Goal: Task Accomplishment & Management: Manage account settings

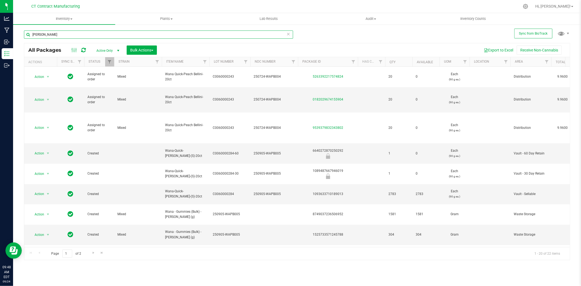
click at [65, 34] on input "peach bellini" at bounding box center [158, 35] width 269 height 8
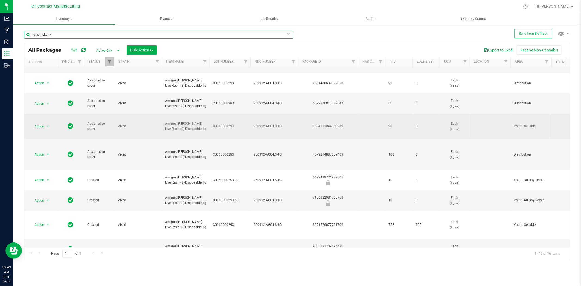
scroll to position [60, 0]
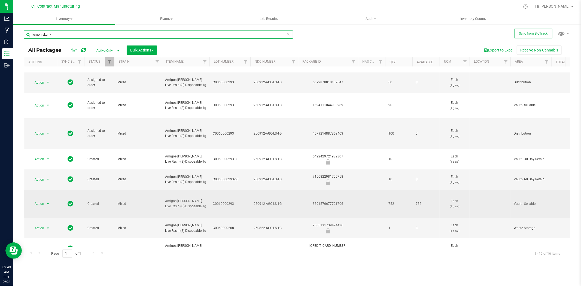
type input "lemon skunk"
click at [47, 202] on span "select" at bounding box center [48, 204] width 4 height 4
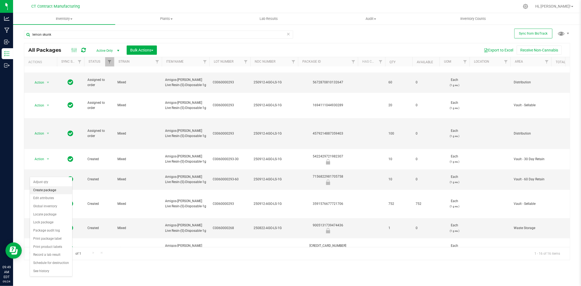
click at [50, 191] on li "Create package" at bounding box center [51, 190] width 42 height 8
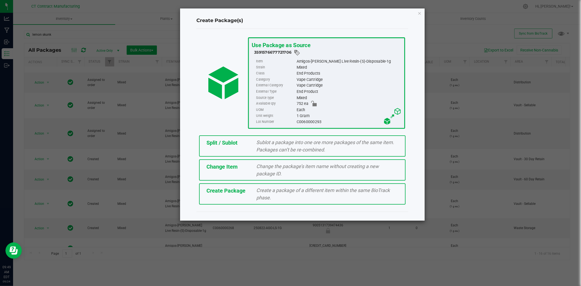
click at [258, 142] on span "Sublot a package into one ore more packages of the same item. Packages can’t be…" at bounding box center [326, 145] width 138 height 13
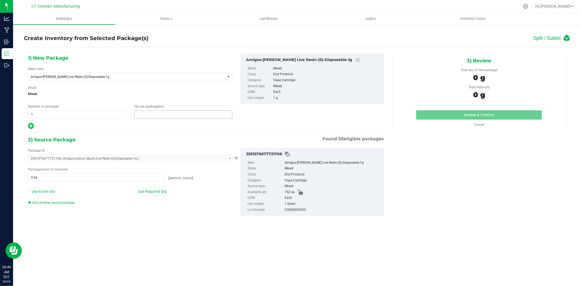
click at [159, 116] on span at bounding box center [183, 114] width 98 height 8
type input "83"
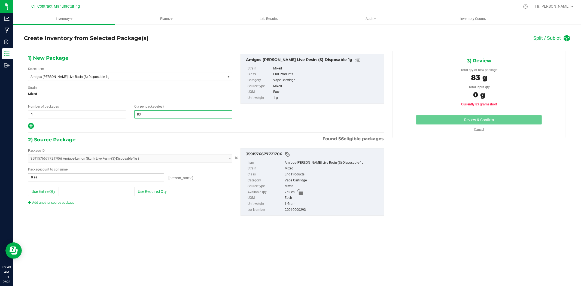
type input "83"
click at [93, 179] on span at bounding box center [96, 177] width 136 height 8
type input "83"
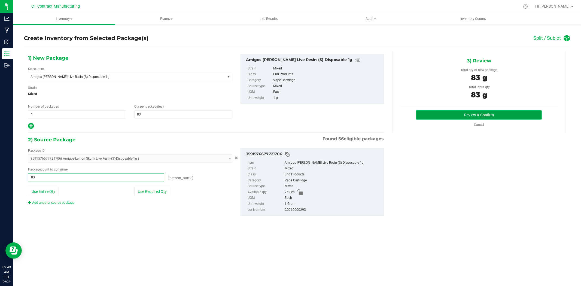
type input "83 ea"
click at [423, 112] on button "Review & Confirm" at bounding box center [479, 114] width 126 height 9
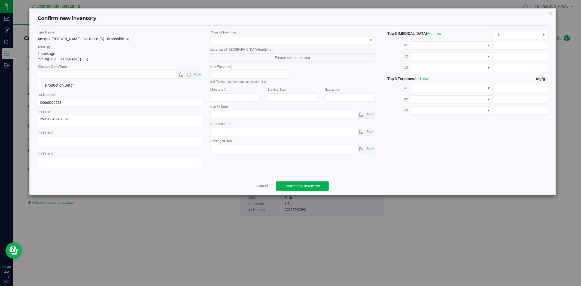
click at [199, 74] on span "Now" at bounding box center [197, 75] width 9 height 8
type input "9/24/2025 9:49 AM"
click at [227, 41] on span at bounding box center [289, 40] width 157 height 8
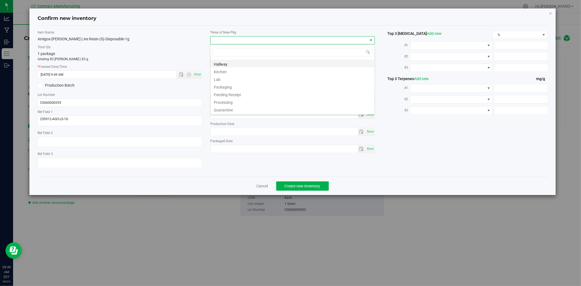
scroll to position [67, 0]
click at [240, 76] on li "Vault" at bounding box center [293, 80] width 164 height 8
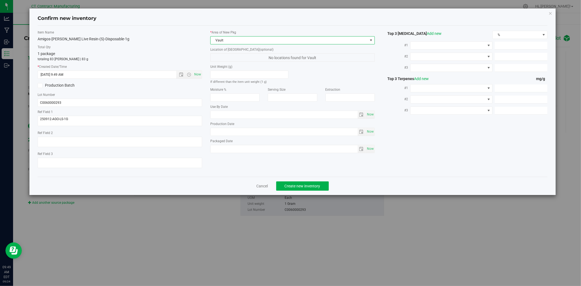
click at [247, 39] on span "Vault" at bounding box center [289, 40] width 157 height 8
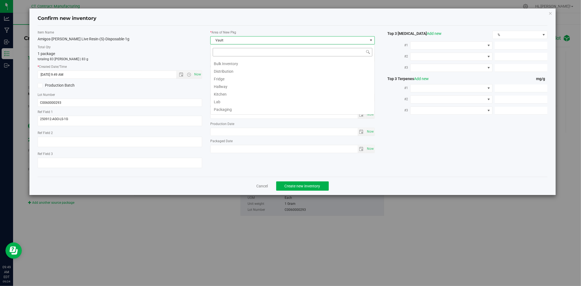
scroll to position [8, 165]
click at [238, 102] on li "Secured Storage" at bounding box center [293, 103] width 164 height 8
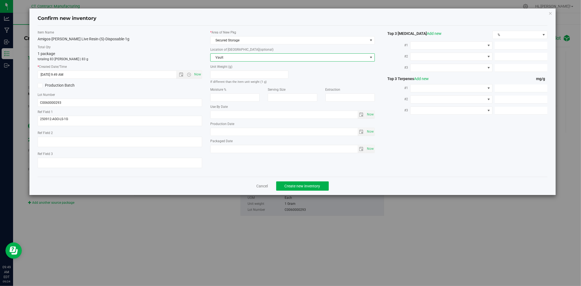
click at [270, 58] on span "Vault" at bounding box center [289, 58] width 157 height 8
click at [279, 14] on div "Confirm new inventory" at bounding box center [293, 19] width 510 height 14
click at [289, 186] on span "Create new inventory" at bounding box center [303, 186] width 36 height 4
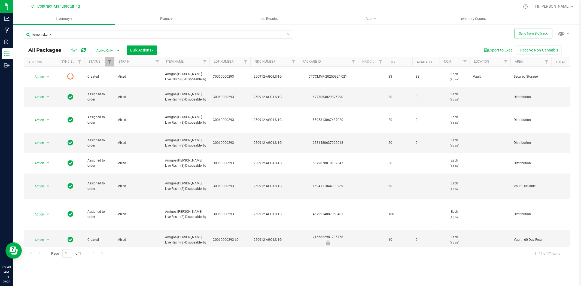
click at [85, 50] on icon at bounding box center [83, 49] width 5 height 5
click at [153, 49] on span "Bulk Actions" at bounding box center [141, 50] width 23 height 4
click at [146, 89] on div "Locate packages" at bounding box center [147, 93] width 35 height 9
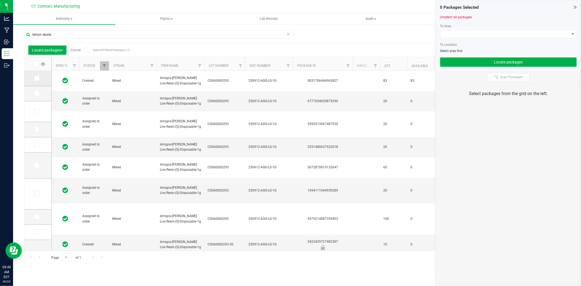
click at [35, 78] on icon at bounding box center [37, 78] width 4 height 0
click at [0, 0] on input "checkbox" at bounding box center [0, 0] width 0 height 0
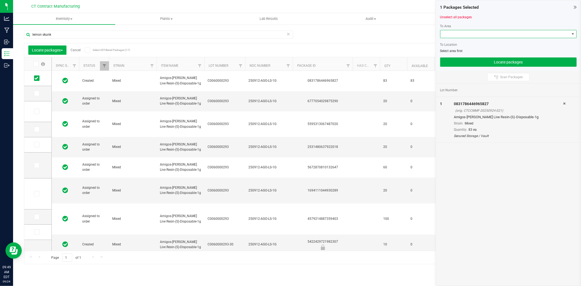
click at [449, 35] on span at bounding box center [504, 34] width 129 height 8
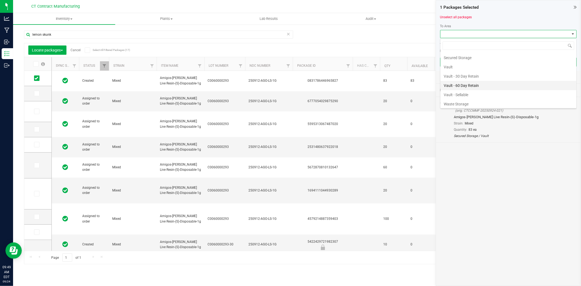
scroll to position [95, 0]
click at [459, 56] on li "Secured Storage" at bounding box center [508, 55] width 136 height 9
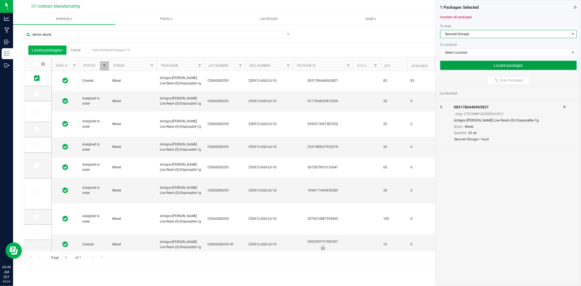
click at [503, 65] on button "Locate packages" at bounding box center [508, 65] width 136 height 9
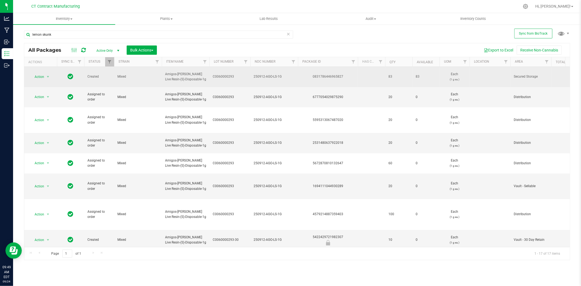
click at [268, 74] on span "250912-AGO-LS-1G" at bounding box center [274, 76] width 41 height 5
click at [268, 73] on input "250912-AGO-LS-1G" at bounding box center [273, 76] width 46 height 8
click at [329, 74] on div "0831786446965827" at bounding box center [328, 76] width 62 height 5
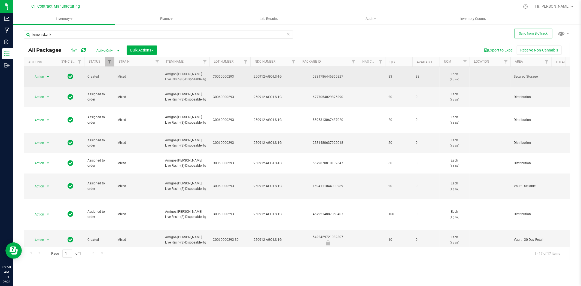
drag, startPoint x: 44, startPoint y: 74, endPoint x: 52, endPoint y: 74, distance: 8.7
click at [44, 74] on span "Action" at bounding box center [37, 77] width 15 height 8
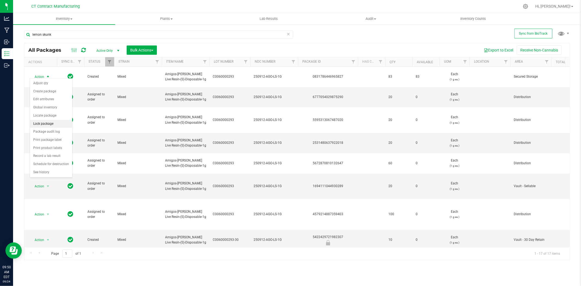
click at [41, 123] on li "Lock package" at bounding box center [51, 124] width 42 height 8
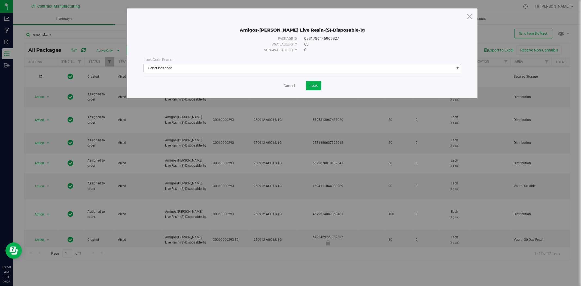
click at [214, 69] on span "Select lock code" at bounding box center [299, 68] width 310 height 8
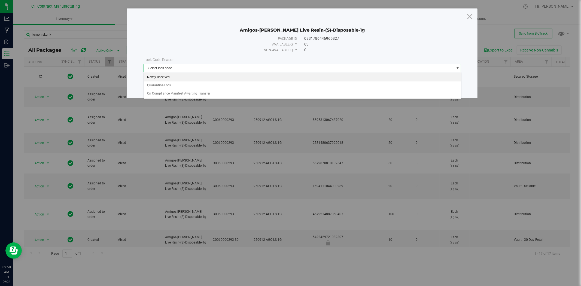
click at [205, 77] on li "Newly Received" at bounding box center [302, 77] width 317 height 8
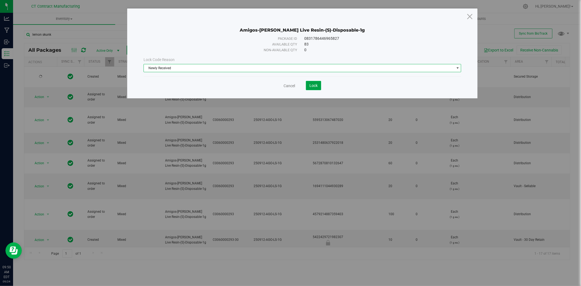
click at [311, 85] on span "Lock" at bounding box center [313, 85] width 8 height 4
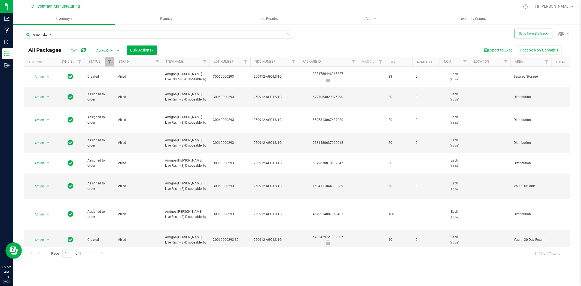
click at [117, 7] on div at bounding box center [309, 6] width 422 height 11
click at [75, 32] on input "lemon skunk" at bounding box center [158, 35] width 269 height 8
click at [92, 3] on div "CT Contract Manufacturing" at bounding box center [56, 6] width 80 height 8
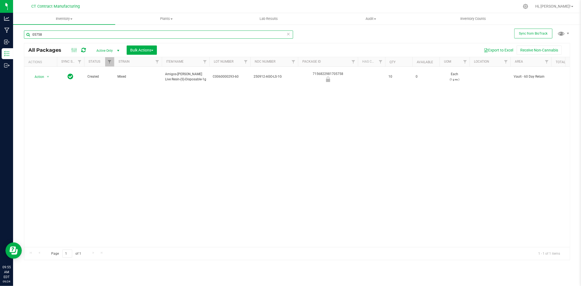
click at [132, 34] on input "05758" at bounding box center [158, 35] width 269 height 8
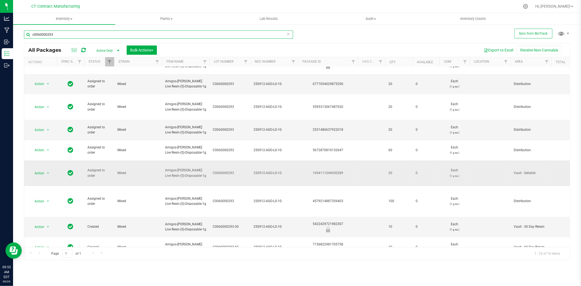
scroll to position [20, 0]
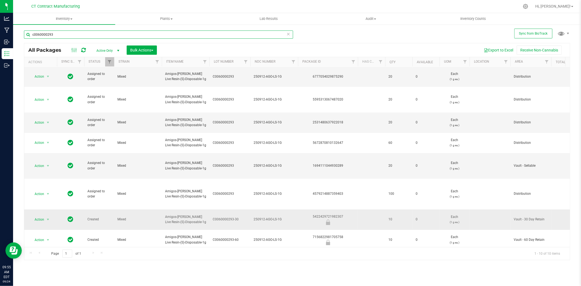
type input "c0060000293"
click at [333, 214] on div "5422429721982307" at bounding box center [328, 219] width 62 height 11
copy div "5422429721982307"
click at [267, 217] on span "250912-AGO-LS-1G" at bounding box center [274, 219] width 41 height 5
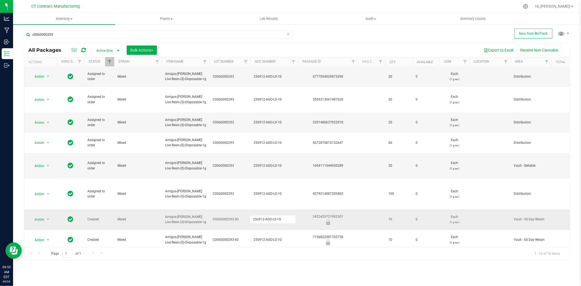
click at [267, 215] on input "250912-AGO-LS-1G" at bounding box center [273, 219] width 46 height 8
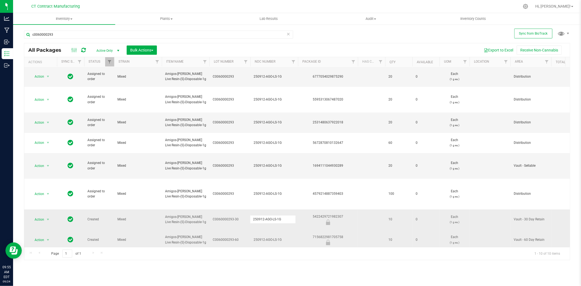
click at [331, 235] on div "7156822981705758" at bounding box center [328, 240] width 62 height 11
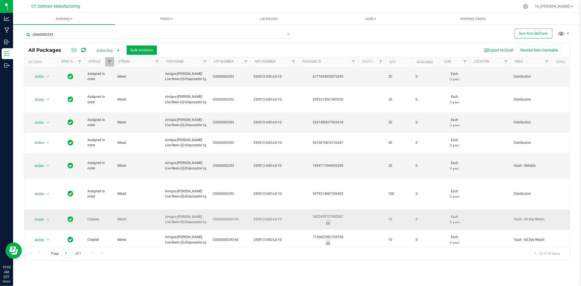
click at [331, 214] on div "5422429721982307" at bounding box center [328, 219] width 62 height 11
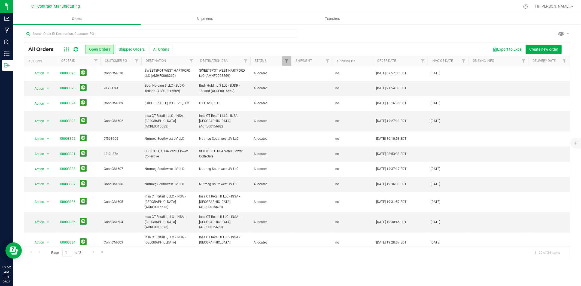
click at [76, 50] on icon at bounding box center [76, 49] width 5 height 5
click at [222, 4] on div at bounding box center [309, 6] width 422 height 11
click at [252, 1] on nav "CT Contract Manufacturing Hi, [PERSON_NAME]!" at bounding box center [297, 6] width 568 height 13
click at [200, 20] on span "Shipments" at bounding box center [204, 18] width 31 height 5
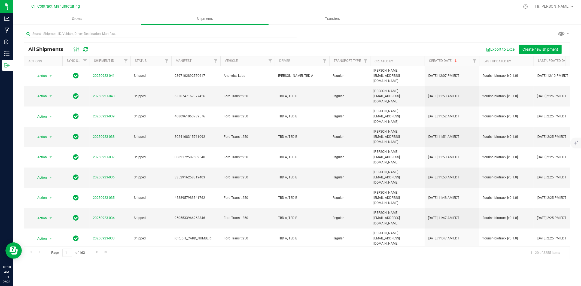
click at [193, 1] on nav "CT Contract Manufacturing Hi, [PERSON_NAME]!" at bounding box center [297, 6] width 568 height 13
click at [72, 12] on nav "CT Contract Manufacturing Hi, [PERSON_NAME]!" at bounding box center [297, 6] width 568 height 13
click at [75, 20] on span "Orders" at bounding box center [77, 18] width 25 height 5
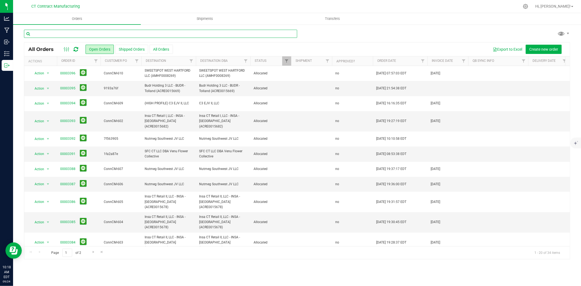
click at [73, 31] on input "text" at bounding box center [160, 34] width 273 height 8
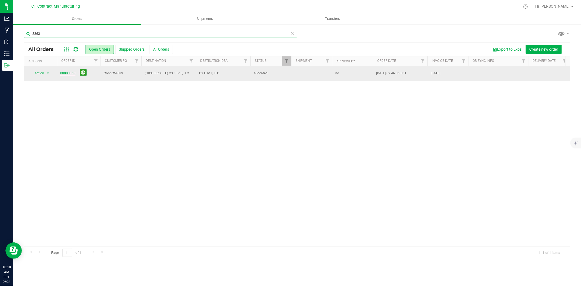
type input "3363"
click at [71, 74] on link "00003363" at bounding box center [67, 73] width 15 height 5
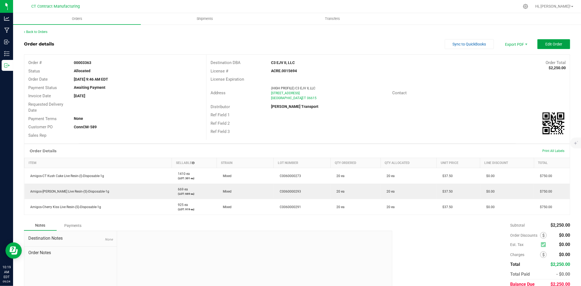
click at [552, 41] on button "Edit Order" at bounding box center [553, 44] width 33 height 10
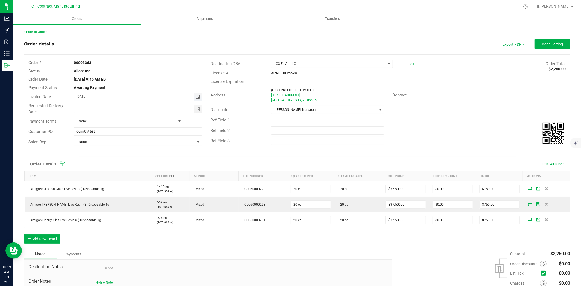
click at [198, 96] on span "Toggle calendar" at bounding box center [198, 97] width 4 height 4
click at [131, 151] on span "25" at bounding box center [130, 152] width 8 height 8
type input "[DATE]"
click at [124, 120] on span "None" at bounding box center [125, 121] width 102 height 8
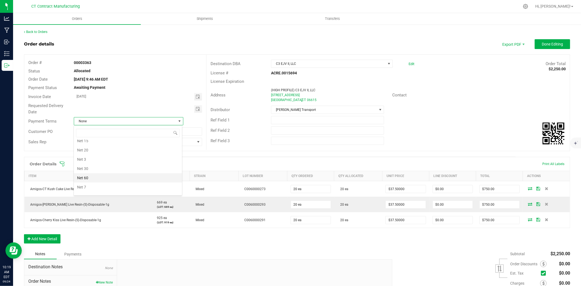
scroll to position [25, 0]
click at [110, 157] on li "Due on Receipt" at bounding box center [128, 156] width 108 height 9
click at [553, 41] on button "Done Editing" at bounding box center [552, 44] width 35 height 10
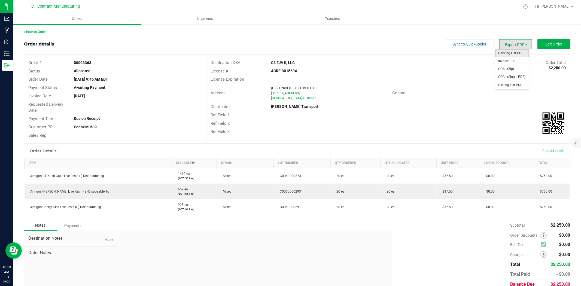
click at [521, 51] on span "Packing List PDF" at bounding box center [512, 53] width 34 height 8
click at [519, 63] on span "Invoice PDF" at bounding box center [512, 61] width 34 height 8
click at [44, 32] on link "Back to Orders" at bounding box center [35, 32] width 23 height 4
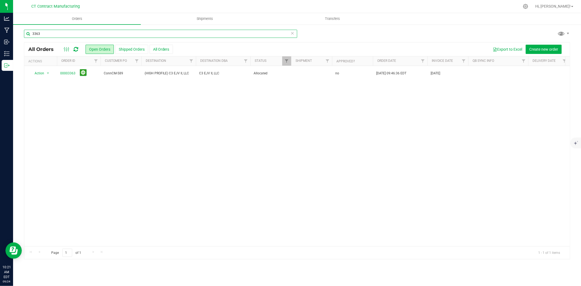
drag, startPoint x: 37, startPoint y: 34, endPoint x: 48, endPoint y: 33, distance: 11.5
click at [48, 33] on input "3363" at bounding box center [160, 34] width 273 height 8
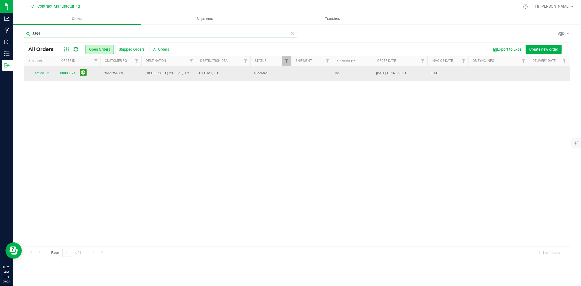
type input "3394"
click at [72, 70] on span "00003394" at bounding box center [78, 73] width 37 height 8
click at [72, 74] on link "00003394" at bounding box center [67, 73] width 15 height 5
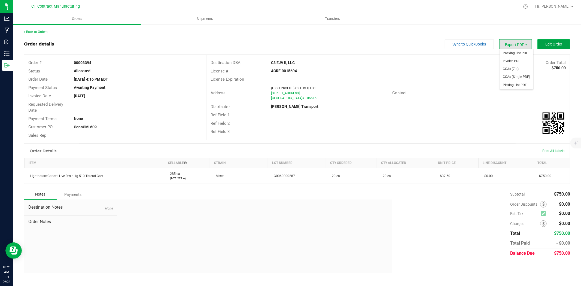
click at [548, 43] on span "Edit Order" at bounding box center [553, 44] width 17 height 4
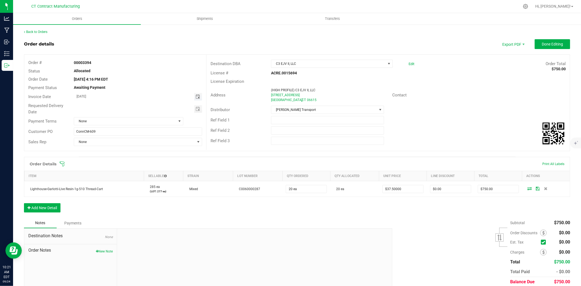
click at [198, 98] on span "Toggle calendar" at bounding box center [198, 97] width 4 height 4
click at [132, 153] on span "25" at bounding box center [130, 152] width 8 height 8
type input "[DATE]"
click at [140, 121] on span "None" at bounding box center [125, 121] width 102 height 8
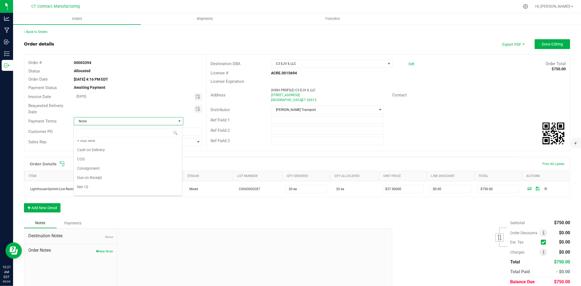
scroll to position [0, 0]
click at [112, 183] on li "Due on Receipt" at bounding box center [128, 181] width 108 height 9
click at [548, 41] on button "Done Editing" at bounding box center [552, 44] width 35 height 10
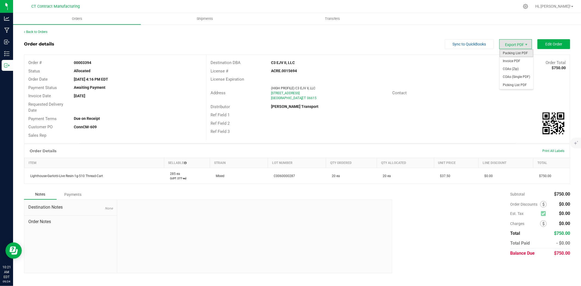
click at [508, 52] on span "Packing List PDF" at bounding box center [517, 53] width 34 height 8
click at [516, 61] on span "Invoice PDF" at bounding box center [517, 61] width 34 height 8
click at [43, 31] on link "Back to Orders" at bounding box center [35, 32] width 23 height 4
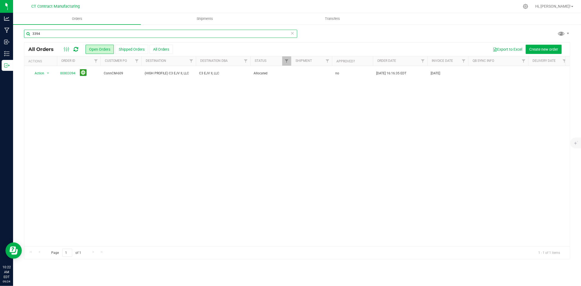
drag, startPoint x: 37, startPoint y: 33, endPoint x: 47, endPoint y: 34, distance: 9.9
click at [47, 34] on input "3394" at bounding box center [160, 34] width 273 height 8
type input "3362"
click at [68, 74] on link "00003362" at bounding box center [67, 73] width 15 height 5
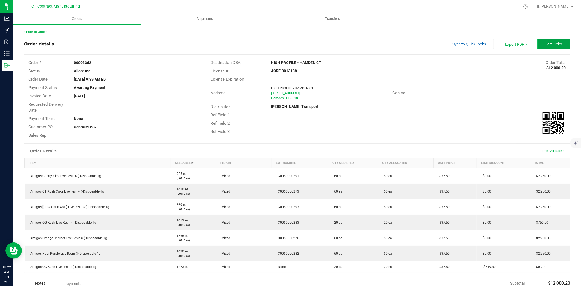
click at [547, 45] on span "Edit Order" at bounding box center [553, 44] width 17 height 4
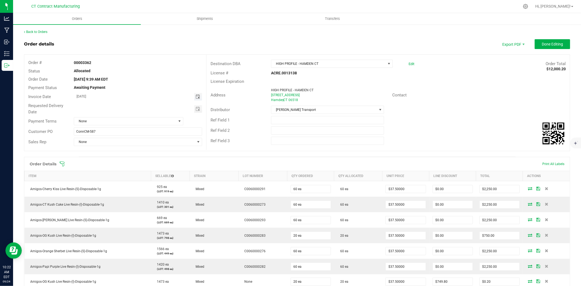
click at [196, 97] on span "Toggle calendar" at bounding box center [198, 97] width 4 height 4
drag, startPoint x: 130, startPoint y: 153, endPoint x: 136, endPoint y: 130, distance: 23.3
click at [130, 153] on span "25" at bounding box center [130, 152] width 8 height 8
type input "[DATE]"
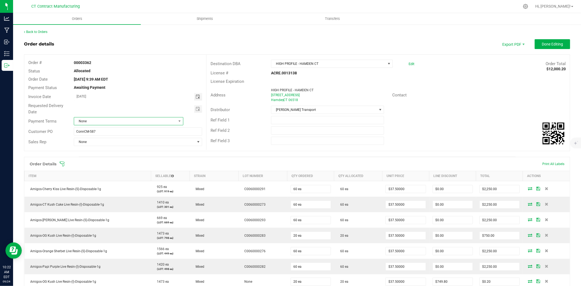
click at [143, 121] on span "None" at bounding box center [125, 121] width 102 height 8
click at [127, 157] on li "Due on Receipt" at bounding box center [128, 156] width 108 height 9
click at [546, 40] on button "Done Editing" at bounding box center [552, 44] width 35 height 10
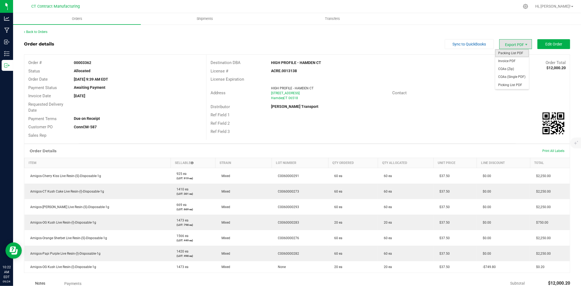
click at [514, 51] on span "Packing List PDF" at bounding box center [512, 53] width 34 height 8
click at [516, 58] on span "Invoice PDF" at bounding box center [512, 61] width 34 height 8
click at [33, 30] on link "Back to Orders" at bounding box center [35, 32] width 23 height 4
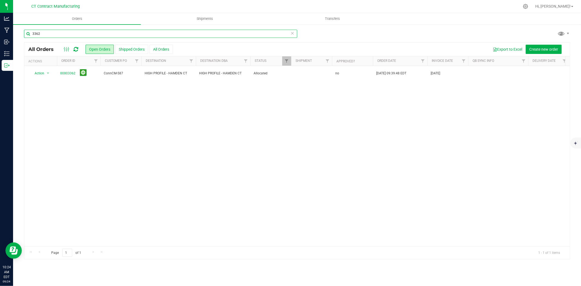
drag, startPoint x: 36, startPoint y: 33, endPoint x: 56, endPoint y: 31, distance: 19.8
click at [56, 31] on input "3362" at bounding box center [160, 34] width 273 height 8
type input "3349"
click at [71, 72] on link "00003349" at bounding box center [67, 73] width 15 height 5
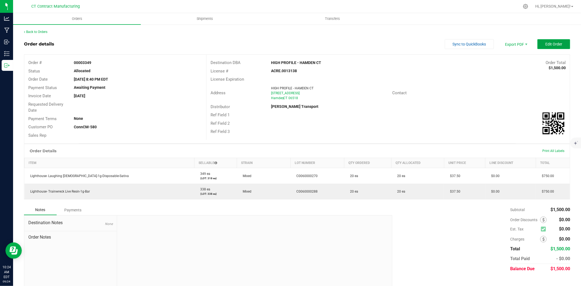
click at [552, 44] on span "Edit Order" at bounding box center [553, 44] width 17 height 4
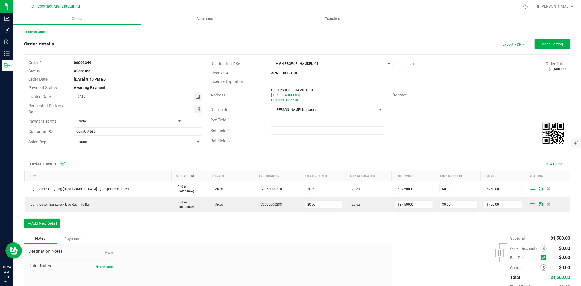
click at [197, 96] on span "Toggle calendar" at bounding box center [198, 97] width 4 height 4
click at [130, 152] on span "25" at bounding box center [130, 152] width 8 height 8
type input "[DATE]"
click at [142, 123] on span "None" at bounding box center [125, 121] width 102 height 8
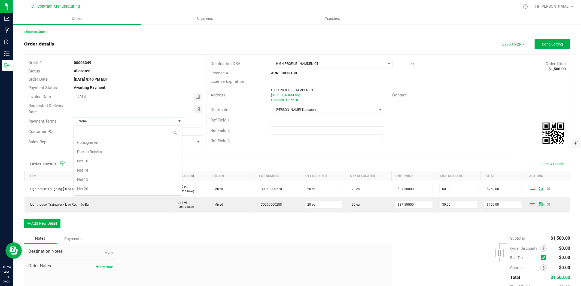
scroll to position [25, 0]
click at [121, 154] on li "Due on Receipt" at bounding box center [128, 156] width 108 height 9
click at [537, 41] on button "Done Editing" at bounding box center [552, 44] width 35 height 10
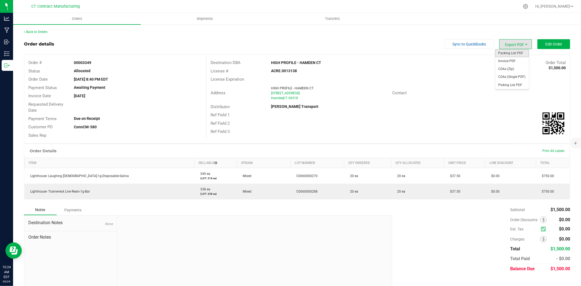
click at [519, 53] on span "Packing List PDF" at bounding box center [512, 53] width 34 height 8
click at [516, 63] on span "Invoice PDF" at bounding box center [512, 61] width 34 height 8
click at [46, 33] on link "Back to Orders" at bounding box center [35, 32] width 23 height 4
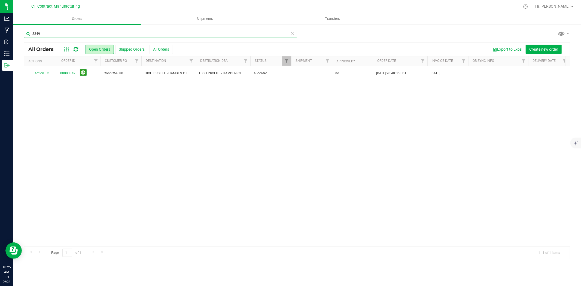
drag, startPoint x: 36, startPoint y: 34, endPoint x: 53, endPoint y: 34, distance: 16.6
click at [53, 34] on input "3349" at bounding box center [160, 34] width 273 height 8
type input "3367"
click at [70, 74] on link "00003367" at bounding box center [67, 73] width 15 height 5
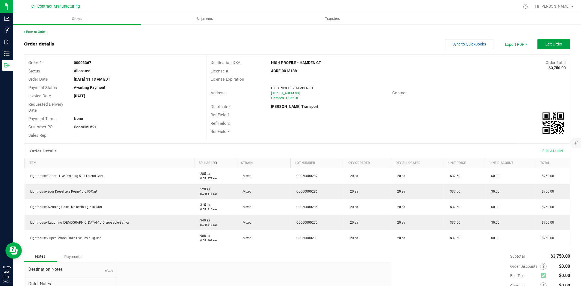
click at [546, 44] on span "Edit Order" at bounding box center [553, 44] width 17 height 4
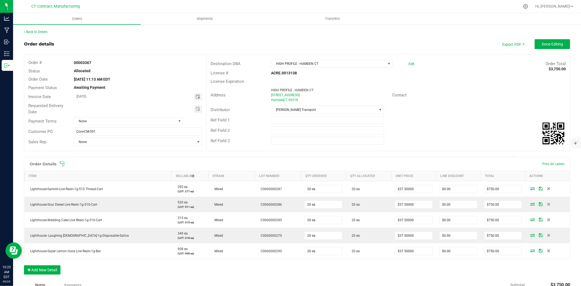
click at [197, 96] on span "Toggle calendar" at bounding box center [198, 97] width 4 height 4
click at [131, 151] on span "25" at bounding box center [130, 152] width 8 height 8
type input "[DATE]"
click at [146, 117] on span "None" at bounding box center [125, 121] width 102 height 8
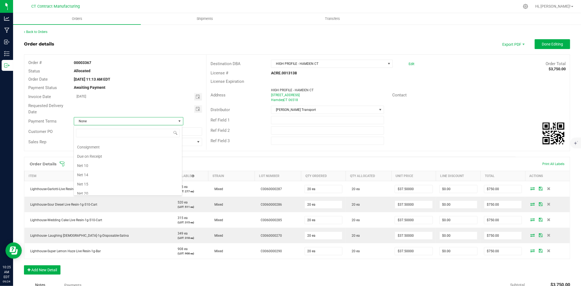
scroll to position [25, 0]
click at [120, 154] on li "Due on Receipt" at bounding box center [128, 156] width 108 height 9
click at [547, 42] on span "Done Editing" at bounding box center [552, 44] width 21 height 4
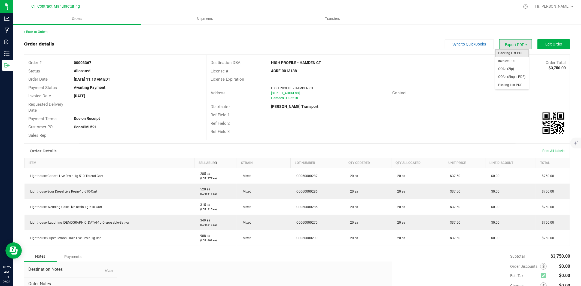
click at [506, 53] on span "Packing List PDF" at bounding box center [512, 53] width 34 height 8
click at [519, 61] on span "Invoice PDF" at bounding box center [512, 61] width 34 height 8
click at [47, 32] on link "Back to Orders" at bounding box center [35, 32] width 23 height 4
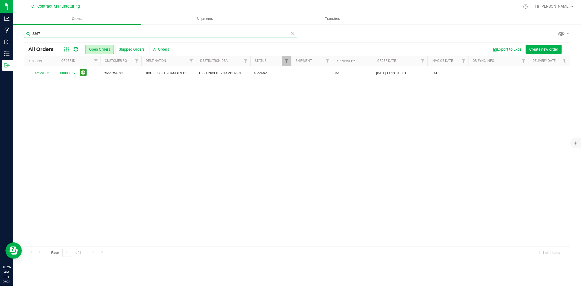
drag, startPoint x: 36, startPoint y: 34, endPoint x: 53, endPoint y: 34, distance: 16.4
click at [53, 34] on input "3367" at bounding box center [160, 34] width 273 height 8
type input "3377"
click at [162, 3] on div at bounding box center [309, 6] width 422 height 11
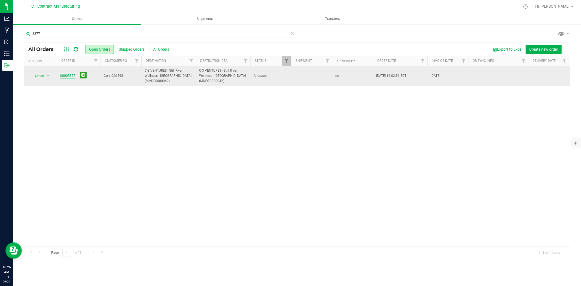
click at [67, 75] on link "00003377" at bounding box center [67, 75] width 15 height 5
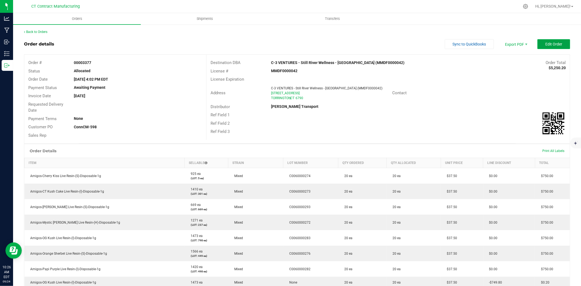
click at [551, 45] on span "Edit Order" at bounding box center [553, 44] width 17 height 4
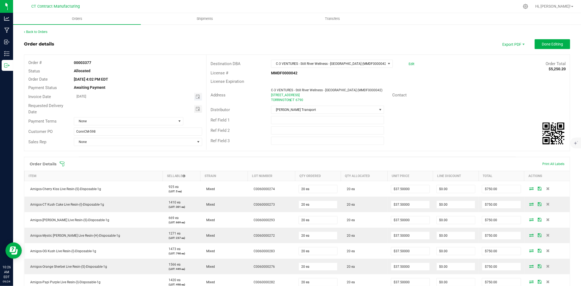
click at [199, 96] on span "Toggle calendar" at bounding box center [198, 97] width 8 height 8
click at [129, 153] on span "25" at bounding box center [130, 152] width 8 height 8
type input "[DATE]"
click at [133, 126] on div "Payment Terms None" at bounding box center [115, 121] width 182 height 10
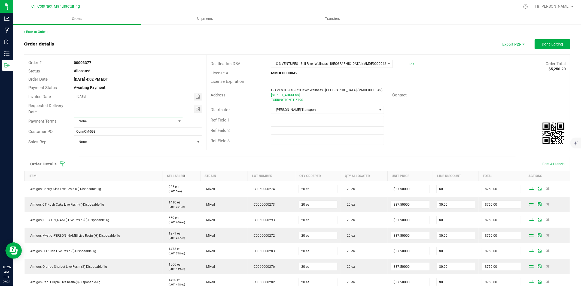
click at [134, 120] on span "None" at bounding box center [125, 121] width 102 height 8
click at [112, 160] on li "Due on Receipt" at bounding box center [128, 156] width 108 height 9
click at [541, 48] on button "Done Editing" at bounding box center [552, 44] width 35 height 10
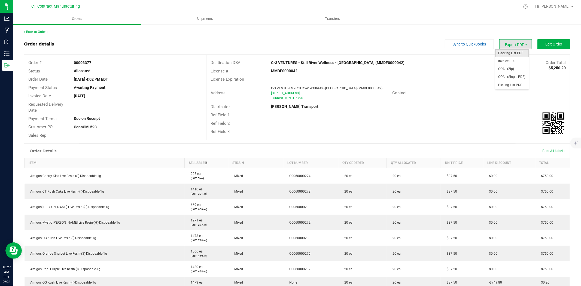
click at [513, 52] on span "Packing List PDF" at bounding box center [512, 53] width 34 height 8
click at [522, 60] on span "Invoice PDF" at bounding box center [512, 61] width 34 height 8
click at [43, 32] on link "Back to Orders" at bounding box center [35, 32] width 23 height 4
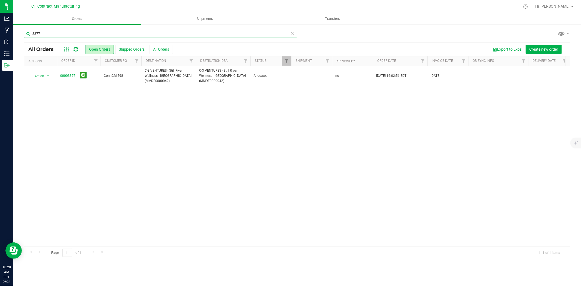
click at [45, 35] on input "3377" at bounding box center [160, 34] width 273 height 8
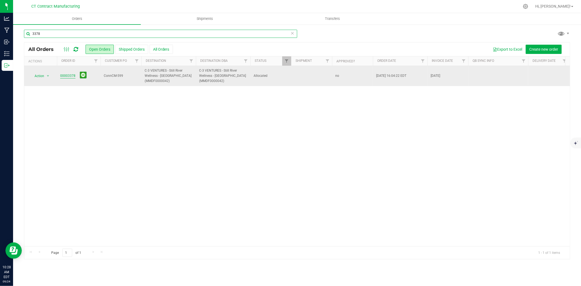
type input "3378"
click at [69, 74] on link "00003378" at bounding box center [67, 75] width 15 height 5
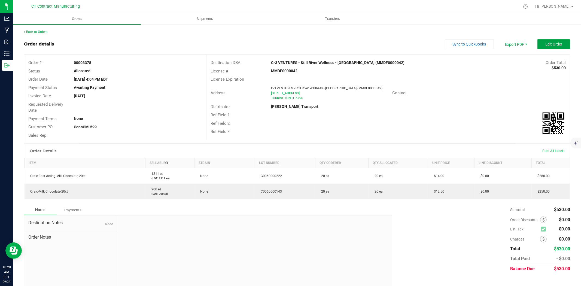
click at [554, 47] on button "Edit Order" at bounding box center [553, 44] width 33 height 10
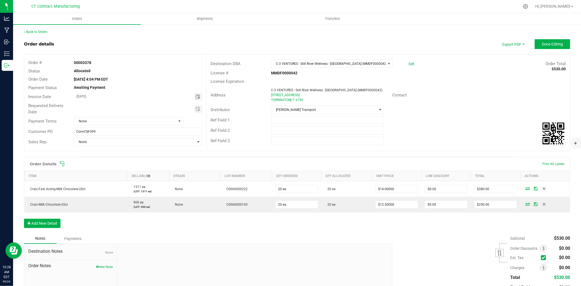
click at [196, 99] on span "Toggle calendar" at bounding box center [198, 97] width 4 height 4
click at [129, 151] on span "25" at bounding box center [130, 152] width 8 height 8
type input "[DATE]"
click at [130, 118] on span "None" at bounding box center [125, 121] width 102 height 8
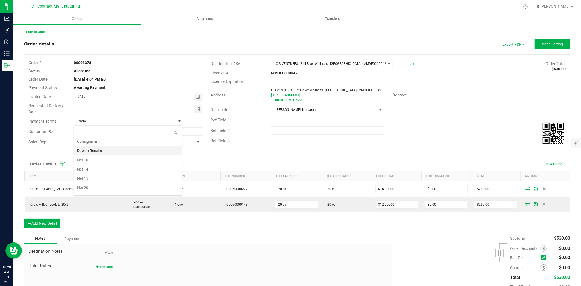
scroll to position [25, 0]
click at [112, 157] on li "Due on Receipt" at bounding box center [128, 156] width 108 height 9
click at [549, 44] on span "Done Editing" at bounding box center [552, 44] width 21 height 4
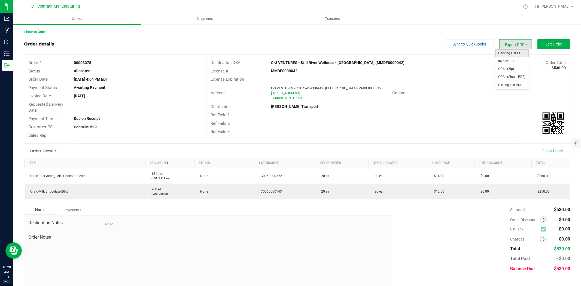
click at [510, 51] on span "Packing List PDF" at bounding box center [512, 53] width 34 height 8
click at [518, 61] on span "Invoice PDF" at bounding box center [512, 61] width 34 height 8
click at [45, 29] on div "Back to Orders" at bounding box center [297, 31] width 546 height 5
click at [46, 32] on link "Back to Orders" at bounding box center [35, 32] width 23 height 4
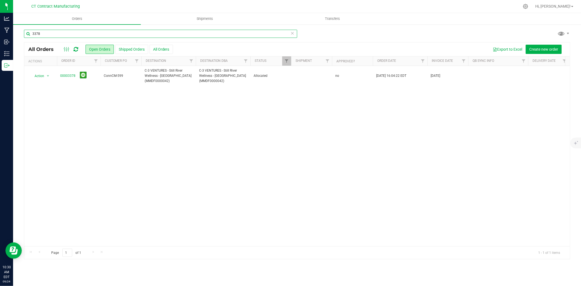
drag, startPoint x: 36, startPoint y: 33, endPoint x: 50, endPoint y: 33, distance: 13.9
click at [50, 33] on input "3378" at bounding box center [160, 34] width 273 height 8
type input "3381"
click at [71, 77] on link "00003381" at bounding box center [67, 75] width 15 height 5
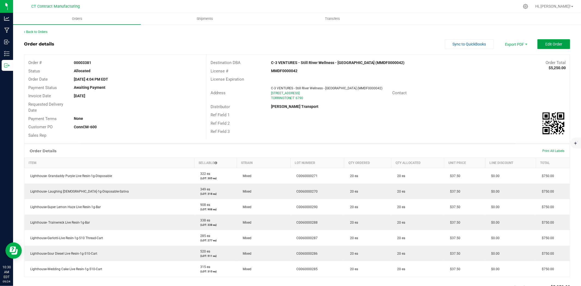
click at [545, 45] on span "Edit Order" at bounding box center [553, 44] width 17 height 4
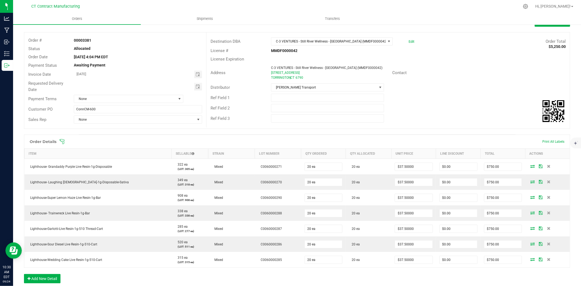
scroll to position [60, 0]
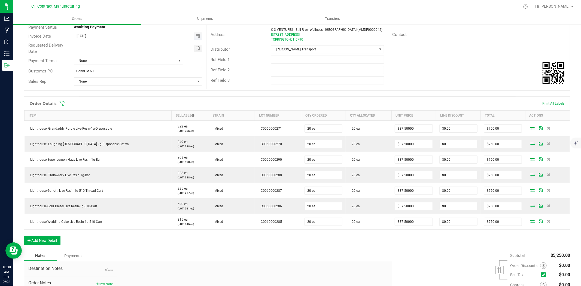
click at [200, 33] on span "Toggle calendar" at bounding box center [198, 36] width 8 height 8
click at [132, 90] on span "25" at bounding box center [130, 91] width 8 height 8
type input "[DATE]"
click at [145, 60] on span "None" at bounding box center [125, 61] width 102 height 8
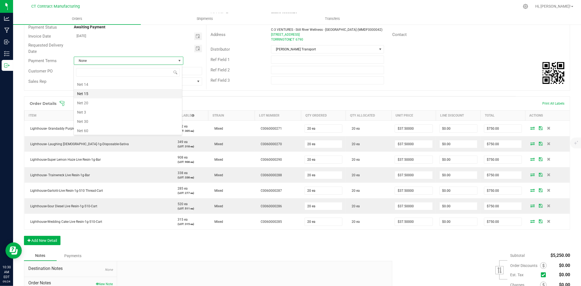
scroll to position [25, 0]
click at [129, 96] on li "Due on Receipt" at bounding box center [128, 96] width 108 height 9
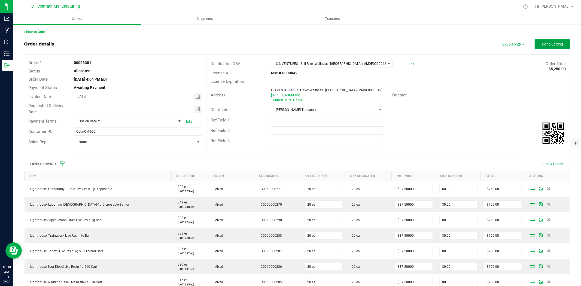
click at [536, 40] on button "Done Editing" at bounding box center [552, 44] width 35 height 10
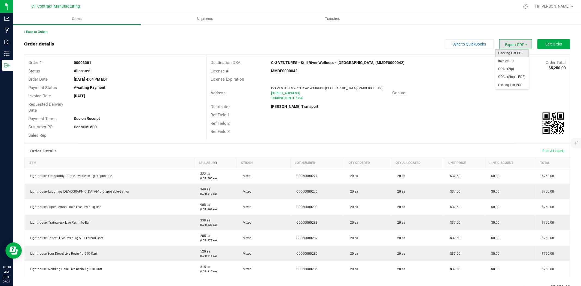
click at [507, 51] on span "Packing List PDF" at bounding box center [512, 53] width 34 height 8
click at [514, 61] on span "Invoice PDF" at bounding box center [512, 61] width 34 height 8
click at [45, 31] on link "Back to Orders" at bounding box center [35, 32] width 23 height 4
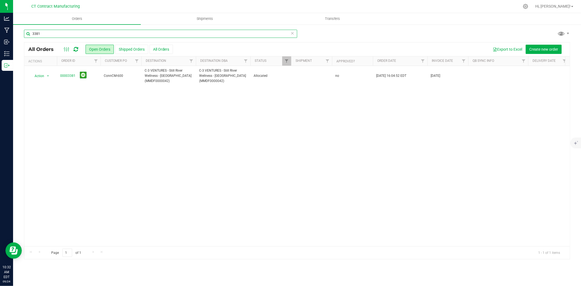
drag, startPoint x: 37, startPoint y: 33, endPoint x: 51, endPoint y: 33, distance: 14.2
click at [51, 33] on input "3381" at bounding box center [160, 34] width 273 height 8
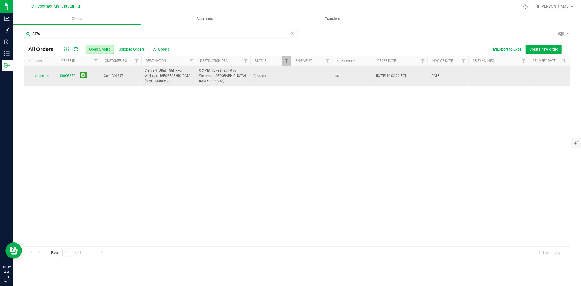
type input "3376"
click at [69, 75] on link "00003376" at bounding box center [67, 75] width 15 height 5
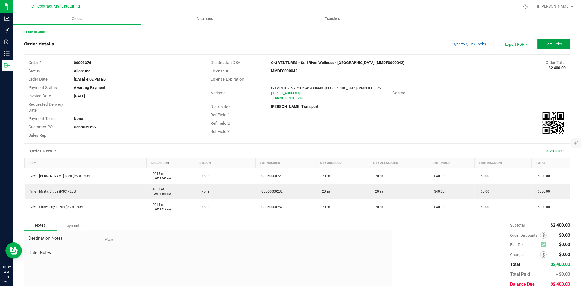
click at [545, 42] on span "Edit Order" at bounding box center [553, 44] width 17 height 4
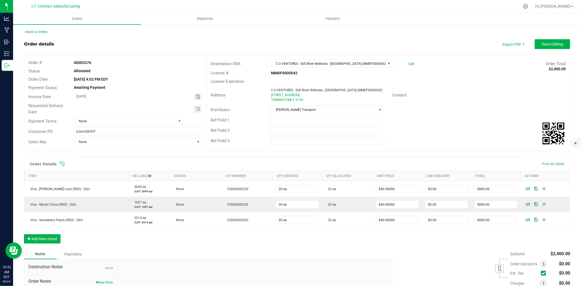
click at [197, 96] on span "Toggle calendar" at bounding box center [198, 97] width 4 height 4
click at [130, 154] on span "25" at bounding box center [130, 152] width 8 height 8
type input "[DATE]"
click at [135, 124] on span "None" at bounding box center [125, 121] width 102 height 8
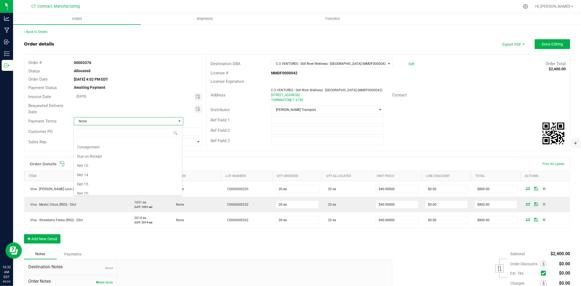
scroll to position [25, 0]
click at [130, 156] on li "Due on Receipt" at bounding box center [128, 156] width 108 height 9
click at [547, 39] on button "Done Editing" at bounding box center [552, 44] width 35 height 10
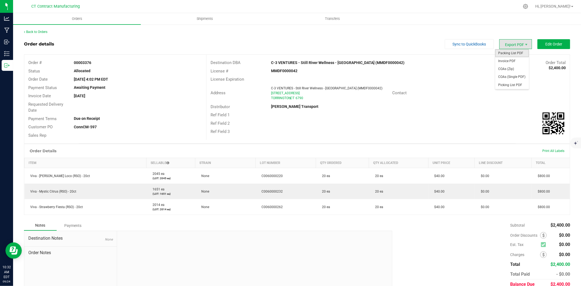
click at [515, 51] on span "Packing List PDF" at bounding box center [512, 53] width 34 height 8
click at [518, 63] on span "Invoice PDF" at bounding box center [512, 61] width 34 height 8
click at [43, 32] on link "Back to Orders" at bounding box center [35, 32] width 23 height 4
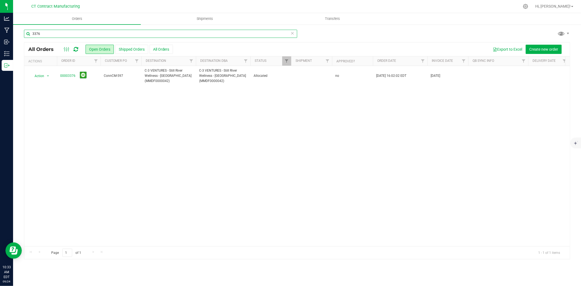
click at [59, 37] on input "3376" at bounding box center [160, 34] width 273 height 8
type input "3371"
click at [67, 76] on link "00003371" at bounding box center [67, 78] width 15 height 5
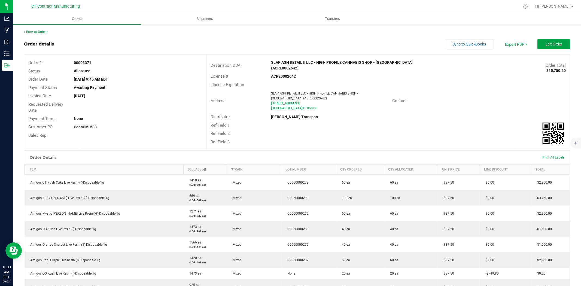
click at [553, 42] on span "Edit Order" at bounding box center [553, 44] width 17 height 4
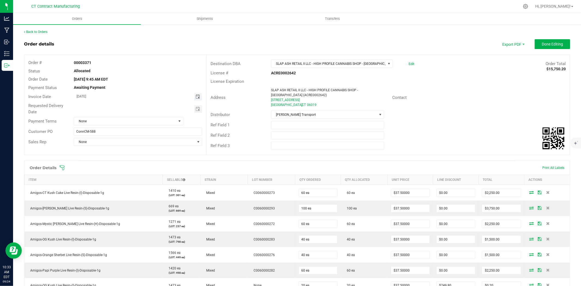
click at [196, 96] on span "Toggle calendar" at bounding box center [198, 97] width 4 height 4
click at [132, 153] on span "25" at bounding box center [130, 152] width 8 height 8
type input "[DATE]"
click at [137, 123] on span "None" at bounding box center [125, 121] width 102 height 8
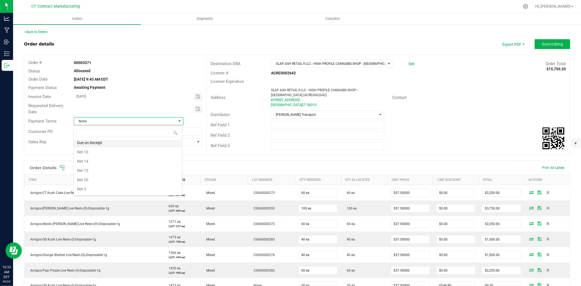
scroll to position [25, 0]
click at [121, 157] on li "Due on Receipt" at bounding box center [128, 156] width 108 height 9
click at [549, 45] on span "Done Editing" at bounding box center [552, 44] width 21 height 4
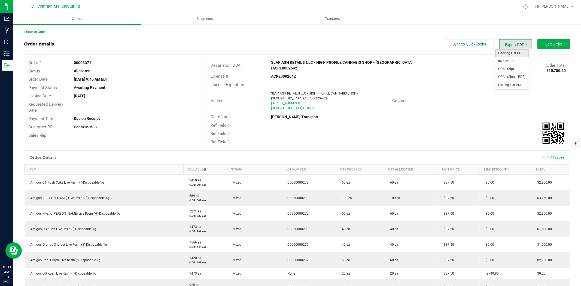
click at [517, 54] on span "Packing List PDF" at bounding box center [512, 53] width 34 height 8
click at [516, 62] on span "Invoice PDF" at bounding box center [512, 61] width 34 height 8
click at [45, 33] on link "Back to Orders" at bounding box center [35, 32] width 23 height 4
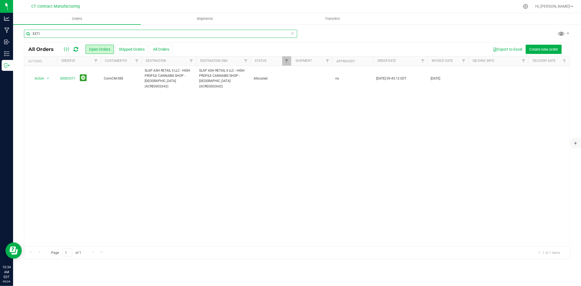
drag, startPoint x: 36, startPoint y: 34, endPoint x: 51, endPoint y: 35, distance: 15.3
click at [51, 35] on input "3371" at bounding box center [160, 34] width 273 height 8
type input "3348"
click at [70, 77] on link "00003348" at bounding box center [67, 78] width 15 height 5
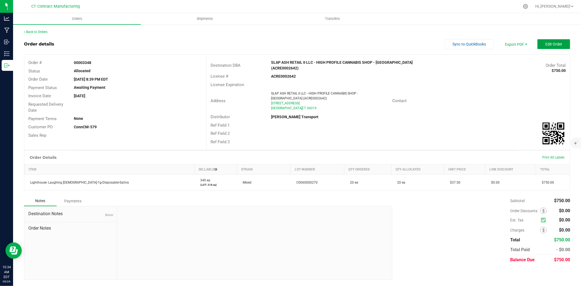
click at [560, 45] on span "Edit Order" at bounding box center [553, 44] width 17 height 4
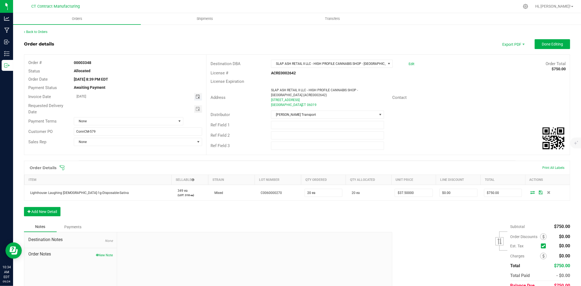
click at [197, 96] on span "Toggle calendar" at bounding box center [198, 97] width 4 height 4
click at [132, 149] on span "25" at bounding box center [130, 152] width 8 height 8
type input "[DATE]"
click at [163, 115] on div "Requested Delivery Date" at bounding box center [115, 109] width 182 height 14
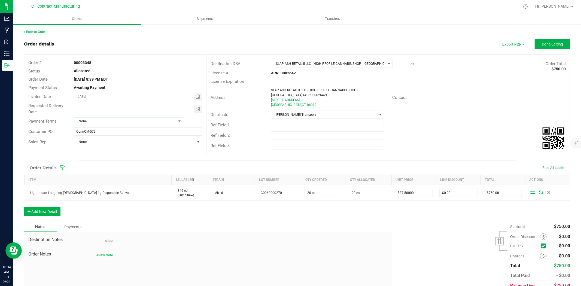
click at [163, 119] on span "None" at bounding box center [125, 121] width 102 height 8
click at [127, 157] on li "Due on Receipt" at bounding box center [128, 156] width 108 height 9
click at [535, 44] on button "Done Editing" at bounding box center [552, 44] width 35 height 10
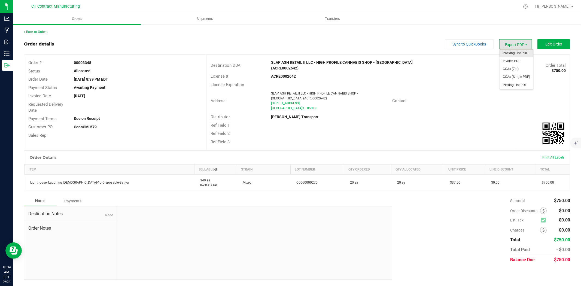
click at [516, 53] on span "Packing List PDF" at bounding box center [517, 53] width 34 height 8
click at [523, 63] on span "Invoice PDF" at bounding box center [517, 61] width 34 height 8
click at [38, 33] on link "Back to Orders" at bounding box center [35, 32] width 23 height 4
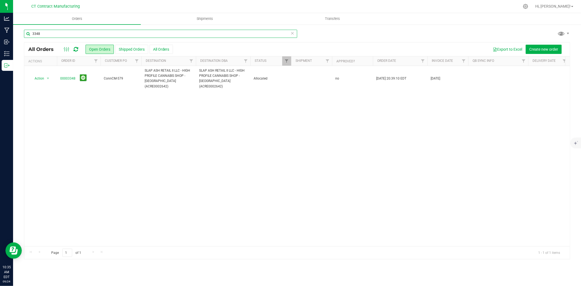
click at [59, 35] on input "3348" at bounding box center [160, 34] width 273 height 8
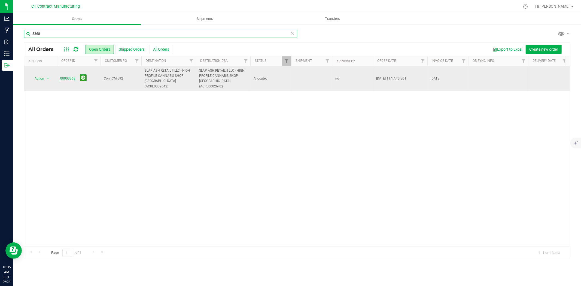
type input "3368"
click at [71, 77] on link "00003368" at bounding box center [67, 78] width 15 height 5
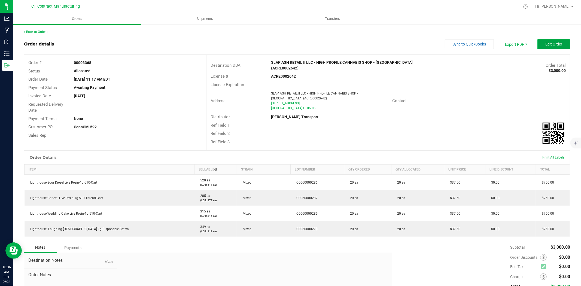
click at [553, 44] on span "Edit Order" at bounding box center [553, 44] width 17 height 4
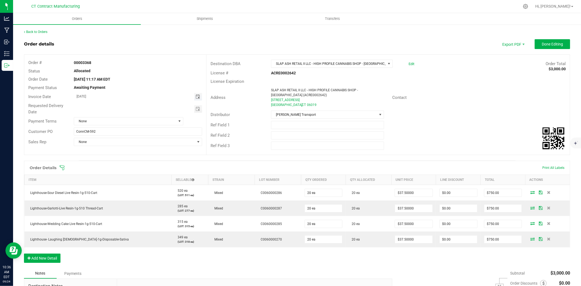
click at [196, 96] on span "Toggle calendar" at bounding box center [198, 97] width 4 height 4
click at [131, 151] on span "25" at bounding box center [130, 152] width 8 height 8
type input "[DATE]"
click at [130, 116] on div "Payment Terms None" at bounding box center [115, 121] width 182 height 10
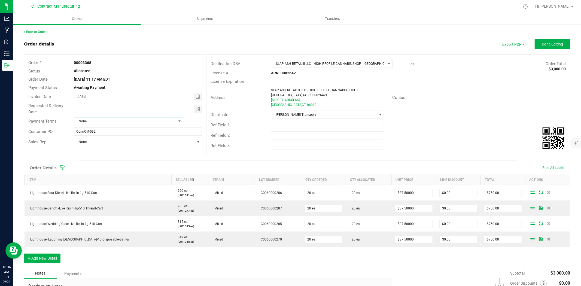
click at [130, 118] on span "None" at bounding box center [125, 121] width 102 height 8
click at [123, 150] on li "Due on Receipt" at bounding box center [128, 147] width 108 height 9
click at [549, 45] on span "Done Editing" at bounding box center [552, 44] width 21 height 4
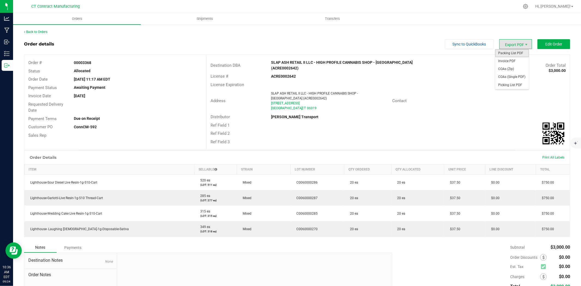
click at [512, 51] on span "Packing List PDF" at bounding box center [512, 53] width 34 height 8
click at [517, 60] on span "Invoice PDF" at bounding box center [512, 61] width 34 height 8
click at [47, 31] on link "Back to Orders" at bounding box center [35, 32] width 23 height 4
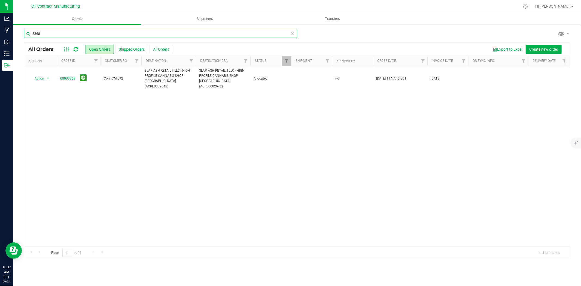
drag, startPoint x: 36, startPoint y: 33, endPoint x: 57, endPoint y: 32, distance: 20.7
click at [57, 32] on input "3368" at bounding box center [160, 34] width 273 height 8
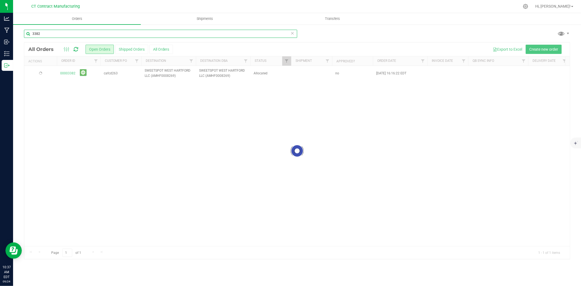
type input "3382"
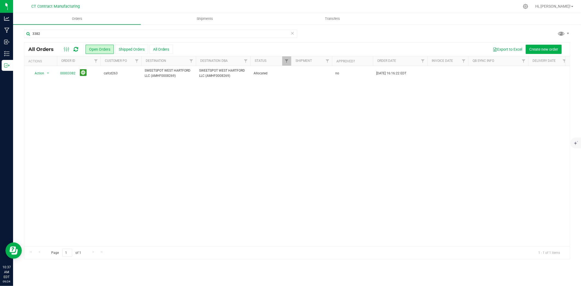
click at [71, 76] on link "00003382" at bounding box center [67, 73] width 15 height 5
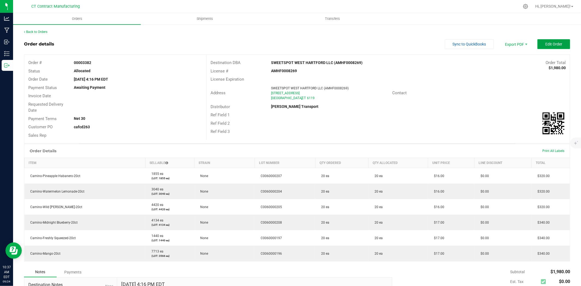
click at [538, 43] on button "Edit Order" at bounding box center [553, 44] width 33 height 10
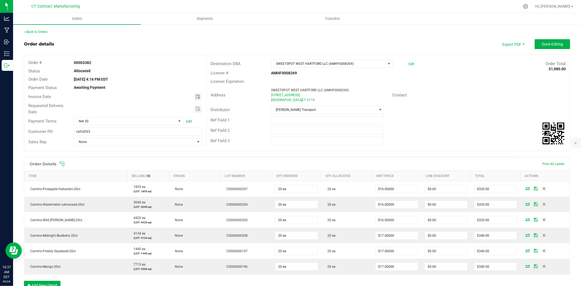
click at [198, 94] on span "Toggle calendar" at bounding box center [198, 97] width 8 height 8
click at [131, 151] on span "25" at bounding box center [130, 152] width 8 height 8
type input "[DATE]"
click at [143, 126] on div "Customer PO cafcd263" at bounding box center [115, 131] width 182 height 10
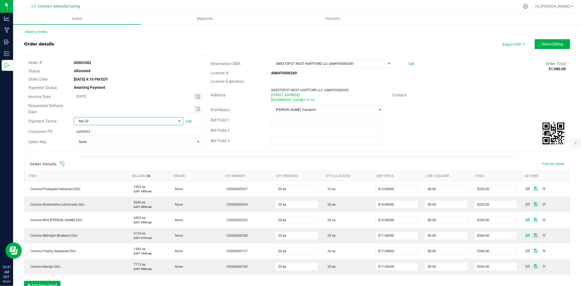
click at [146, 118] on span "Net 30" at bounding box center [125, 121] width 102 height 8
click at [118, 180] on li "Due on Receipt" at bounding box center [128, 181] width 108 height 9
click at [536, 40] on button "Done Editing" at bounding box center [552, 44] width 35 height 10
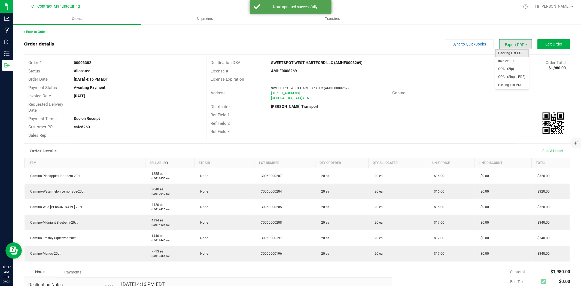
click at [516, 51] on span "Packing List PDF" at bounding box center [512, 53] width 34 height 8
click at [510, 59] on span "Invoice PDF" at bounding box center [512, 61] width 34 height 8
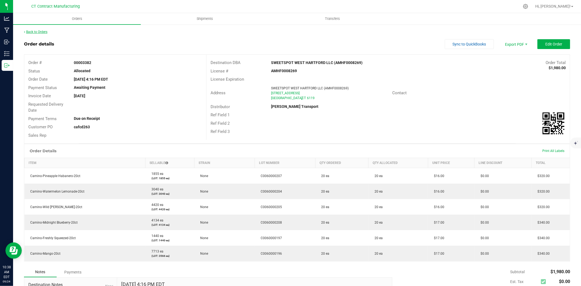
click at [45, 32] on link "Back to Orders" at bounding box center [35, 32] width 23 height 4
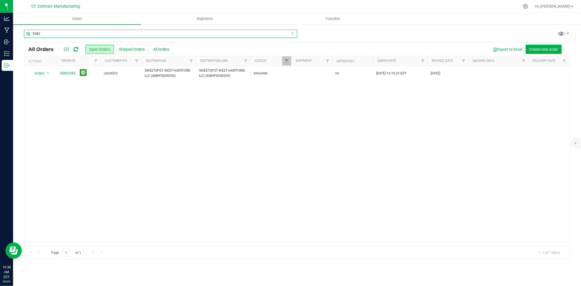
drag, startPoint x: 36, startPoint y: 34, endPoint x: 50, endPoint y: 34, distance: 14.7
click at [50, 34] on input "3382" at bounding box center [160, 34] width 273 height 8
type input "3396"
click at [70, 74] on link "00003396" at bounding box center [67, 73] width 15 height 5
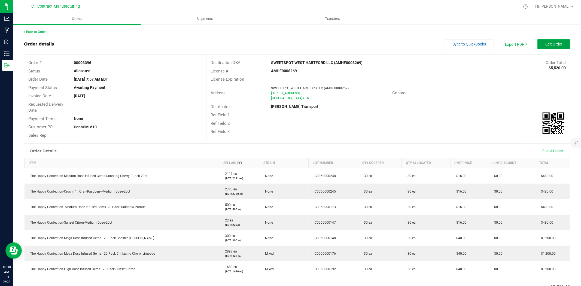
click at [550, 45] on span "Edit Order" at bounding box center [553, 44] width 17 height 4
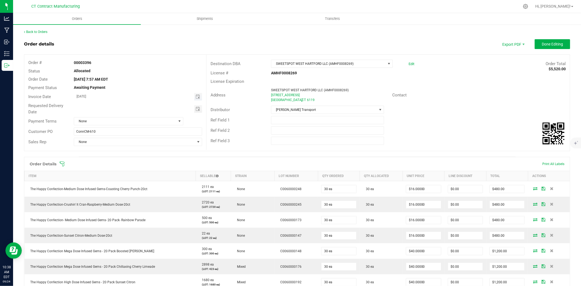
click at [199, 96] on span "Toggle calendar" at bounding box center [198, 97] width 8 height 8
click at [131, 151] on span "25" at bounding box center [130, 152] width 8 height 8
type input "[DATE]"
click at [145, 121] on span "None" at bounding box center [125, 121] width 102 height 8
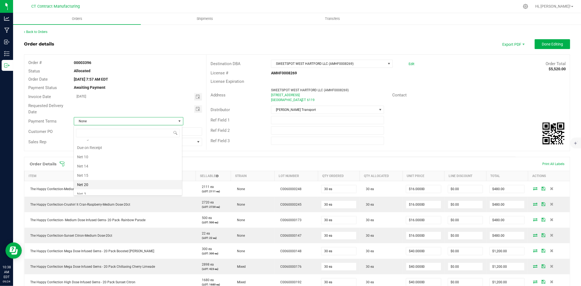
scroll to position [25, 0]
click at [129, 158] on li "Due on Receipt" at bounding box center [128, 156] width 108 height 9
click at [542, 49] on outbound-order-header "Order details Export PDF Done Editing Order # 00003396 Status Allocated Order D…" at bounding box center [297, 97] width 546 height 117
click at [543, 44] on span "Done Editing" at bounding box center [552, 44] width 21 height 4
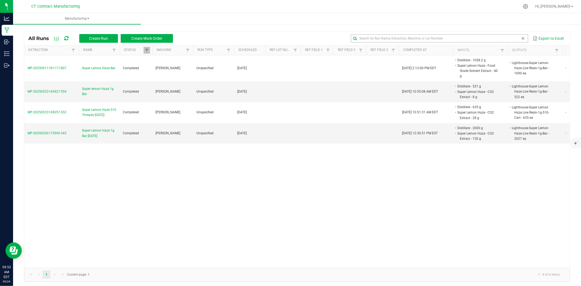
drag, startPoint x: 517, startPoint y: 38, endPoint x: 509, endPoint y: 42, distance: 9.0
click at [521, 38] on span at bounding box center [523, 38] width 4 height 4
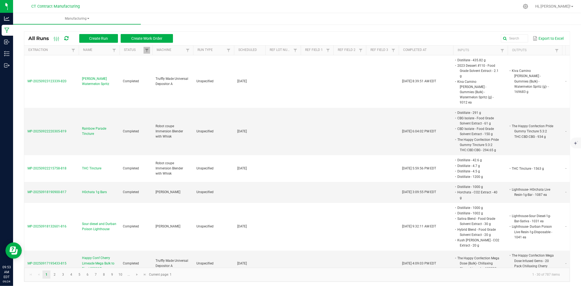
click at [68, 38] on icon at bounding box center [66, 38] width 4 height 5
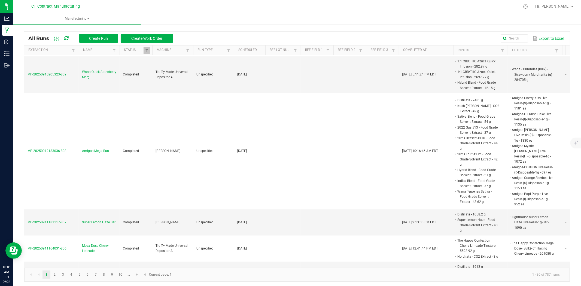
scroll to position [454, 0]
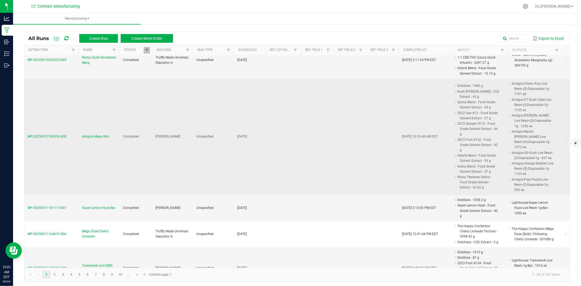
click at [97, 134] on span "Amigos Mega Run" at bounding box center [95, 136] width 27 height 5
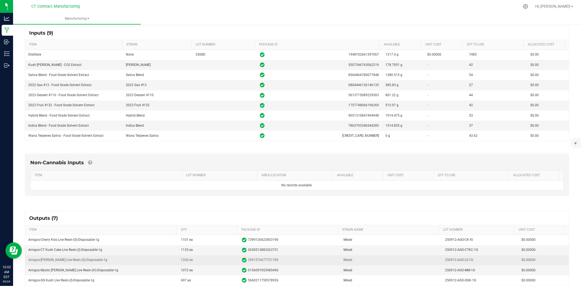
scroll to position [91, 0]
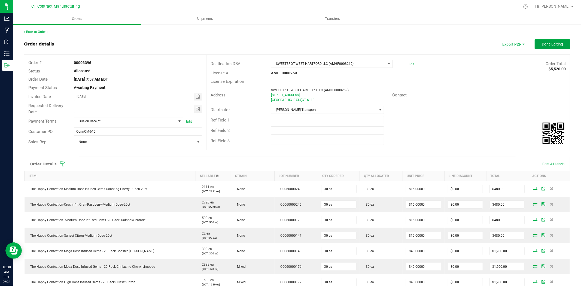
click at [542, 42] on span "Done Editing" at bounding box center [552, 44] width 21 height 4
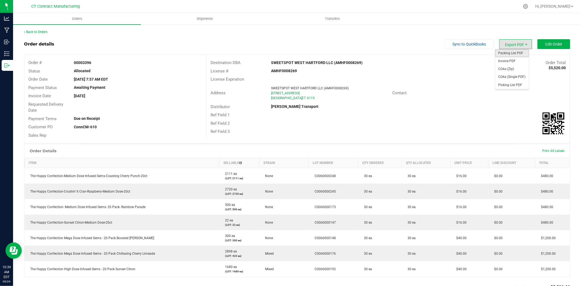
click at [517, 51] on span "Packing List PDF" at bounding box center [512, 53] width 34 height 8
click at [514, 62] on span "Invoice PDF" at bounding box center [512, 61] width 34 height 8
click at [45, 31] on link "Back to Orders" at bounding box center [35, 32] width 23 height 4
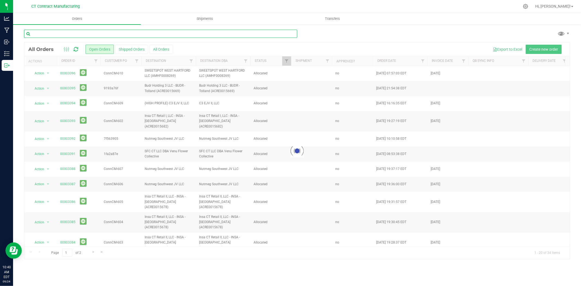
click at [51, 33] on input "text" at bounding box center [160, 34] width 273 height 8
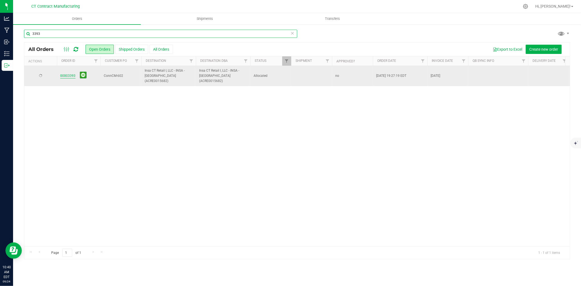
type input "3393"
click at [71, 73] on link "00003393" at bounding box center [67, 75] width 15 height 5
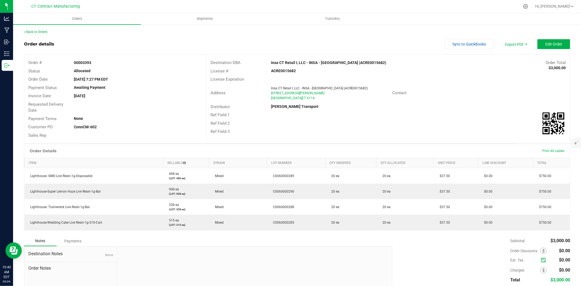
click at [544, 38] on div "Back to Orders Order details Sync to QuickBooks Export PDF Edit Order Order # 0…" at bounding box center [297, 174] width 546 height 290
click at [544, 40] on button "Edit Order" at bounding box center [553, 44] width 33 height 10
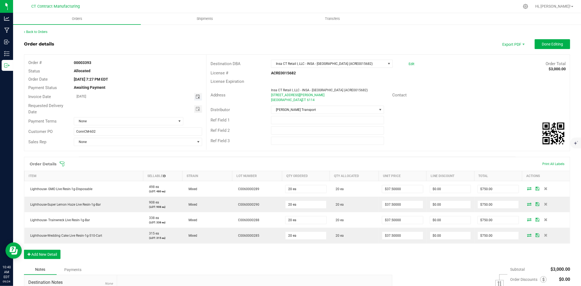
click at [197, 96] on span "Toggle calendar" at bounding box center [198, 97] width 4 height 4
click at [133, 150] on span "25" at bounding box center [130, 152] width 8 height 8
type input "09/25/2025"
click at [163, 121] on span "None" at bounding box center [125, 121] width 102 height 8
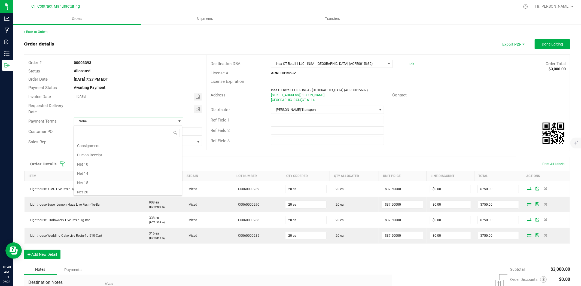
scroll to position [25, 0]
click at [109, 156] on li "Due on Receipt" at bounding box center [128, 156] width 108 height 9
click at [542, 44] on span "Done Editing" at bounding box center [552, 44] width 21 height 4
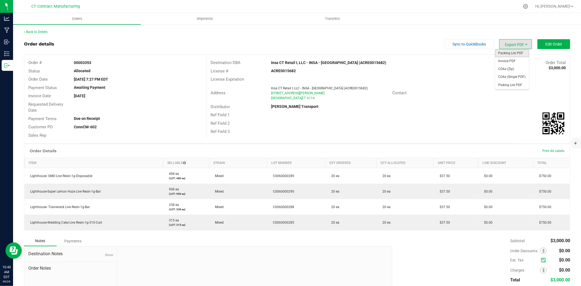
click at [516, 51] on span "Packing List PDF" at bounding box center [512, 53] width 34 height 8
click at [507, 58] on span "Invoice PDF" at bounding box center [512, 61] width 34 height 8
click at [47, 30] on link "Back to Orders" at bounding box center [35, 32] width 23 height 4
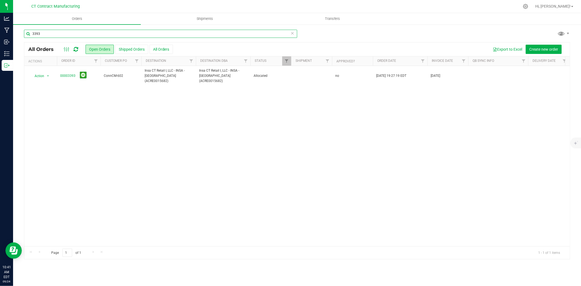
drag, startPoint x: 37, startPoint y: 34, endPoint x: 51, endPoint y: 34, distance: 13.6
click at [51, 34] on input "3393" at bounding box center [160, 34] width 273 height 8
type input "3383"
click at [69, 74] on link "00003383" at bounding box center [67, 75] width 15 height 5
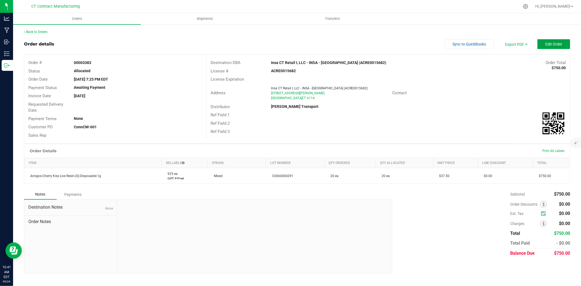
click at [552, 44] on span "Edit Order" at bounding box center [553, 44] width 17 height 4
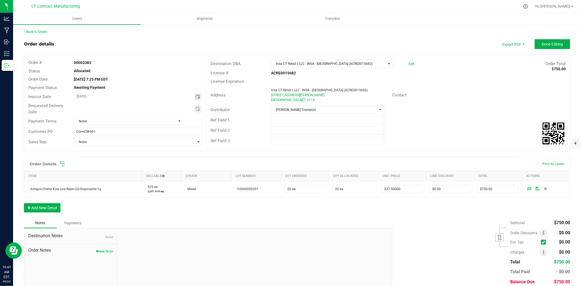
click at [197, 96] on span "Toggle calendar" at bounding box center [198, 97] width 4 height 4
click at [131, 151] on span "25" at bounding box center [130, 152] width 8 height 8
type input "[DATE]"
click at [141, 124] on span "None" at bounding box center [125, 121] width 102 height 8
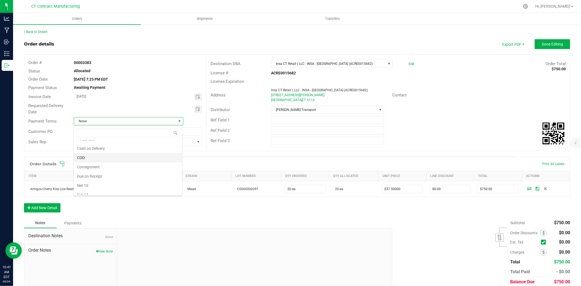
scroll to position [0, 0]
click at [113, 180] on li "Due on Receipt" at bounding box center [128, 181] width 108 height 9
click at [549, 42] on span "Done Editing" at bounding box center [552, 44] width 21 height 4
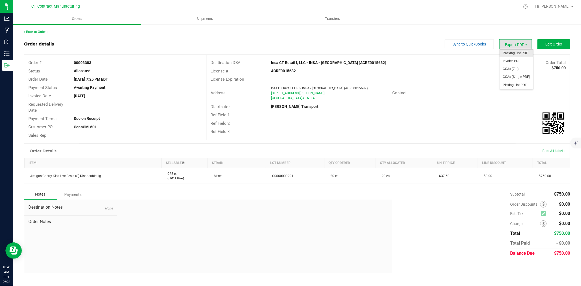
click at [514, 53] on span "Packing List PDF" at bounding box center [517, 53] width 34 height 8
click at [519, 62] on span "Invoice PDF" at bounding box center [517, 61] width 34 height 8
click at [45, 31] on link "Back to Orders" at bounding box center [35, 32] width 23 height 4
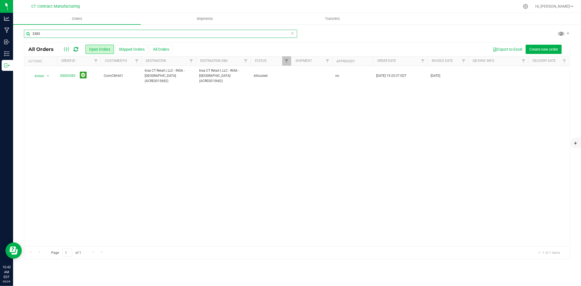
drag, startPoint x: 36, startPoint y: 33, endPoint x: 53, endPoint y: 32, distance: 16.1
click at [53, 32] on input "3383" at bounding box center [160, 34] width 273 height 8
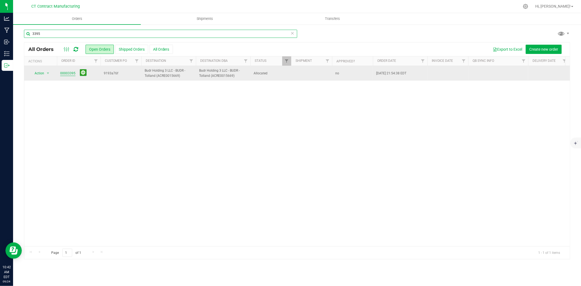
type input "3395"
click at [72, 72] on link "00003395" at bounding box center [67, 73] width 15 height 5
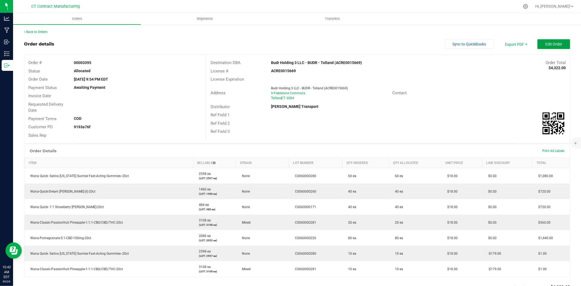
click at [545, 43] on span "Edit Order" at bounding box center [553, 44] width 17 height 4
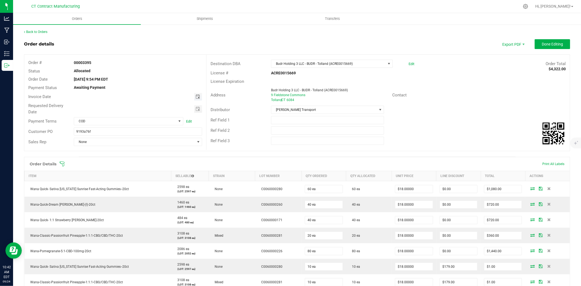
click at [197, 96] on span "Toggle calendar" at bounding box center [198, 97] width 4 height 4
click at [132, 152] on span "25" at bounding box center [130, 152] width 8 height 8
type input "[DATE]"
click at [132, 126] on div "Customer PO 9193a76f" at bounding box center [115, 131] width 182 height 10
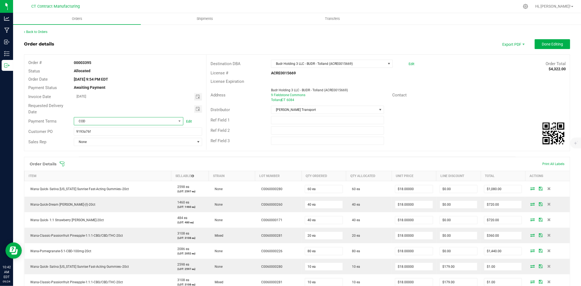
click at [132, 121] on span "COD" at bounding box center [125, 121] width 102 height 8
click at [114, 181] on li "Due on Receipt" at bounding box center [128, 181] width 108 height 9
click at [550, 45] on span "Done Editing" at bounding box center [552, 44] width 21 height 4
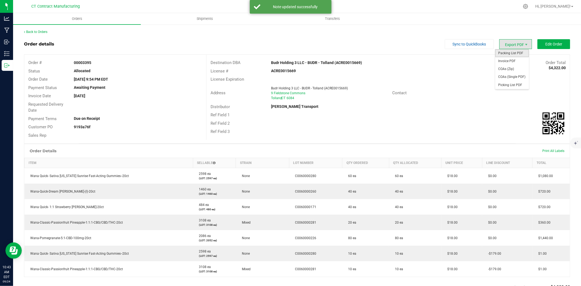
click at [513, 52] on span "Packing List PDF" at bounding box center [512, 53] width 34 height 8
click at [514, 58] on span "Invoice PDF" at bounding box center [512, 61] width 34 height 8
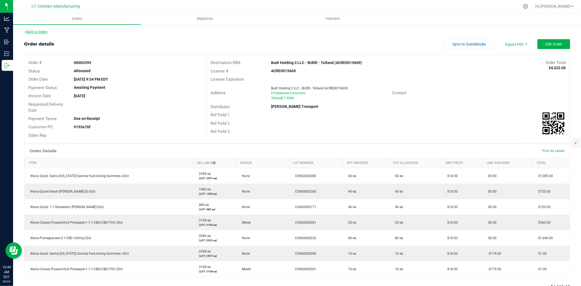
click at [39, 31] on link "Back to Orders" at bounding box center [35, 32] width 23 height 4
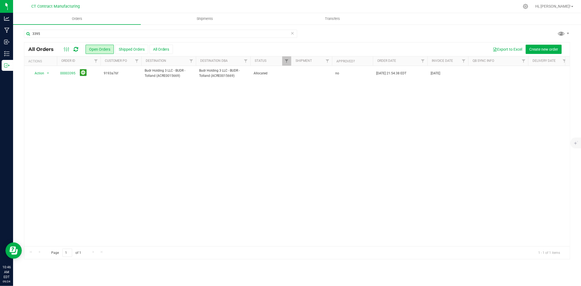
click at [262, 3] on div at bounding box center [309, 6] width 422 height 11
click at [58, 31] on input "3395" at bounding box center [160, 34] width 273 height 8
click at [57, 31] on input "3395" at bounding box center [160, 34] width 273 height 8
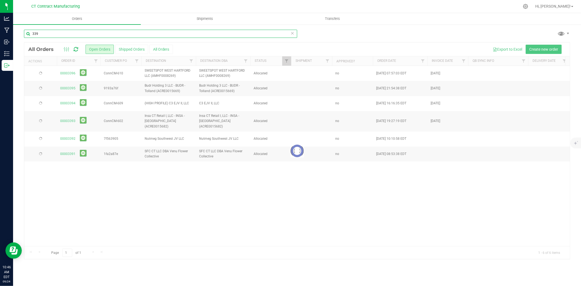
type input "339"
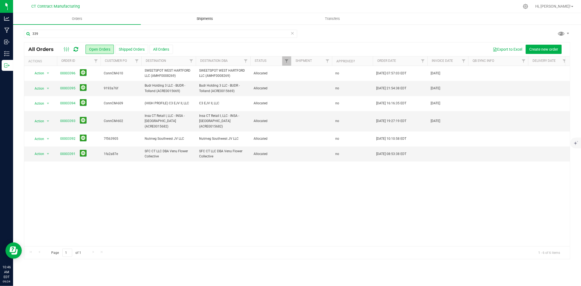
click at [217, 20] on span "Shipments" at bounding box center [204, 18] width 31 height 5
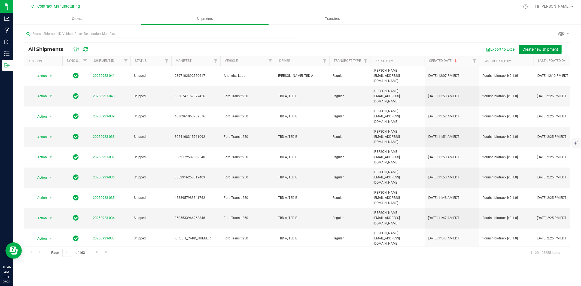
click at [524, 47] on span "Create new shipment" at bounding box center [540, 49] width 36 height 4
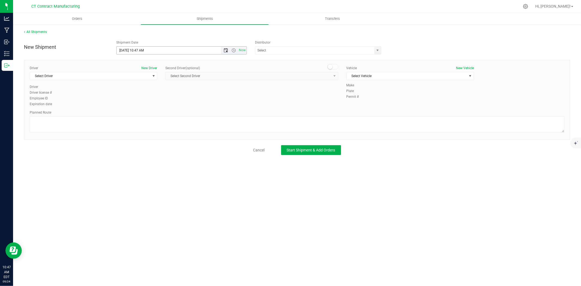
click at [226, 50] on span "Open the date view" at bounding box center [226, 50] width 4 height 4
click at [154, 105] on link "25" at bounding box center [153, 106] width 8 height 8
click at [232, 48] on span "Open the time view" at bounding box center [234, 50] width 4 height 4
click at [159, 79] on li "8:00 AM" at bounding box center [181, 80] width 129 height 7
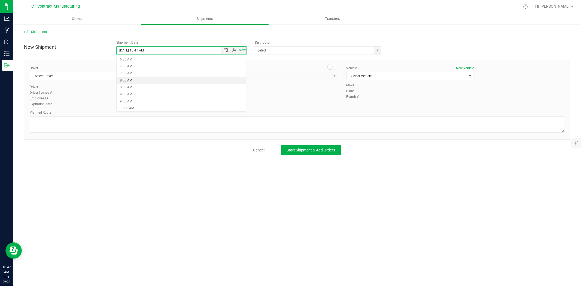
type input "9/25/2025 8:00 AM"
click at [376, 51] on span "select" at bounding box center [378, 50] width 4 height 4
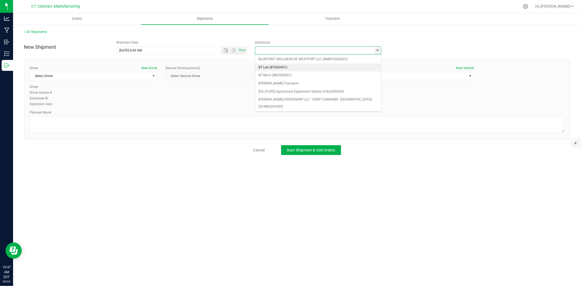
scroll to position [30, 0]
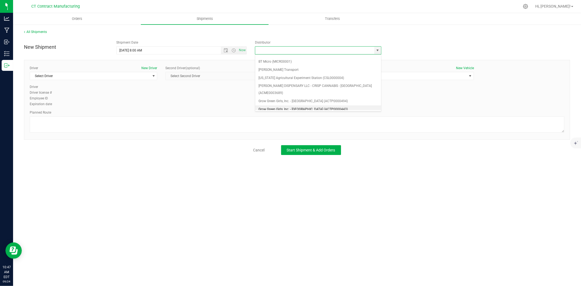
click at [336, 105] on li "Grow Green Girls, Inc. - [GEOGRAPHIC_DATA] (ACTP0000443)" at bounding box center [318, 109] width 126 height 8
type input "Grow Green Girls, Inc. - [GEOGRAPHIC_DATA] (ACTP0000443)"
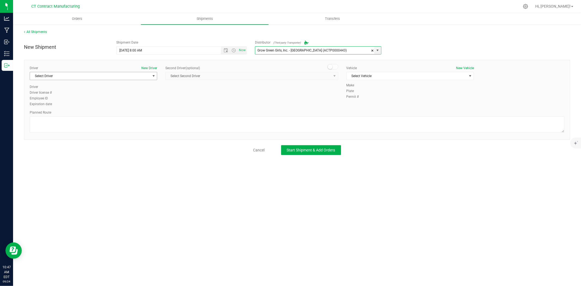
click at [154, 75] on span "select" at bounding box center [153, 76] width 4 height 4
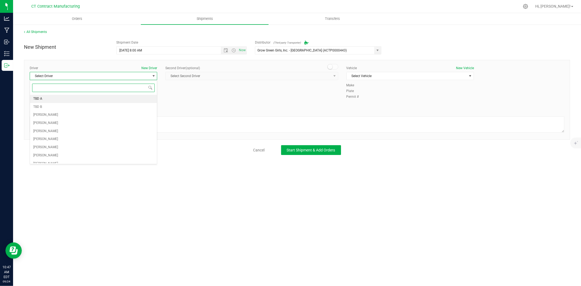
click at [127, 96] on li "TBD A" at bounding box center [93, 99] width 127 height 8
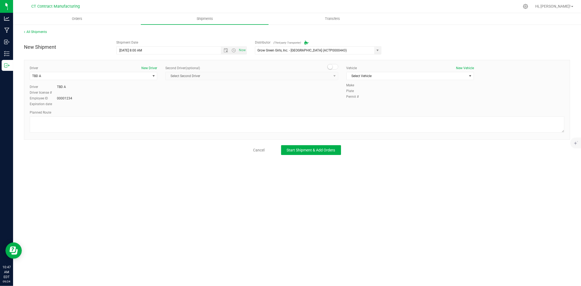
click at [333, 67] on span at bounding box center [332, 66] width 11 height 5
click at [331, 75] on span "select" at bounding box center [334, 76] width 7 height 8
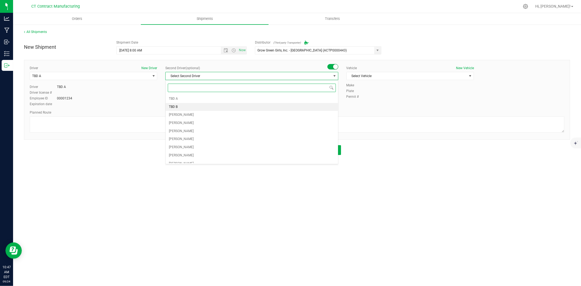
click at [226, 107] on li "TBD B" at bounding box center [252, 107] width 172 height 8
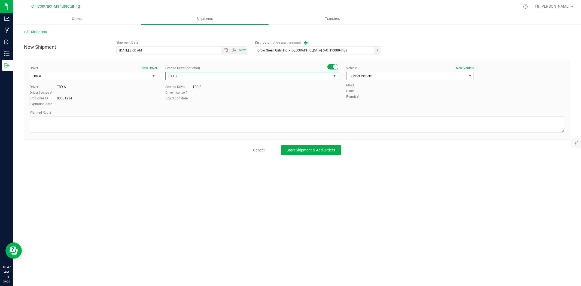
click at [358, 79] on span "Select Vehicle" at bounding box center [407, 76] width 120 height 8
click at [362, 93] on li "Ford Transit 250" at bounding box center [410, 93] width 127 height 8
click at [258, 124] on textarea at bounding box center [297, 124] width 535 height 16
click at [66, 124] on textarea at bounding box center [297, 124] width 535 height 16
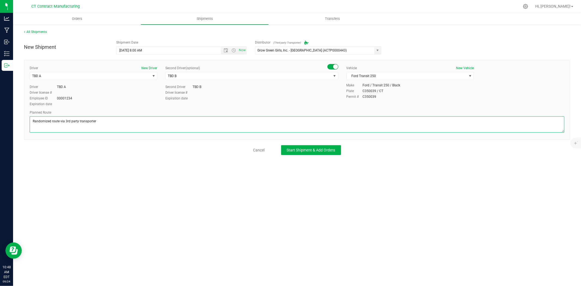
click at [66, 124] on textarea at bounding box center [297, 124] width 535 height 16
type textarea "Randomized route via 3rd party transporter"
click at [301, 148] on span "Start Shipment & Add Orders" at bounding box center [311, 150] width 48 height 4
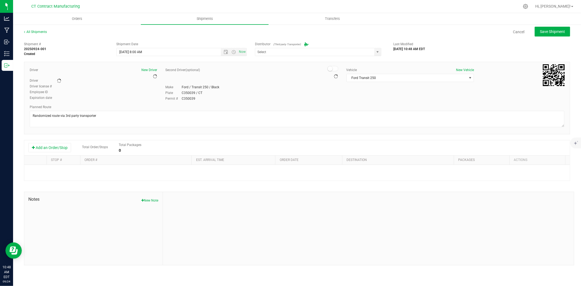
type input "Grow Green Girls, Inc. - [GEOGRAPHIC_DATA] (ACTP0000443)"
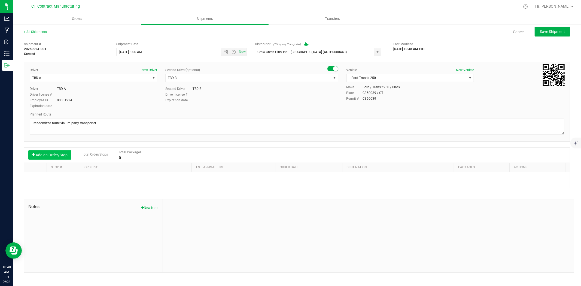
drag, startPoint x: 62, startPoint y: 153, endPoint x: 68, endPoint y: 154, distance: 6.9
click at [62, 153] on button "Add an Order/Stop" at bounding box center [49, 154] width 43 height 9
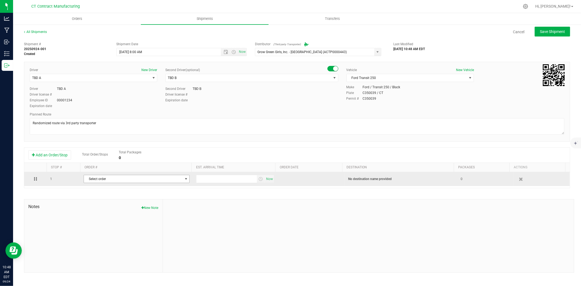
click at [120, 181] on span "Select order" at bounding box center [133, 179] width 99 height 8
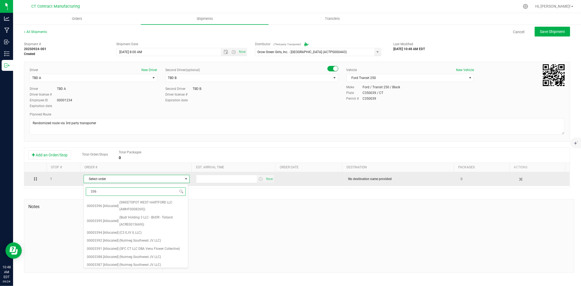
type input "3363"
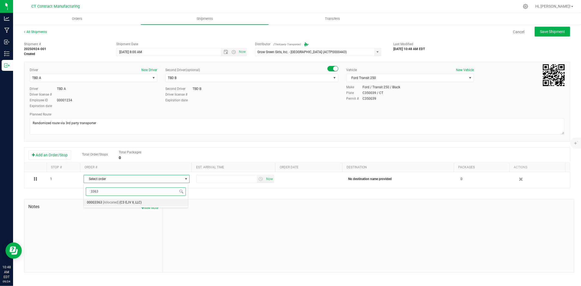
click at [124, 202] on span "(C3 EJV II, LLC)" at bounding box center [130, 202] width 22 height 7
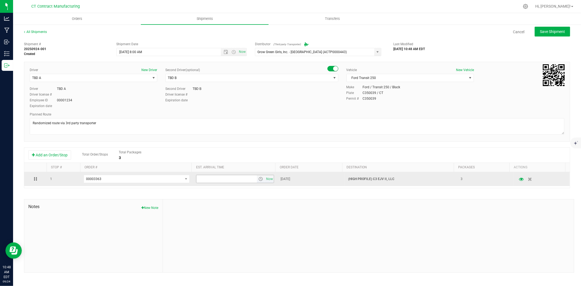
click at [258, 181] on span "select" at bounding box center [260, 179] width 4 height 4
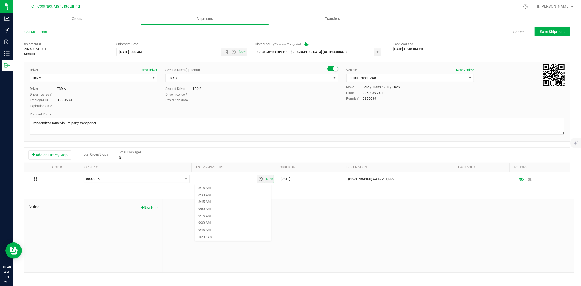
scroll to position [242, 0]
click at [230, 217] on li "9:45 AM" at bounding box center [233, 219] width 76 height 7
click at [556, 33] on span "Save Shipment" at bounding box center [552, 31] width 25 height 4
type input "9/25/2025 12:00 PM"
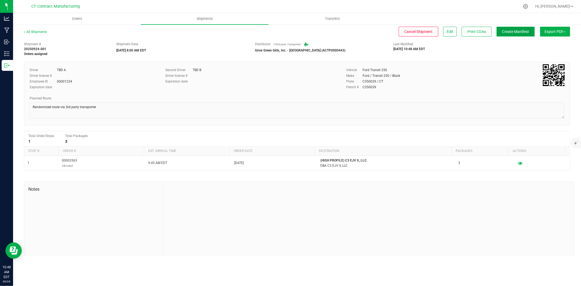
click at [514, 29] on span "Create Manifest" at bounding box center [515, 31] width 27 height 4
click at [29, 32] on link "All Shipments" at bounding box center [35, 32] width 23 height 4
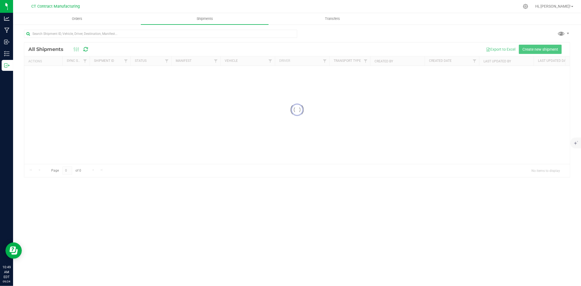
click at [530, 48] on div at bounding box center [297, 109] width 546 height 135
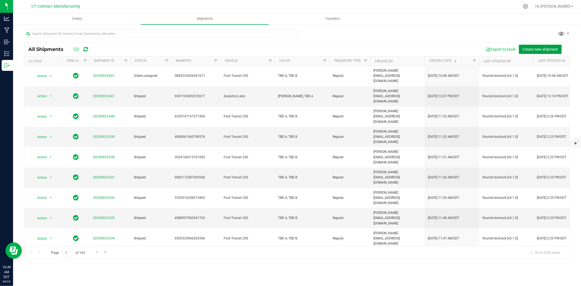
click at [535, 50] on span "Create new shipment" at bounding box center [540, 49] width 36 height 4
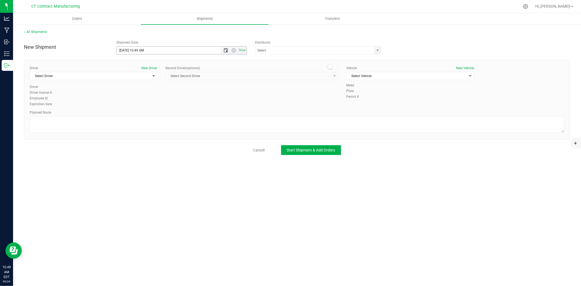
click at [224, 52] on span "Open the date view" at bounding box center [226, 50] width 4 height 4
click at [153, 106] on link "25" at bounding box center [153, 106] width 8 height 8
click at [233, 49] on span "Open the time view" at bounding box center [234, 50] width 4 height 4
click at [142, 81] on li "8:00 AM" at bounding box center [181, 80] width 129 height 7
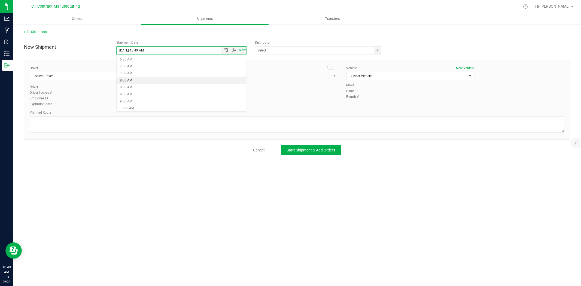
type input "9/25/2025 8:00 AM"
click at [381, 50] on span "select" at bounding box center [377, 51] width 7 height 8
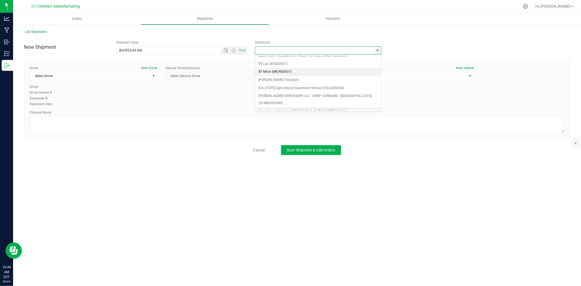
scroll to position [30, 0]
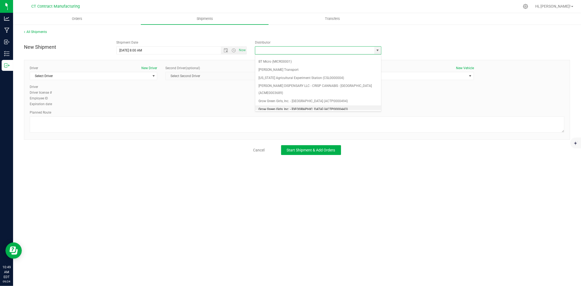
click at [326, 105] on li "Grow Green Girls, Inc. - [GEOGRAPHIC_DATA] (ACTP0000443)" at bounding box center [318, 109] width 126 height 8
type input "Grow Green Girls, Inc. - [GEOGRAPHIC_DATA] (ACTP0000443)"
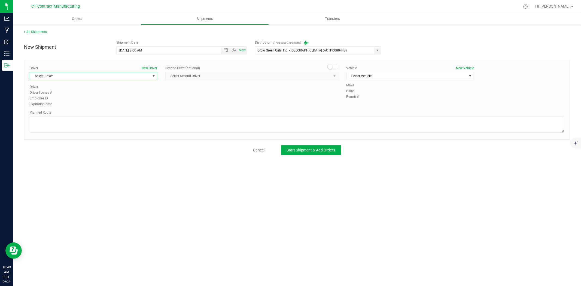
click at [127, 72] on span "Select Driver" at bounding box center [90, 76] width 120 height 8
click at [47, 97] on li "TBD A" at bounding box center [93, 99] width 127 height 8
click at [336, 69] on span at bounding box center [332, 66] width 11 height 5
click at [333, 74] on span "select" at bounding box center [334, 76] width 7 height 8
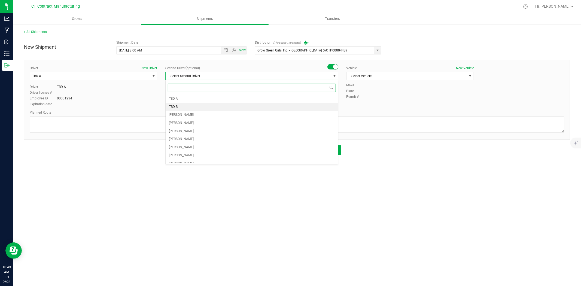
click at [194, 106] on li "TBD B" at bounding box center [252, 107] width 172 height 8
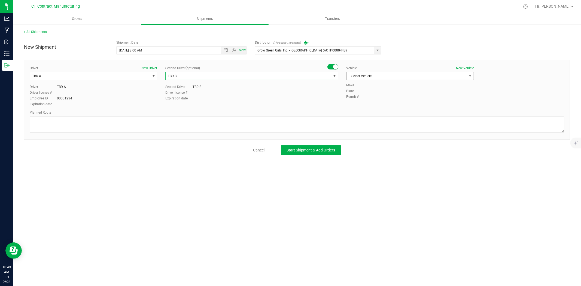
click at [379, 80] on span "Select Vehicle" at bounding box center [407, 76] width 120 height 8
click at [369, 95] on li "Ford Transit 250" at bounding box center [410, 93] width 127 height 8
click at [326, 124] on textarea at bounding box center [297, 124] width 535 height 16
paste textarea "Randomized route via 3rd party transporter"
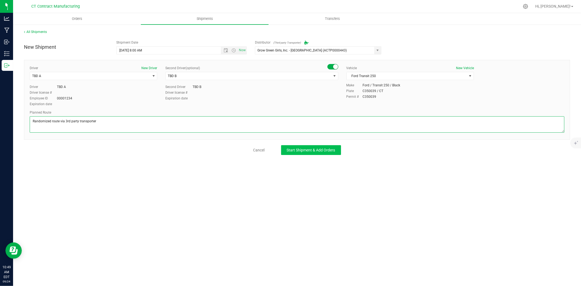
type textarea "Randomized route via 3rd party transporter"
click at [312, 154] on button "Start Shipment & Add Orders" at bounding box center [311, 150] width 60 height 10
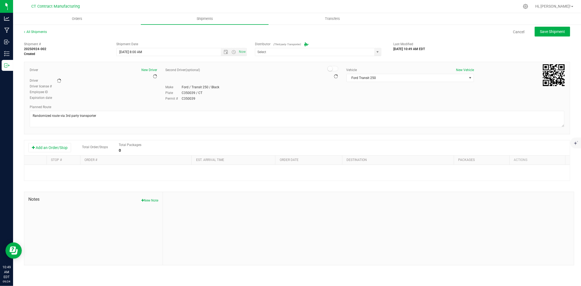
type input "Grow Green Girls, Inc. - [GEOGRAPHIC_DATA] (ACTP0000443)"
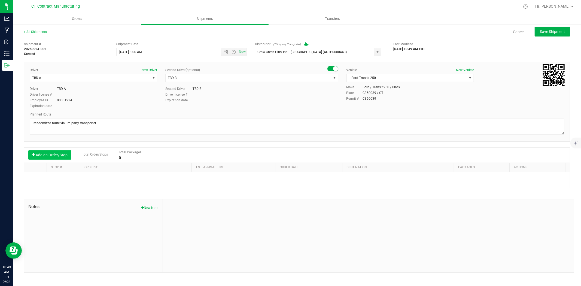
click at [58, 156] on button "Add an Order/Stop" at bounding box center [49, 154] width 43 height 9
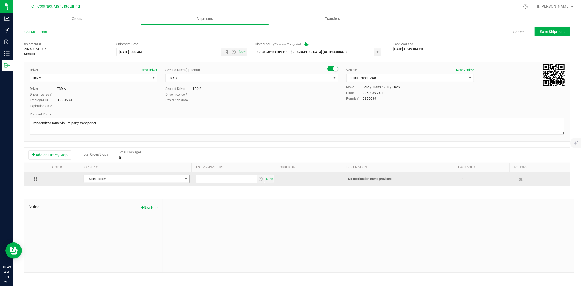
click at [113, 177] on span "Select order" at bounding box center [133, 179] width 99 height 8
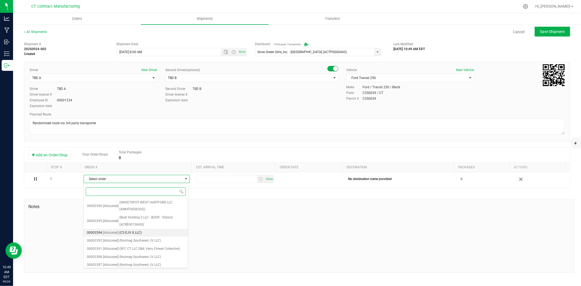
click at [130, 233] on span "(C3 EJV II, LLC)" at bounding box center [130, 232] width 22 height 7
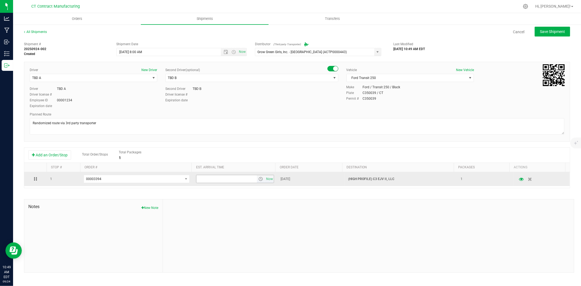
click at [258, 179] on span "select" at bounding box center [260, 179] width 4 height 4
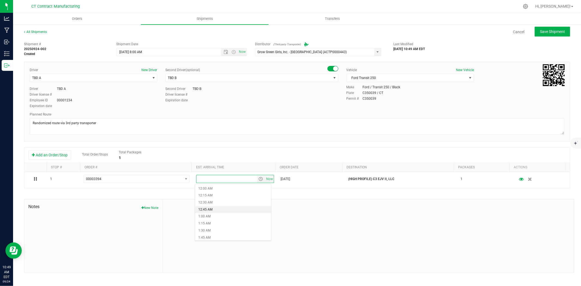
scroll to position [242, 0]
click at [219, 218] on li "9:45 AM" at bounding box center [233, 219] width 76 height 7
click at [543, 27] on button "Save Shipment" at bounding box center [552, 32] width 35 height 10
type input "9/25/2025 12:00 PM"
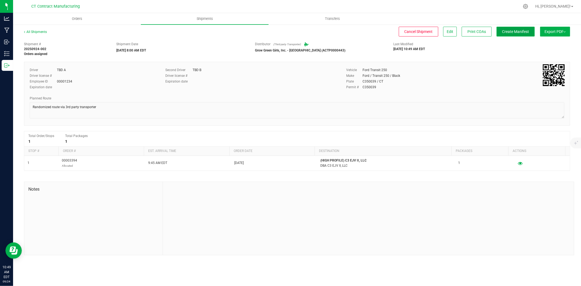
click at [521, 31] on span "Create Manifest" at bounding box center [515, 31] width 27 height 4
click at [41, 31] on link "All Shipments" at bounding box center [35, 32] width 23 height 4
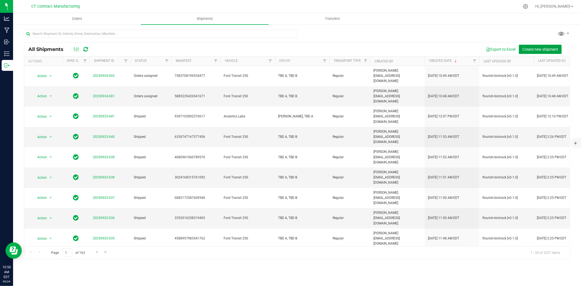
click at [546, 50] on span "Create new shipment" at bounding box center [540, 49] width 36 height 4
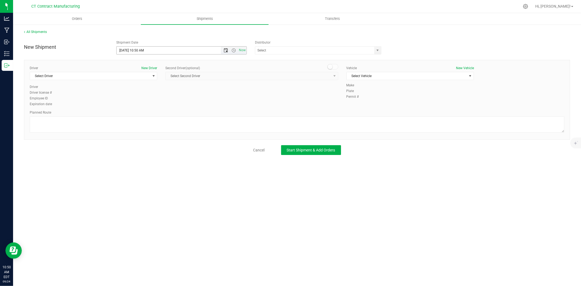
click at [228, 49] on span "Open the date view" at bounding box center [226, 50] width 4 height 4
click at [153, 106] on link "25" at bounding box center [153, 106] width 8 height 8
click at [233, 51] on span "Open the time view" at bounding box center [234, 50] width 4 height 4
click at [136, 108] on li "8:00 AM" at bounding box center [181, 110] width 129 height 7
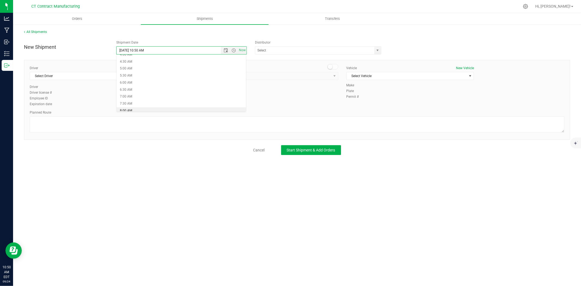
type input "9/25/2025 8:00 AM"
click at [381, 47] on span "select" at bounding box center [377, 51] width 7 height 8
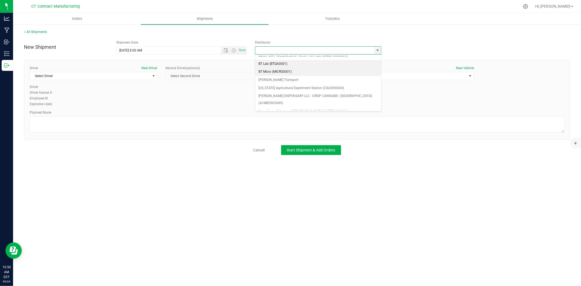
scroll to position [30, 0]
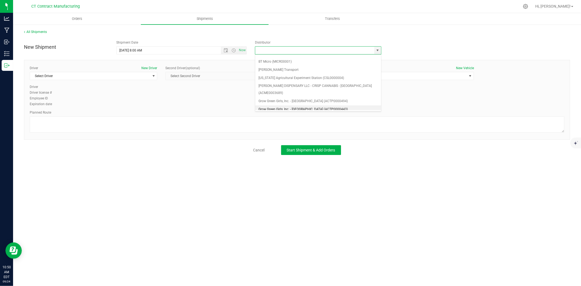
click at [305, 105] on li "Grow Green Girls, Inc. - [GEOGRAPHIC_DATA] (ACTP0000443)" at bounding box center [318, 109] width 126 height 8
type input "Grow Green Girls, Inc. - [GEOGRAPHIC_DATA] (ACTP0000443)"
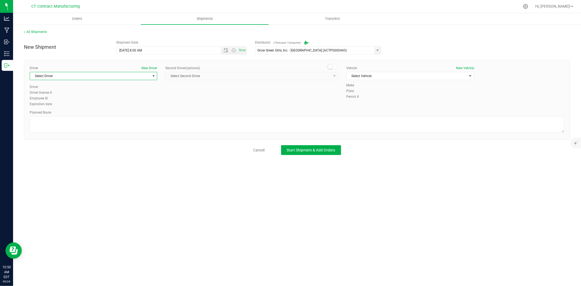
drag, startPoint x: 147, startPoint y: 75, endPoint x: 114, endPoint y: 89, distance: 36.5
click at [147, 75] on span "Select Driver" at bounding box center [90, 76] width 120 height 8
click at [54, 101] on li "TBD A" at bounding box center [93, 99] width 127 height 8
click at [330, 65] on small at bounding box center [330, 66] width 5 height 5
click at [331, 75] on span "select" at bounding box center [334, 76] width 7 height 8
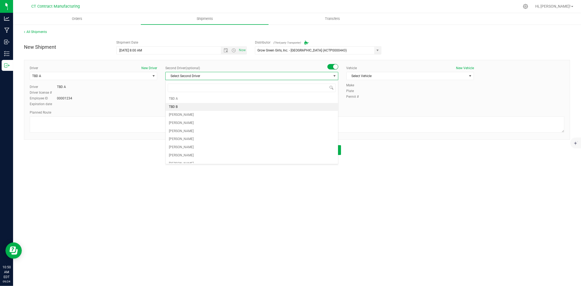
click at [196, 105] on li "TBD B" at bounding box center [252, 107] width 172 height 8
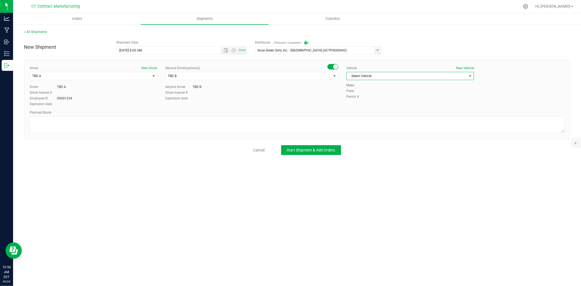
click at [379, 76] on span "Select Vehicle" at bounding box center [407, 76] width 120 height 8
click at [374, 92] on li "Ford Transit 250" at bounding box center [410, 93] width 127 height 8
click at [349, 124] on textarea at bounding box center [297, 124] width 535 height 16
paste textarea "Randomized route via 3rd party transporter"
type textarea "Randomized route via 3rd party transporter"
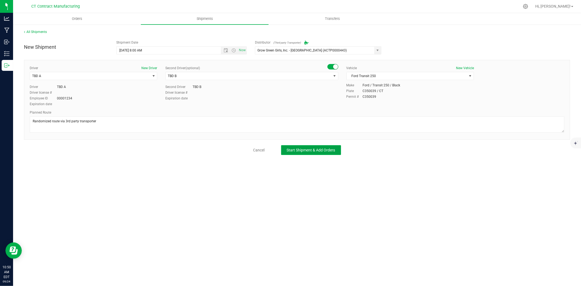
click at [335, 148] on span "Start Shipment & Add Orders" at bounding box center [311, 150] width 48 height 4
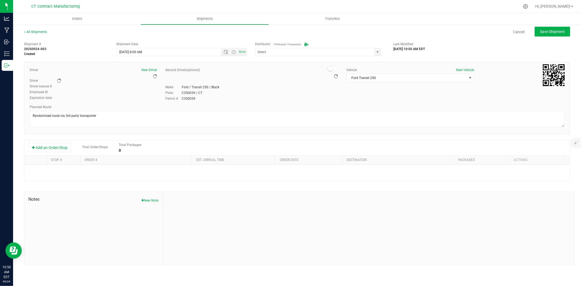
type input "Grow Green Girls, Inc. - [GEOGRAPHIC_DATA] (ACTP0000443)"
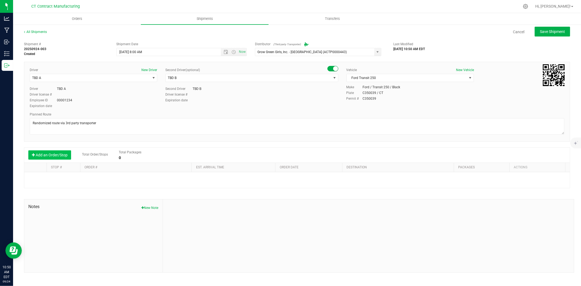
click at [59, 157] on button "Add an Order/Stop" at bounding box center [49, 154] width 43 height 9
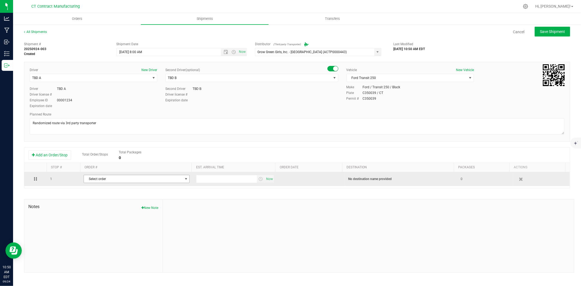
click at [110, 184] on td "Select order 00003396 00003395 00003392 00003391 00003388 00003387 00003386 000…" at bounding box center [136, 179] width 112 height 14
click at [113, 181] on span "Select order" at bounding box center [133, 179] width 99 height 8
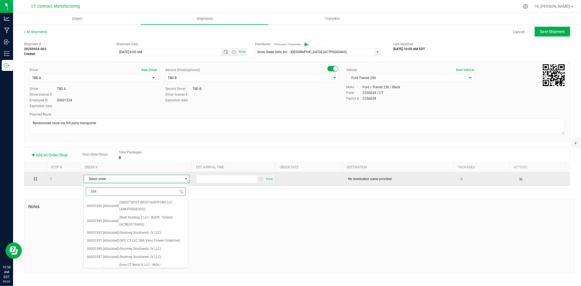
type input "3362"
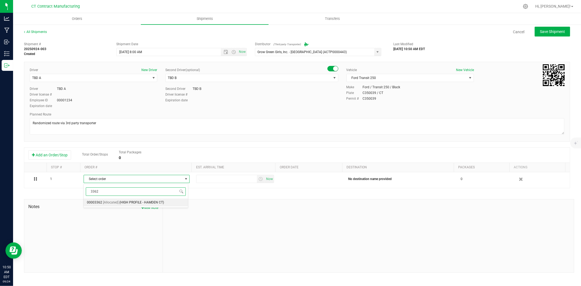
click at [121, 202] on span "(HIGH PROFILE - HAMDEN CT)" at bounding box center [141, 202] width 45 height 7
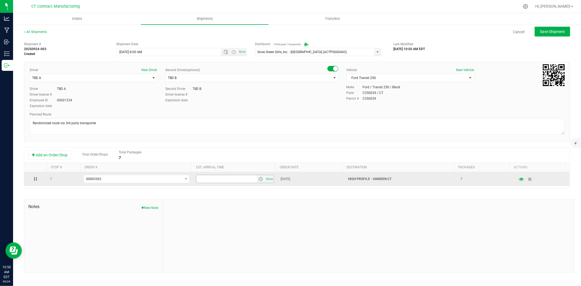
click at [257, 177] on span "select" at bounding box center [261, 179] width 8 height 8
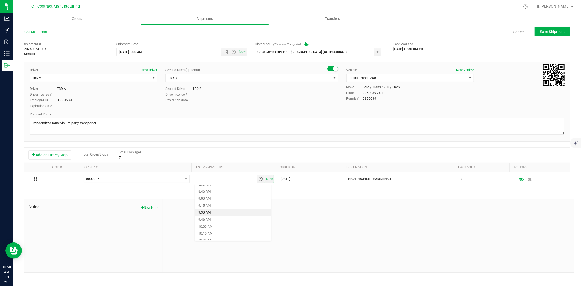
scroll to position [272, 0]
click at [217, 212] on li "10:30 AM" at bounding box center [233, 210] width 76 height 7
click at [545, 31] on span "Save Shipment" at bounding box center [552, 31] width 25 height 4
type input "9/25/2025 12:00 PM"
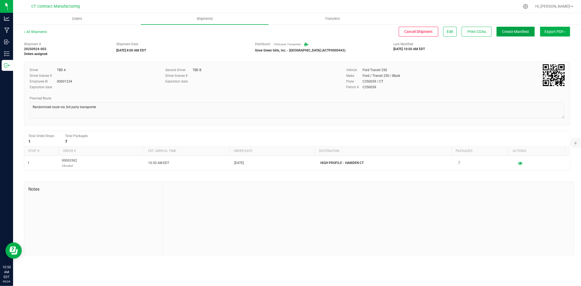
click at [516, 33] on span "Create Manifest" at bounding box center [515, 31] width 27 height 4
click at [40, 31] on link "All Shipments" at bounding box center [35, 32] width 23 height 4
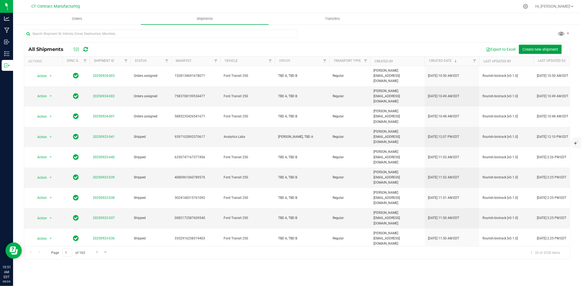
click at [539, 48] on span "Create new shipment" at bounding box center [540, 49] width 36 height 4
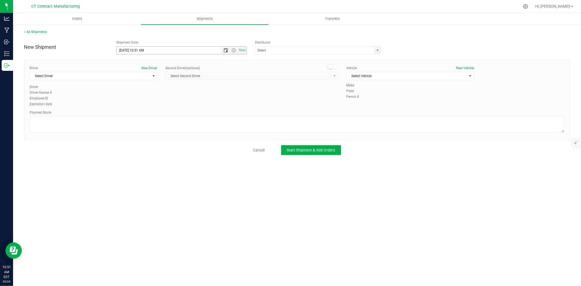
click at [225, 48] on span "Now" at bounding box center [234, 51] width 26 height 8
click at [227, 52] on span "Open the date view" at bounding box center [226, 50] width 4 height 4
click at [156, 106] on link "25" at bounding box center [153, 106] width 8 height 8
click at [234, 50] on span "Open the time view" at bounding box center [234, 50] width 4 height 4
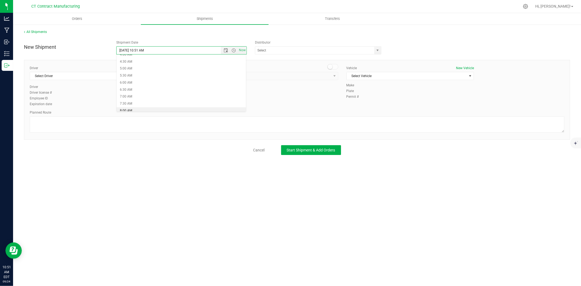
click at [138, 110] on li "8:00 AM" at bounding box center [181, 110] width 129 height 7
type input "9/25/2025 8:00 AM"
click at [377, 52] on span "select" at bounding box center [378, 50] width 4 height 4
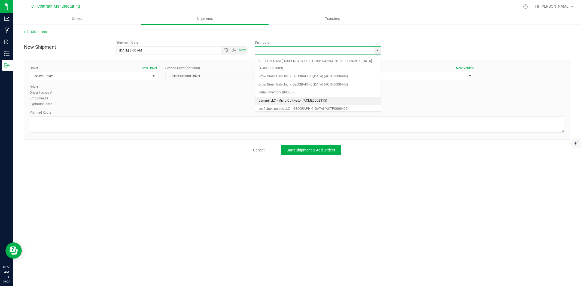
scroll to position [60, 0]
click at [318, 75] on li "Grow Green Girls, Inc. - [GEOGRAPHIC_DATA] (ACTP0000443)" at bounding box center [318, 79] width 126 height 8
type input "Grow Green Girls, Inc. - [GEOGRAPHIC_DATA] (ACTP0000443)"
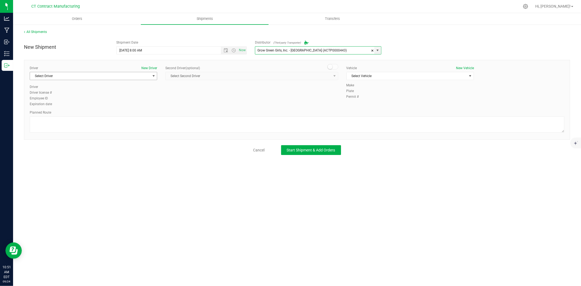
click at [133, 74] on span "Select Driver" at bounding box center [90, 76] width 120 height 8
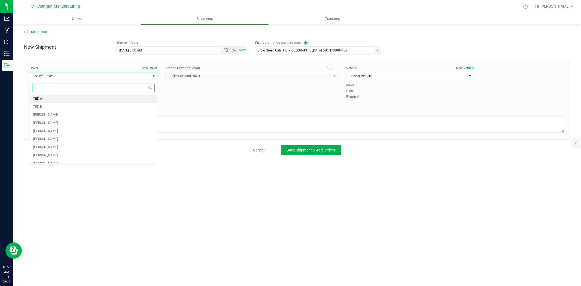
click at [51, 99] on li "TBD A" at bounding box center [93, 99] width 127 height 8
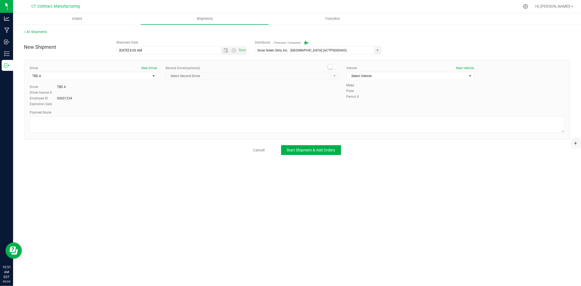
click at [334, 65] on span at bounding box center [332, 66] width 11 height 5
click at [334, 78] on span "select" at bounding box center [334, 76] width 7 height 8
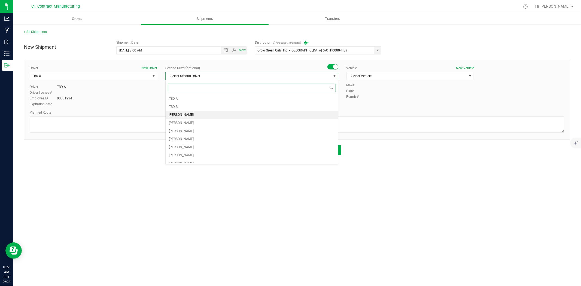
click at [291, 113] on li "Andrew Breuninger" at bounding box center [252, 115] width 172 height 8
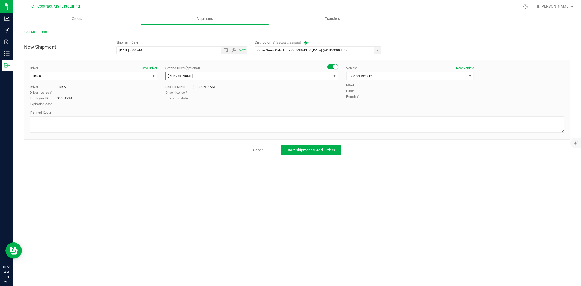
click at [333, 75] on span "select" at bounding box center [334, 76] width 4 height 4
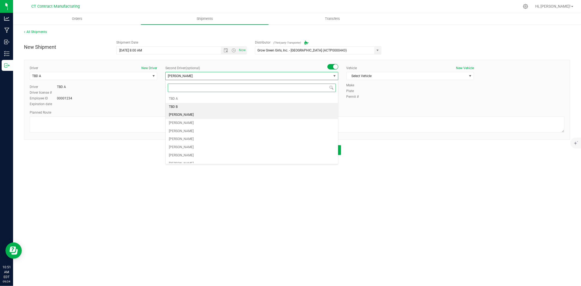
click at [308, 105] on li "TBD B" at bounding box center [252, 107] width 172 height 8
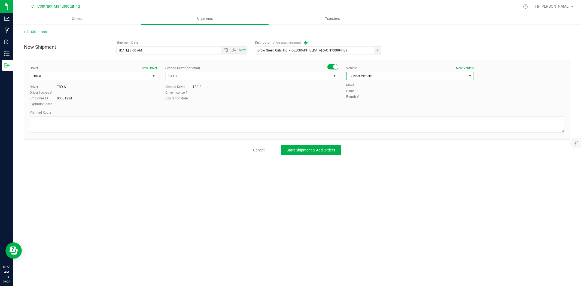
click at [371, 77] on span "Select Vehicle" at bounding box center [407, 76] width 120 height 8
click at [372, 94] on li "Ford Transit 250" at bounding box center [410, 93] width 127 height 8
click at [269, 125] on textarea at bounding box center [297, 124] width 535 height 16
paste textarea "Randomized route via 3rd party transporter"
type textarea "Randomized route via 3rd party transporter"
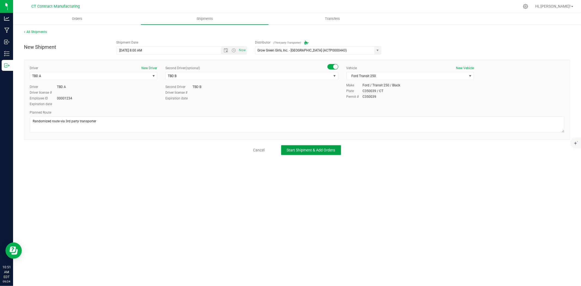
click at [318, 147] on button "Start Shipment & Add Orders" at bounding box center [311, 150] width 60 height 10
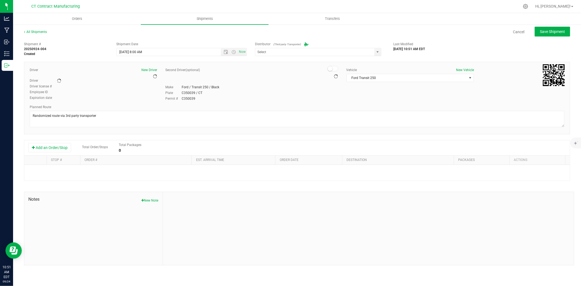
type input "Grow Green Girls, Inc. - [GEOGRAPHIC_DATA] (ACTP0000443)"
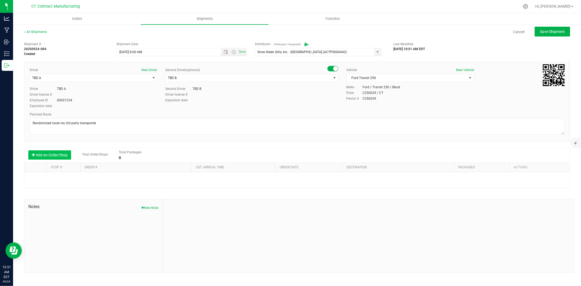
click at [54, 152] on button "Add an Order/Stop" at bounding box center [49, 154] width 43 height 9
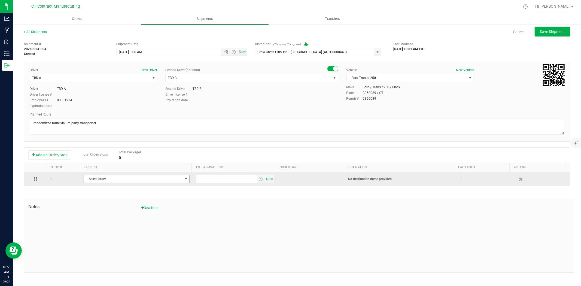
click at [138, 182] on span "Select order" at bounding box center [133, 179] width 99 height 8
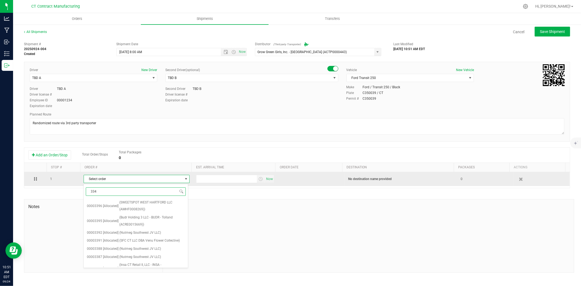
type input "3349"
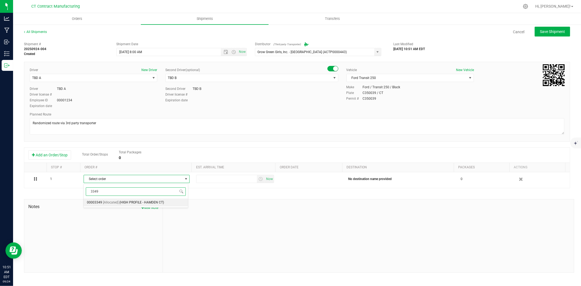
click at [146, 201] on span "(HIGH PROFILE - HAMDEN CT)" at bounding box center [141, 202] width 45 height 7
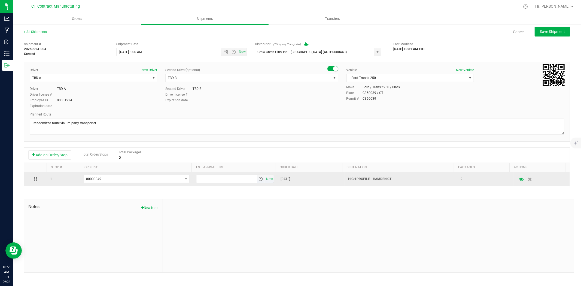
click at [258, 179] on span "select" at bounding box center [260, 179] width 4 height 4
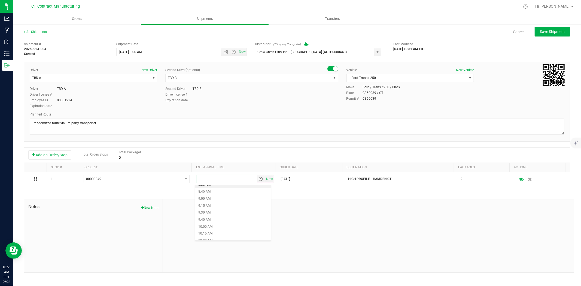
scroll to position [272, 0]
click at [219, 212] on li "10:30 AM" at bounding box center [233, 210] width 76 height 7
click at [558, 26] on div "All Shipments Cancel Save Shipment Shipment # 20250924-004 Created Shipment Dat…" at bounding box center [297, 151] width 568 height 254
click at [558, 29] on span "Save Shipment" at bounding box center [552, 31] width 25 height 4
type input "9/25/2025 12:00 PM"
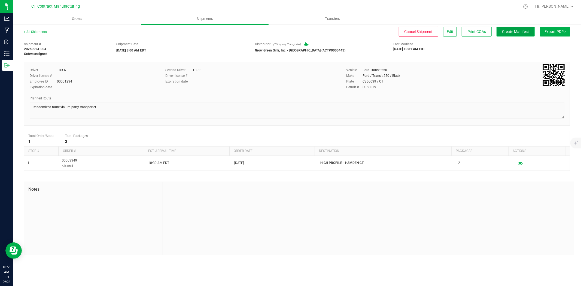
click at [520, 31] on span "Create Manifest" at bounding box center [515, 31] width 27 height 4
click at [37, 30] on link "All Shipments" at bounding box center [35, 32] width 23 height 4
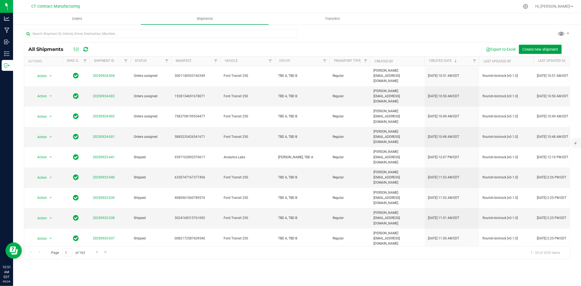
click at [539, 51] on span "Create new shipment" at bounding box center [540, 49] width 36 height 4
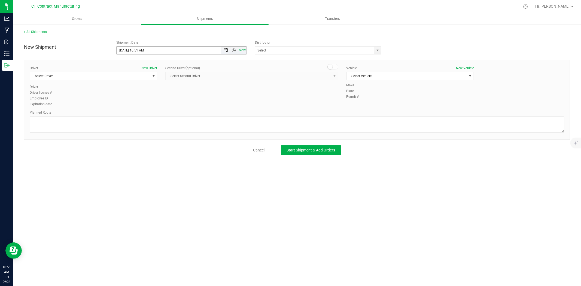
click at [225, 50] on span "Open the date view" at bounding box center [226, 50] width 4 height 4
click at [154, 107] on link "25" at bounding box center [153, 106] width 8 height 8
click at [235, 49] on span "Open the time view" at bounding box center [234, 50] width 4 height 4
click at [138, 79] on li "8:00 AM" at bounding box center [181, 80] width 129 height 7
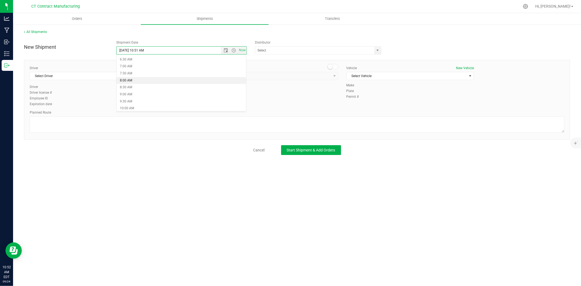
type input "9/25/2025 8:00 AM"
click at [379, 51] on span "select" at bounding box center [378, 50] width 4 height 4
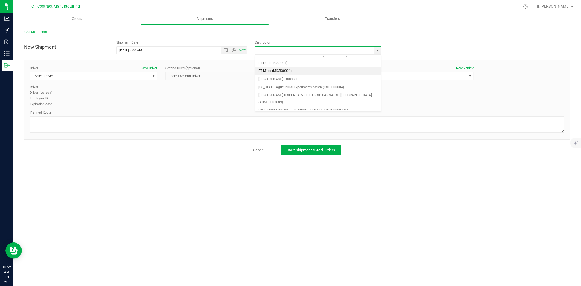
scroll to position [30, 0]
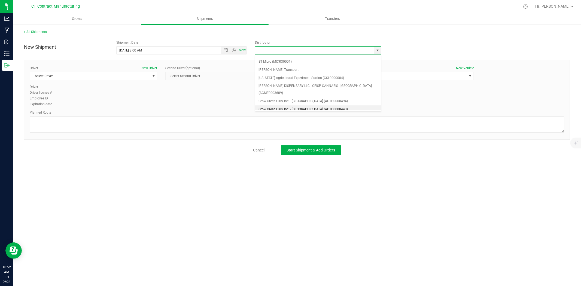
click at [300, 105] on li "Grow Green Girls, Inc. - [GEOGRAPHIC_DATA] (ACTP0000443)" at bounding box center [318, 109] width 126 height 8
type input "Grow Green Girls, Inc. - [GEOGRAPHIC_DATA] (ACTP0000443)"
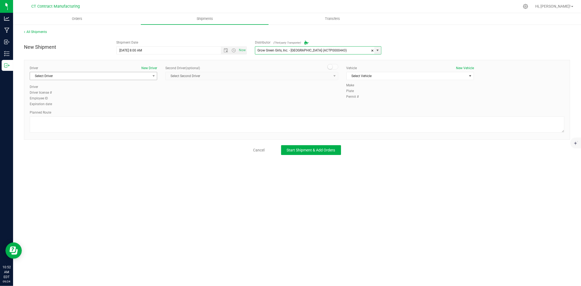
click at [140, 74] on span "Select Driver" at bounding box center [90, 76] width 120 height 8
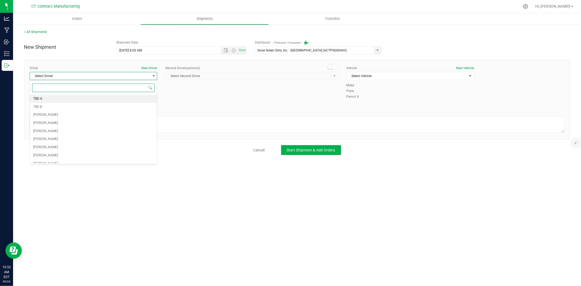
click at [58, 97] on li "TBD A" at bounding box center [93, 99] width 127 height 8
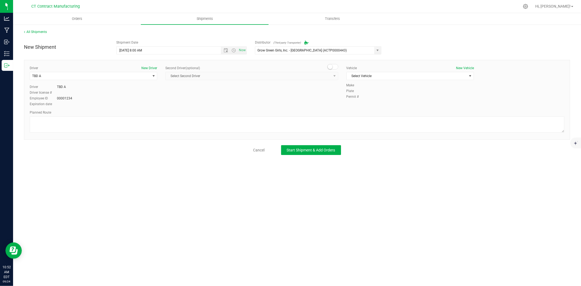
click at [333, 67] on span at bounding box center [332, 66] width 11 height 5
drag, startPoint x: 331, startPoint y: 72, endPoint x: 310, endPoint y: 76, distance: 22.1
click at [310, 76] on span "Select Second Driver" at bounding box center [248, 76] width 165 height 8
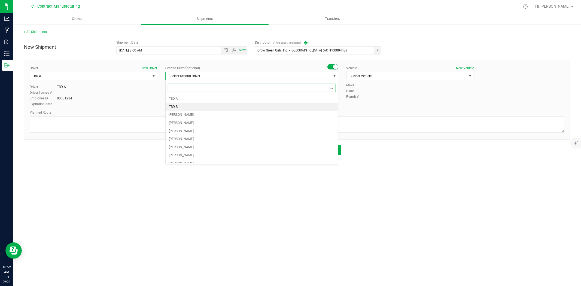
click at [198, 107] on li "TBD B" at bounding box center [252, 107] width 172 height 8
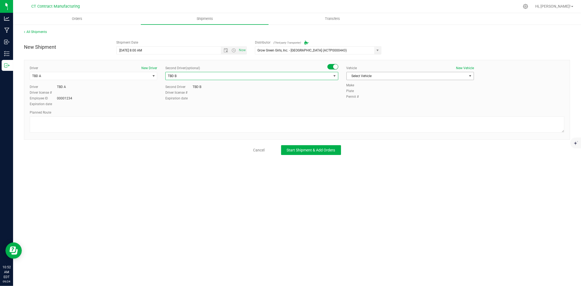
click at [371, 76] on span "Select Vehicle" at bounding box center [407, 76] width 120 height 8
click at [363, 92] on li "Ford Transit 250" at bounding box center [410, 93] width 127 height 8
click at [324, 123] on textarea at bounding box center [297, 124] width 535 height 16
paste textarea "Randomized route via 3rd party transporter"
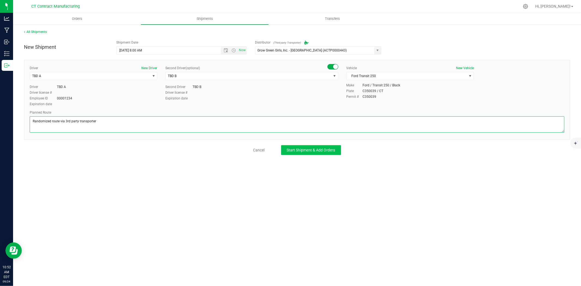
type textarea "Randomized route via 3rd party transporter"
click at [312, 153] on button "Start Shipment & Add Orders" at bounding box center [311, 150] width 60 height 10
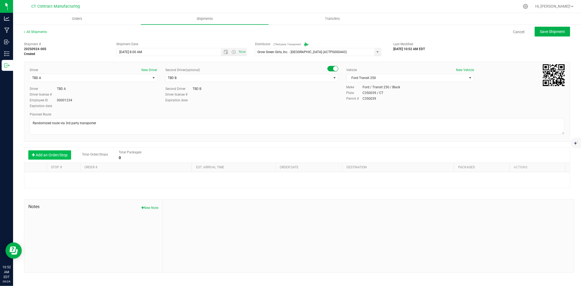
click at [51, 156] on button "Add an Order/Stop" at bounding box center [49, 154] width 43 height 9
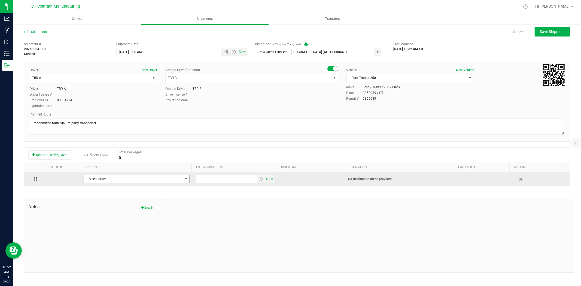
click at [112, 178] on span "Select order" at bounding box center [133, 179] width 99 height 8
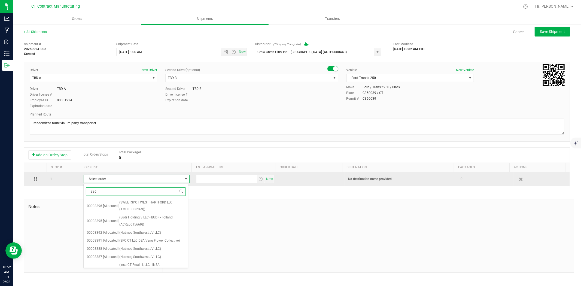
type input "3367"
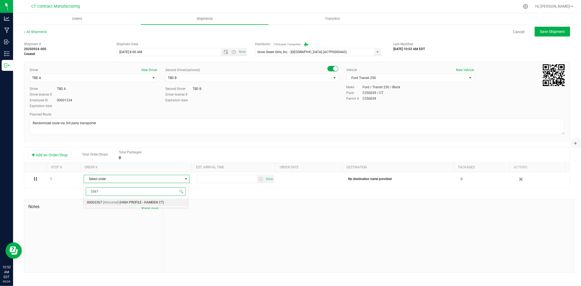
click at [120, 202] on span "(HIGH PROFILE - HAMDEN CT)" at bounding box center [141, 202] width 45 height 7
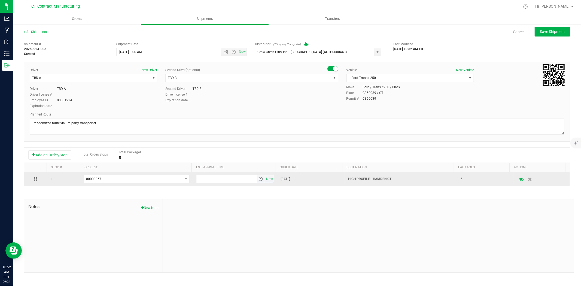
click at [259, 181] on span "select" at bounding box center [260, 179] width 4 height 4
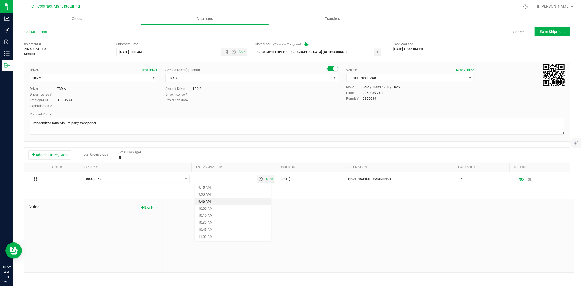
scroll to position [272, 0]
click at [215, 210] on li "10:30 AM" at bounding box center [233, 210] width 76 height 7
click at [554, 26] on div "All Shipments Cancel Save Shipment Shipment # 20250924-005 Created Shipment Dat…" at bounding box center [297, 151] width 568 height 254
click at [552, 29] on span "Save Shipment" at bounding box center [552, 31] width 25 height 4
type input "9/25/2025 12:00 PM"
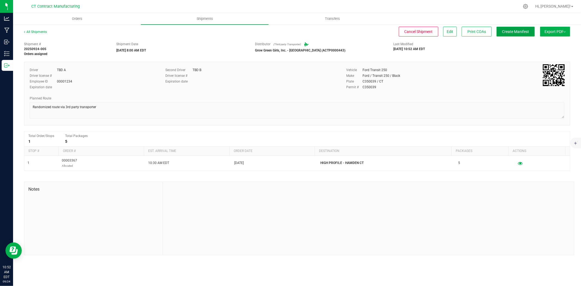
click at [520, 30] on span "Create Manifest" at bounding box center [515, 31] width 27 height 4
click at [42, 31] on link "All Shipments" at bounding box center [35, 32] width 23 height 4
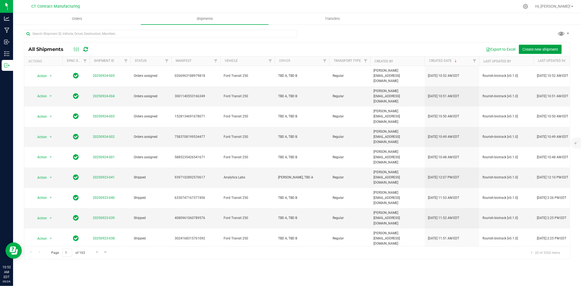
click at [528, 47] on span "Create new shipment" at bounding box center [540, 49] width 36 height 4
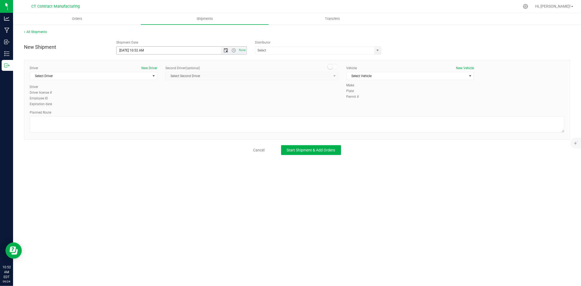
click at [227, 50] on span "Open the date view" at bounding box center [226, 50] width 4 height 4
click at [154, 104] on link "25" at bounding box center [153, 106] width 8 height 8
click at [235, 50] on span "Open the time view" at bounding box center [234, 50] width 4 height 4
click at [135, 108] on li "8:00 AM" at bounding box center [181, 110] width 129 height 7
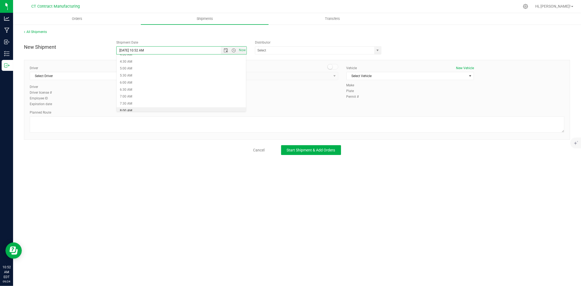
type input "9/25/2025 8:00 AM"
click at [377, 51] on span "select" at bounding box center [378, 50] width 4 height 4
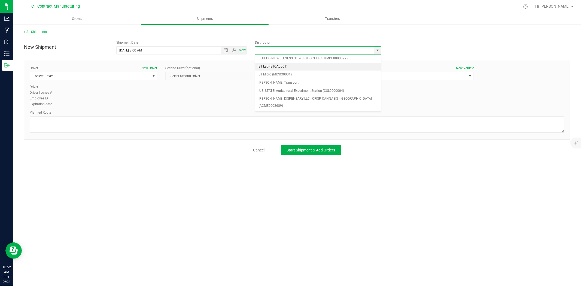
scroll to position [30, 0]
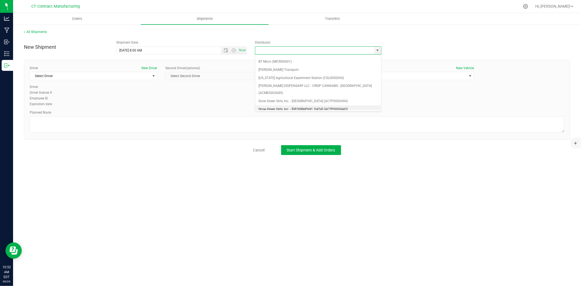
click at [320, 105] on li "Grow Green Girls, Inc. - [GEOGRAPHIC_DATA] (ACTP0000443)" at bounding box center [318, 109] width 126 height 8
type input "Grow Green Girls, Inc. - [GEOGRAPHIC_DATA] (ACTP0000443)"
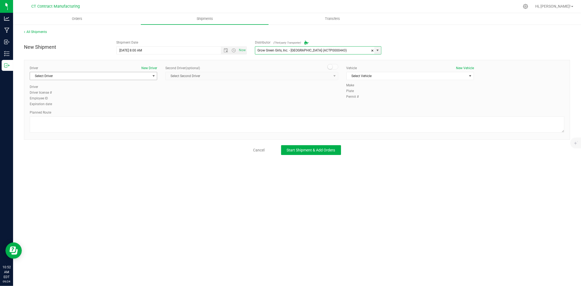
click at [136, 75] on span "Select Driver" at bounding box center [90, 76] width 120 height 8
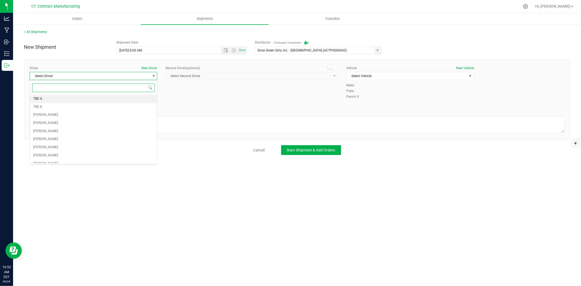
click at [48, 97] on li "TBD A" at bounding box center [93, 99] width 127 height 8
click at [334, 64] on span at bounding box center [332, 66] width 11 height 5
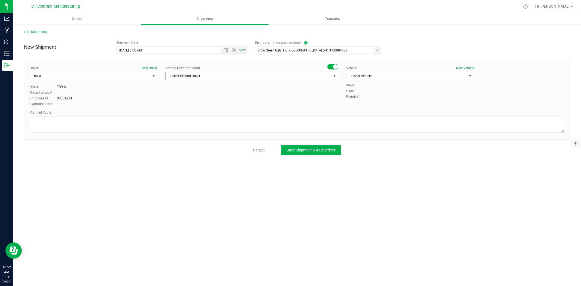
click at [333, 76] on span "select" at bounding box center [334, 76] width 4 height 4
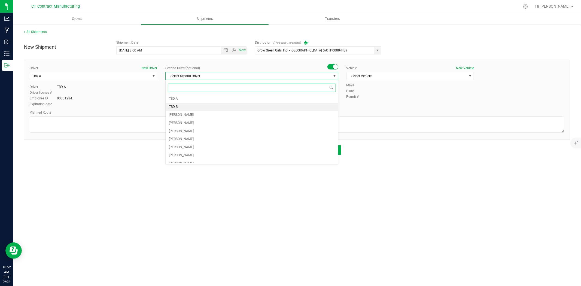
click at [241, 106] on li "TBD B" at bounding box center [252, 107] width 172 height 8
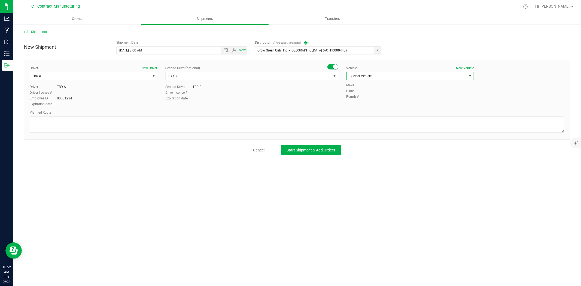
click at [379, 77] on span "Select Vehicle" at bounding box center [407, 76] width 120 height 8
click at [370, 95] on li "Ford Transit 250" at bounding box center [410, 93] width 127 height 8
click at [354, 122] on textarea at bounding box center [297, 124] width 535 height 16
paste textarea "Randomized route via 3rd party transporter"
type textarea "Randomized route via 3rd party transporter"
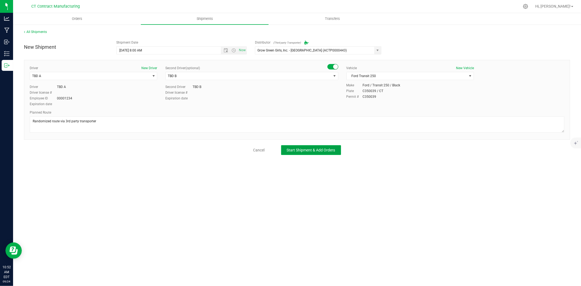
click at [315, 153] on button "Start Shipment & Add Orders" at bounding box center [311, 150] width 60 height 10
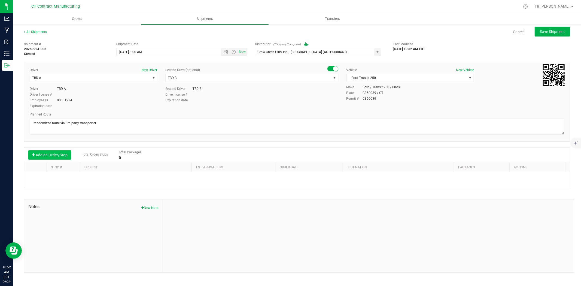
click at [64, 157] on button "Add an Order/Stop" at bounding box center [49, 154] width 43 height 9
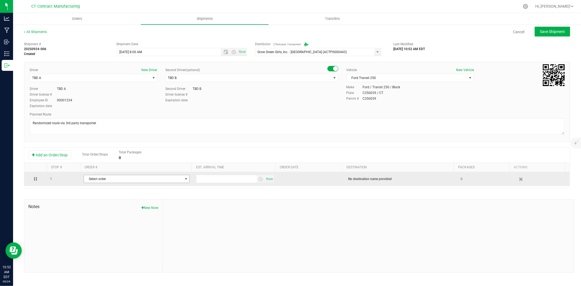
click at [130, 182] on span "Select order" at bounding box center [133, 179] width 99 height 8
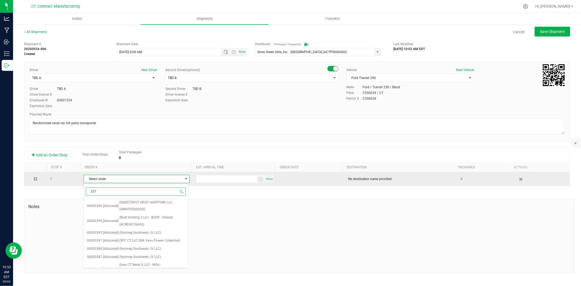
type input "3377"
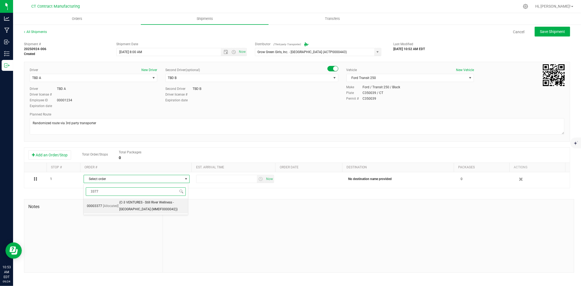
click at [135, 207] on span "(C-3 VENTURES - Still River Wellness - Torrington (MMDF0000042))" at bounding box center [152, 206] width 66 height 14
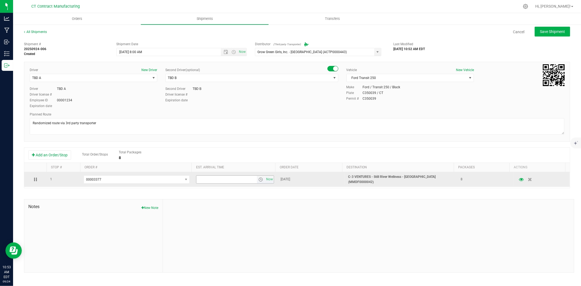
click at [258, 178] on span "select" at bounding box center [260, 179] width 4 height 4
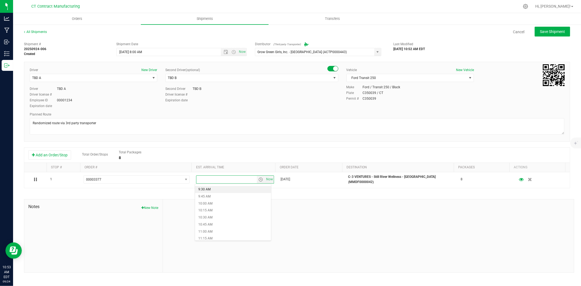
scroll to position [272, 0]
click at [221, 237] on li "11:30 AM" at bounding box center [233, 238] width 76 height 7
click at [561, 31] on span "Save Shipment" at bounding box center [552, 31] width 25 height 4
type input "9/25/2025 12:00 PM"
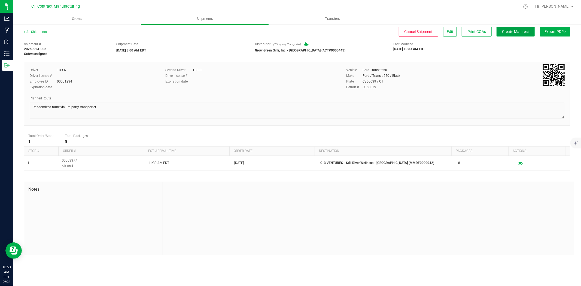
click at [522, 32] on span "Create Manifest" at bounding box center [515, 31] width 27 height 4
drag, startPoint x: 31, startPoint y: 29, endPoint x: 34, endPoint y: 29, distance: 3.3
click at [31, 29] on div "All Shipments" at bounding box center [40, 33] width 33 height 8
click at [40, 31] on link "All Shipments" at bounding box center [35, 32] width 23 height 4
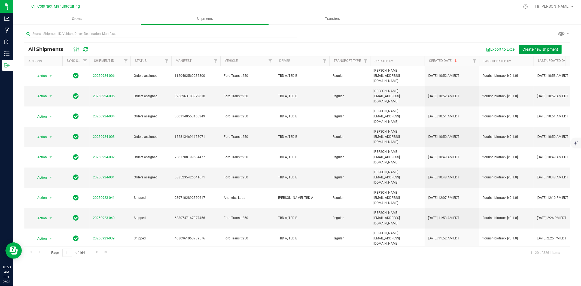
click at [535, 50] on span "Create new shipment" at bounding box center [540, 49] width 36 height 4
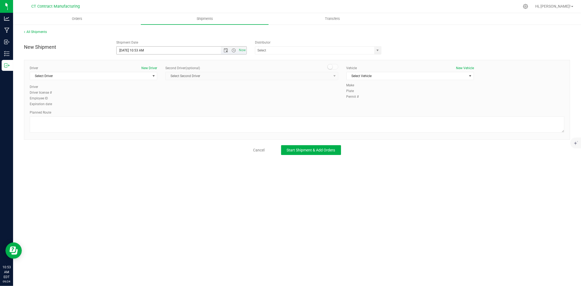
click at [227, 48] on span "Now" at bounding box center [234, 51] width 26 height 8
click at [226, 50] on span "Open the date view" at bounding box center [226, 50] width 4 height 4
click at [151, 105] on link "25" at bounding box center [153, 106] width 8 height 8
click at [235, 50] on span "Open the time view" at bounding box center [234, 50] width 4 height 4
click at [141, 108] on li "8:00 AM" at bounding box center [181, 110] width 129 height 7
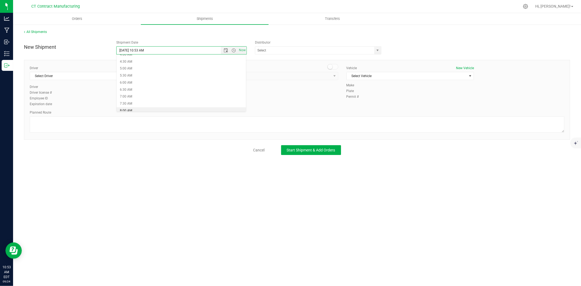
type input "9/25/2025 8:00 AM"
click at [379, 53] on span "select" at bounding box center [377, 51] width 7 height 8
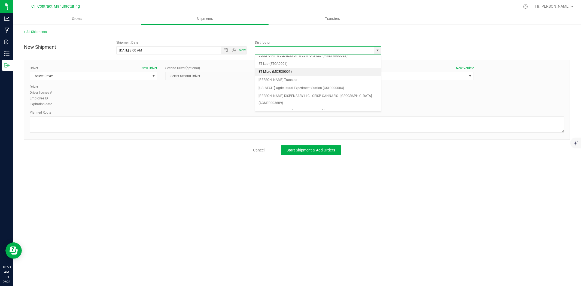
scroll to position [30, 0]
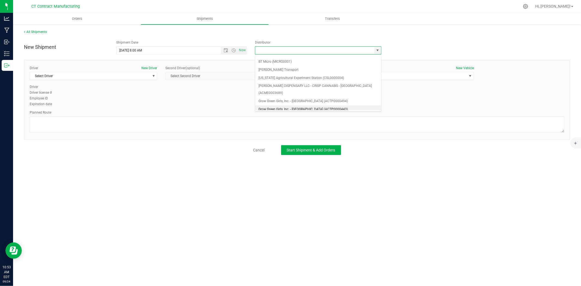
click at [306, 105] on li "Grow Green Girls, Inc. - [GEOGRAPHIC_DATA] (ACTP0000443)" at bounding box center [318, 109] width 126 height 8
type input "Grow Green Girls, Inc. - [GEOGRAPHIC_DATA] (ACTP0000443)"
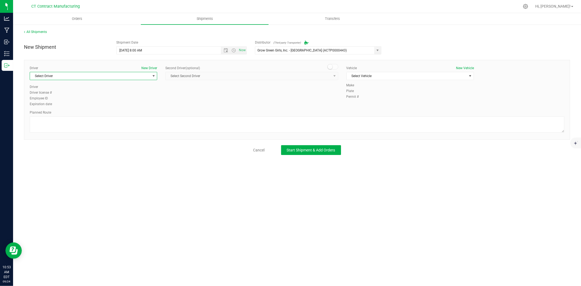
click at [142, 74] on span "Select Driver" at bounding box center [90, 76] width 120 height 8
click at [51, 100] on li "TBD A" at bounding box center [93, 99] width 127 height 8
click at [329, 66] on small at bounding box center [330, 66] width 5 height 5
click at [327, 76] on span "Select Second Driver" at bounding box center [248, 76] width 165 height 8
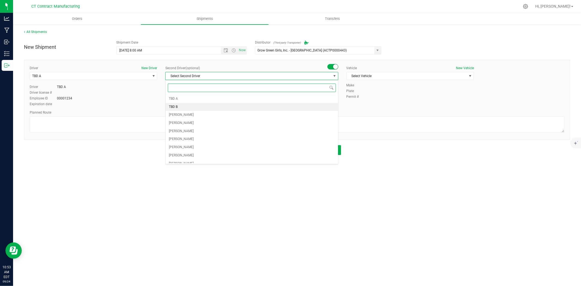
click at [182, 107] on li "TBD B" at bounding box center [252, 107] width 172 height 8
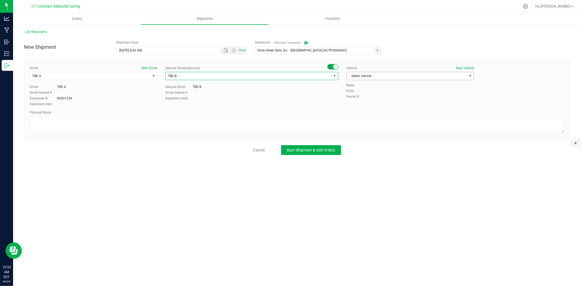
click at [402, 71] on div "Vehicle New Vehicle Select Vehicle Select Vehicle Analytics Labs Ford Transit 2…" at bounding box center [410, 74] width 136 height 17
click at [397, 78] on span "Select Vehicle" at bounding box center [407, 76] width 120 height 8
click at [360, 93] on li "Ford Transit 250" at bounding box center [410, 93] width 127 height 8
drag, startPoint x: 339, startPoint y: 113, endPoint x: 337, endPoint y: 120, distance: 7.8
click at [339, 114] on div "Planned Route" at bounding box center [297, 112] width 535 height 5
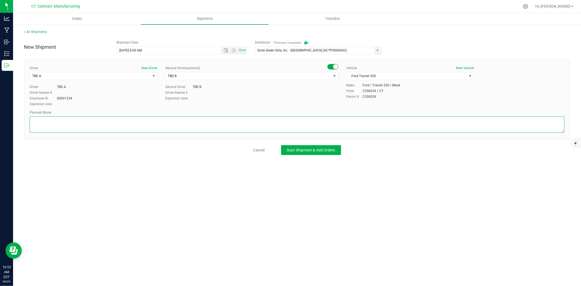
click at [337, 122] on textarea at bounding box center [297, 124] width 535 height 16
paste textarea "Randomized route via 3rd party transporter"
type textarea "Randomized route via 3rd party transporter"
click at [330, 150] on span "Start Shipment & Add Orders" at bounding box center [311, 150] width 48 height 4
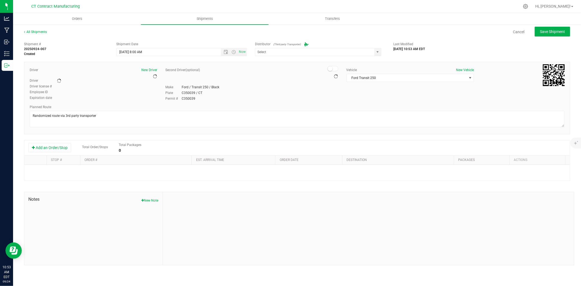
type input "Grow Green Girls, Inc. - [GEOGRAPHIC_DATA] (ACTP0000443)"
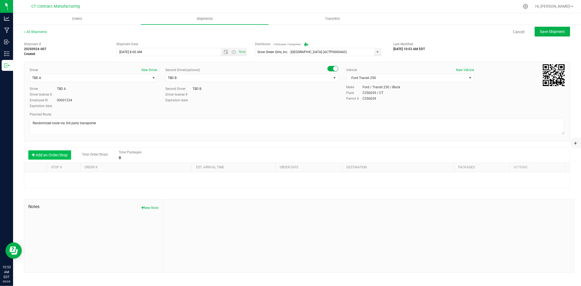
click at [57, 159] on button "Add an Order/Stop" at bounding box center [49, 154] width 43 height 9
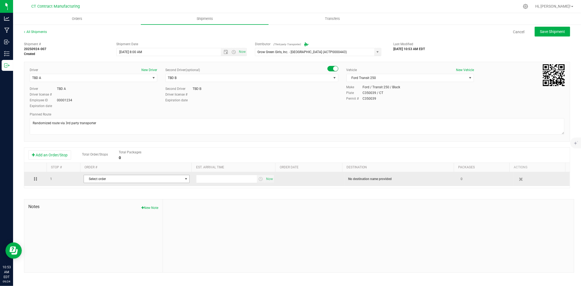
click at [104, 179] on span "Select order" at bounding box center [133, 179] width 99 height 8
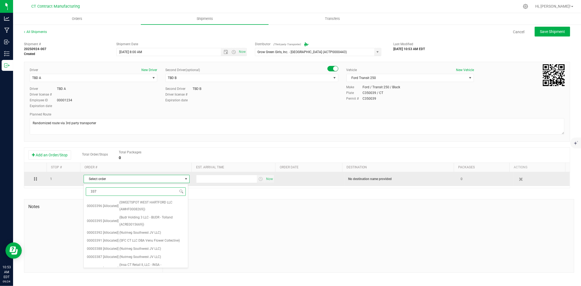
type input "3378"
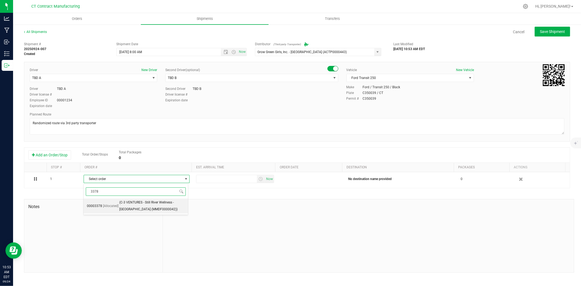
click at [120, 206] on span "(C-3 VENTURES - Still River Wellness - Torrington (MMDF0000042))" at bounding box center [152, 206] width 66 height 14
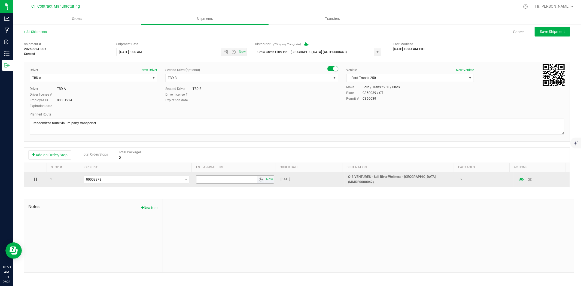
click at [258, 180] on span "select" at bounding box center [260, 179] width 4 height 4
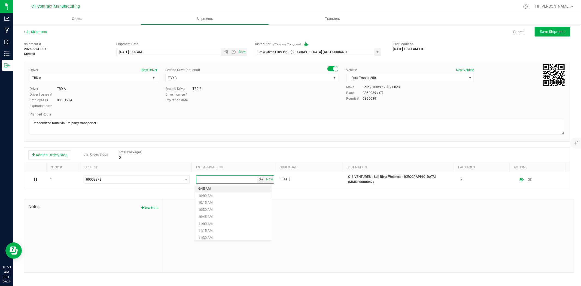
scroll to position [303, 0]
click at [218, 209] on li "11:30 AM" at bounding box center [233, 208] width 76 height 7
click at [556, 31] on span "Save Shipment" at bounding box center [552, 31] width 25 height 4
type input "9/25/2025 12:00 PM"
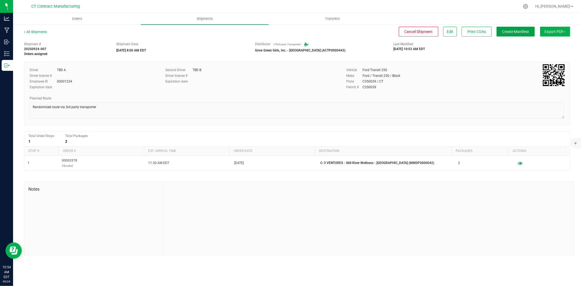
click at [527, 32] on span "Create Manifest" at bounding box center [515, 31] width 27 height 4
click at [44, 31] on link "All Shipments" at bounding box center [35, 32] width 23 height 4
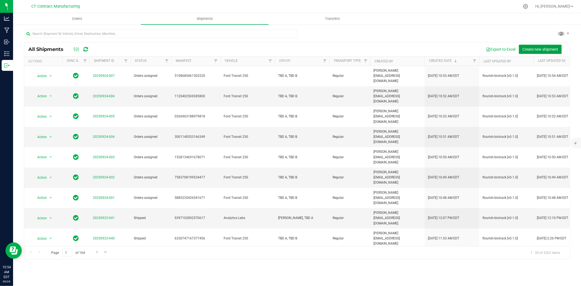
click at [533, 47] on span "Create new shipment" at bounding box center [540, 49] width 36 height 4
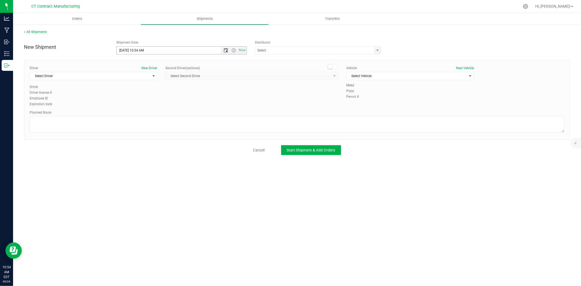
click at [227, 48] on span "Open the date view" at bounding box center [226, 50] width 4 height 4
click at [153, 103] on link "25" at bounding box center [153, 106] width 8 height 8
click at [235, 49] on span "Open the time view" at bounding box center [234, 50] width 4 height 4
click at [138, 109] on li "8:00 AM" at bounding box center [181, 110] width 129 height 7
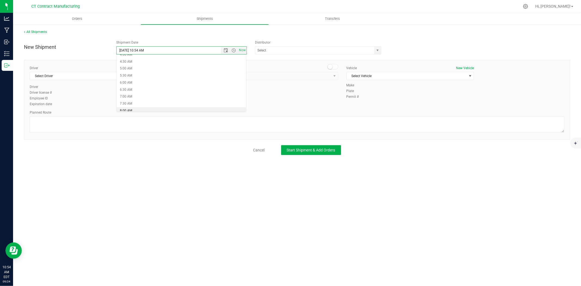
type input "9/25/2025 8:00 AM"
click at [380, 51] on span "select" at bounding box center [377, 51] width 7 height 8
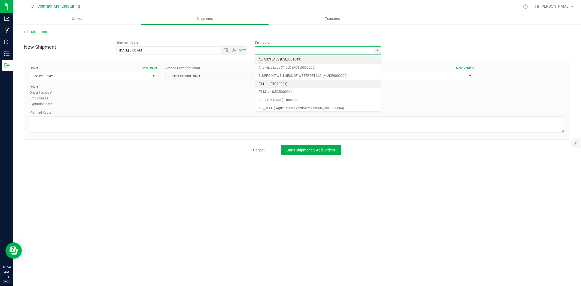
scroll to position [30, 0]
click at [298, 105] on li "Grow Green Girls, Inc. - [GEOGRAPHIC_DATA] (ACTP0000443)" at bounding box center [318, 109] width 126 height 8
type input "Grow Green Girls, Inc. - [GEOGRAPHIC_DATA] (ACTP0000443)"
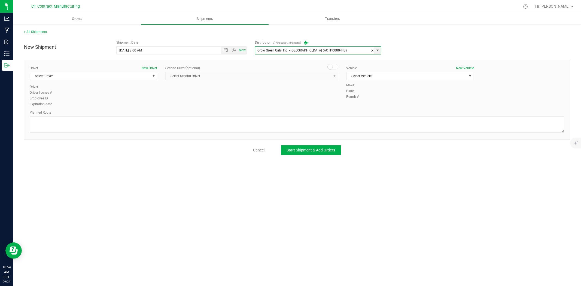
click at [148, 75] on span "Select Driver" at bounding box center [90, 76] width 120 height 8
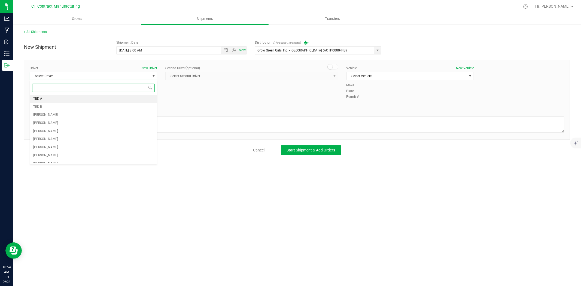
click at [86, 99] on li "TBD A" at bounding box center [93, 99] width 127 height 8
click at [330, 65] on small at bounding box center [330, 66] width 5 height 5
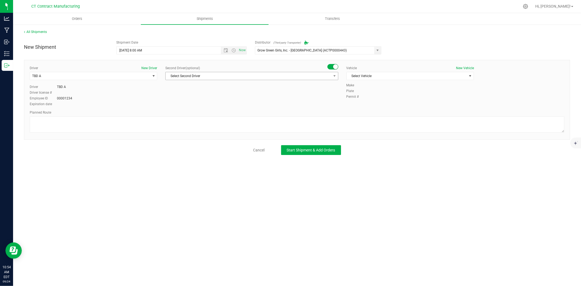
click at [330, 74] on span "Select Second Driver" at bounding box center [248, 76] width 165 height 8
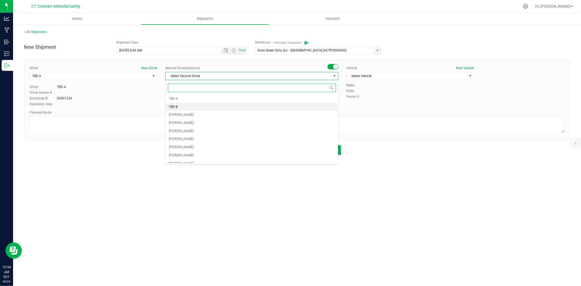
click at [215, 107] on li "TBD B" at bounding box center [252, 107] width 172 height 8
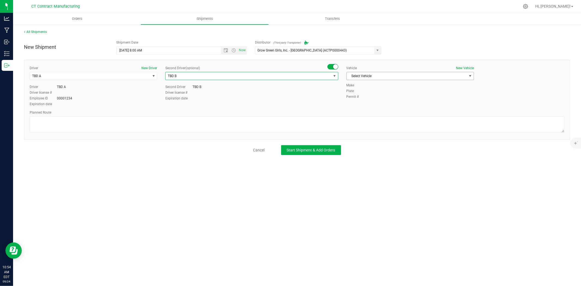
click at [386, 78] on span "Select Vehicle" at bounding box center [407, 76] width 120 height 8
click at [378, 91] on li "Ford Transit 250" at bounding box center [410, 93] width 127 height 8
click at [349, 117] on textarea at bounding box center [297, 124] width 535 height 16
paste textarea "Randomized route via 3rd party transporter"
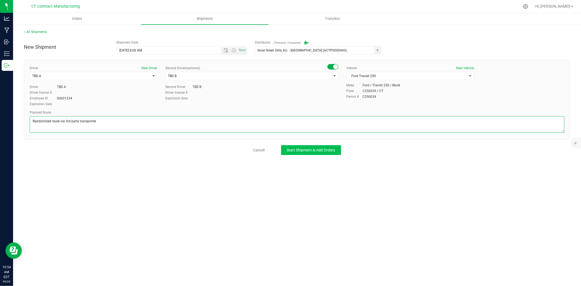
type textarea "Randomized route via 3rd party transporter"
click at [315, 153] on button "Start Shipment & Add Orders" at bounding box center [311, 150] width 60 height 10
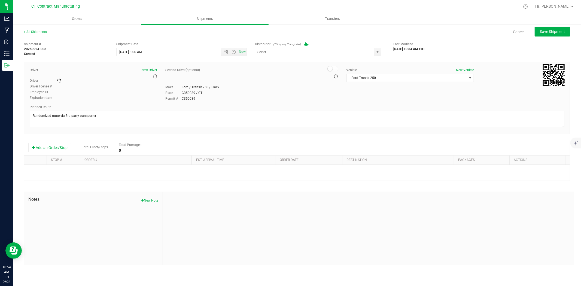
type input "Grow Green Girls, Inc. - [GEOGRAPHIC_DATA] (ACTP0000443)"
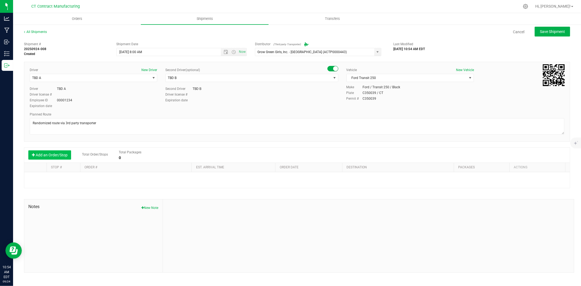
click at [49, 152] on button "Add an Order/Stop" at bounding box center [49, 154] width 43 height 9
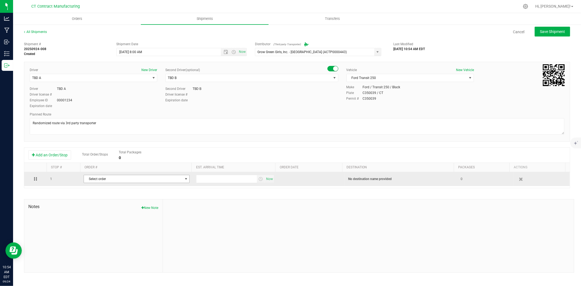
click at [117, 180] on span "Select order" at bounding box center [133, 179] width 99 height 8
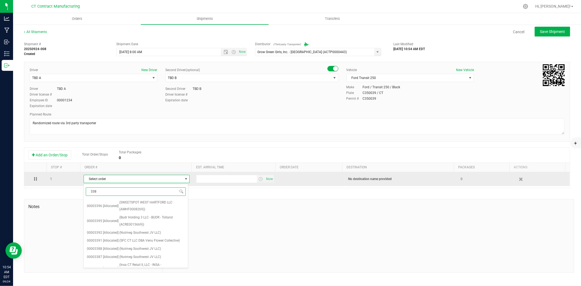
type input "3381"
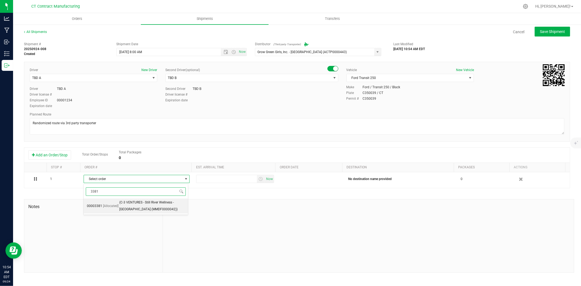
click at [119, 205] on span "(C-3 VENTURES - Still River Wellness - Torrington (MMDF0000042))" at bounding box center [152, 206] width 66 height 14
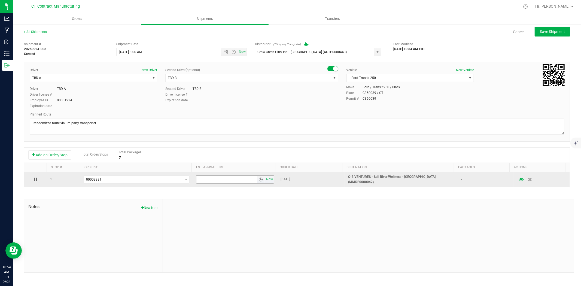
click at [258, 179] on span "select" at bounding box center [260, 179] width 4 height 4
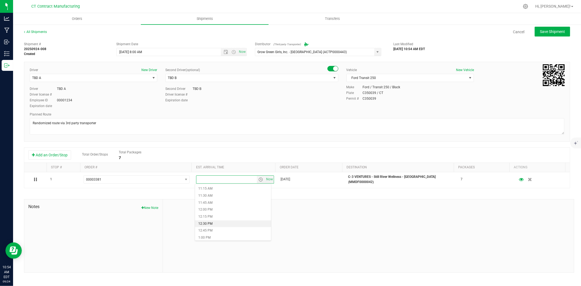
scroll to position [303, 0]
click at [215, 209] on li "11:30 AM" at bounding box center [233, 208] width 76 height 7
click at [564, 27] on button "Save Shipment" at bounding box center [552, 32] width 35 height 10
type input "9/25/2025 12:00 PM"
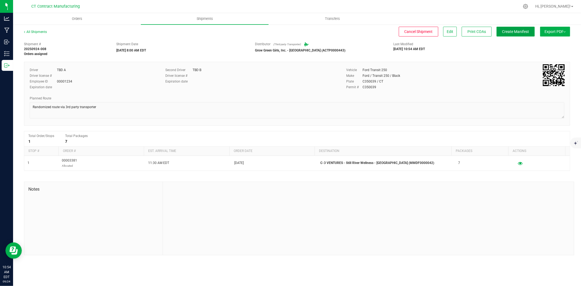
click at [522, 32] on span "Create Manifest" at bounding box center [515, 31] width 27 height 4
click at [39, 29] on div "All Shipments Cancel Shipment Edit Print COAs Ship Transfer Export PDF Manifest…" at bounding box center [297, 142] width 568 height 237
click at [40, 31] on link "All Shipments" at bounding box center [35, 32] width 23 height 4
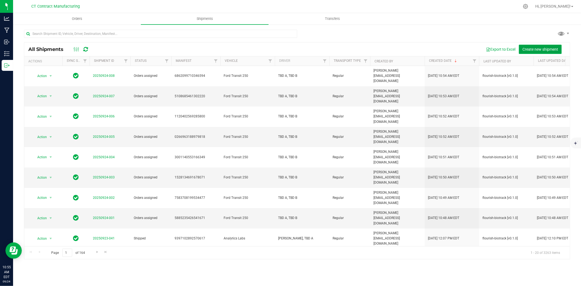
click at [541, 49] on span "Create new shipment" at bounding box center [540, 49] width 36 height 4
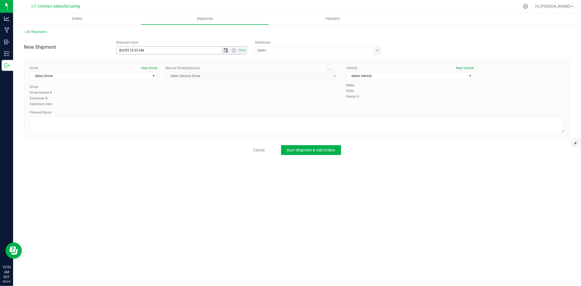
click at [228, 51] on span "Open the date view" at bounding box center [225, 50] width 9 height 4
click at [154, 105] on link "25" at bounding box center [153, 106] width 8 height 8
click at [235, 50] on span "Open the time view" at bounding box center [234, 50] width 4 height 4
click at [143, 109] on li "8:00 AM" at bounding box center [181, 110] width 129 height 7
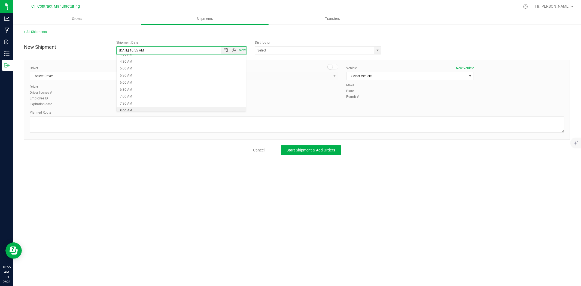
type input "9/25/2025 8:00 AM"
click at [374, 52] on span "select" at bounding box center [377, 51] width 7 height 8
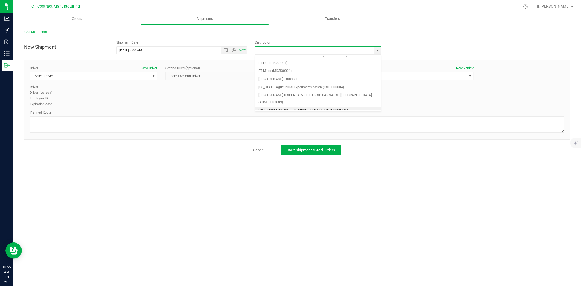
scroll to position [30, 0]
click at [306, 105] on li "Grow Green Girls, Inc. - [GEOGRAPHIC_DATA] (ACTP0000443)" at bounding box center [318, 109] width 126 height 8
type input "Grow Green Girls, Inc. - [GEOGRAPHIC_DATA] (ACTP0000443)"
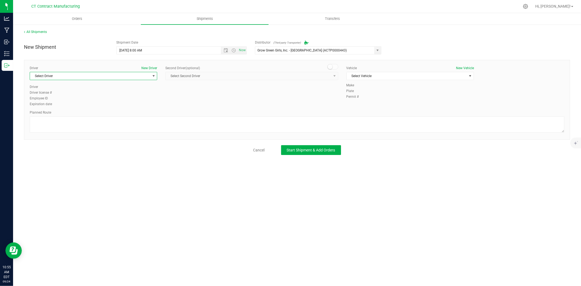
click at [154, 73] on span "select" at bounding box center [153, 76] width 7 height 8
click at [134, 100] on li "TBD A" at bounding box center [93, 99] width 127 height 8
click at [335, 68] on span at bounding box center [332, 66] width 11 height 5
drag, startPoint x: 330, startPoint y: 78, endPoint x: 306, endPoint y: 91, distance: 27.0
click at [330, 78] on span "Select Second Driver" at bounding box center [248, 76] width 165 height 8
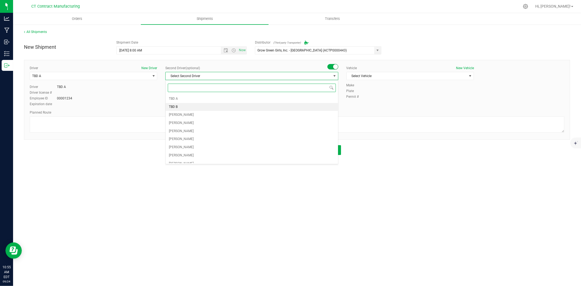
drag, startPoint x: 213, startPoint y: 108, endPoint x: 355, endPoint y: 89, distance: 143.5
click at [213, 108] on li "TBD B" at bounding box center [252, 107] width 172 height 8
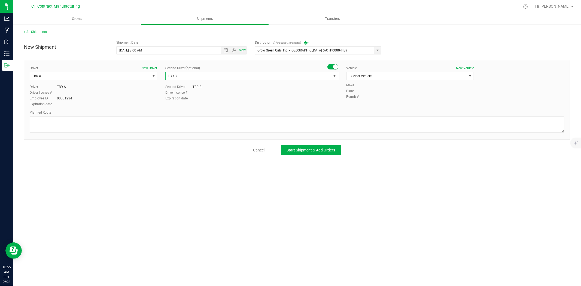
click at [383, 85] on div "Make" at bounding box center [455, 85] width 218 height 5
click at [386, 80] on span "Select Vehicle" at bounding box center [407, 76] width 120 height 8
click at [367, 95] on li "Ford Transit 250" at bounding box center [410, 93] width 127 height 8
click at [354, 128] on textarea at bounding box center [297, 124] width 535 height 16
paste textarea "Randomized route via 3rd party transporter"
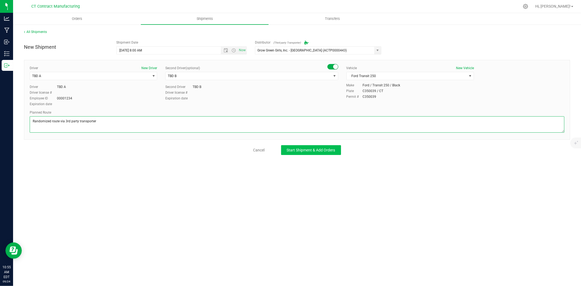
type textarea "Randomized route via 3rd party transporter"
click at [316, 148] on span "Start Shipment & Add Orders" at bounding box center [311, 150] width 48 height 4
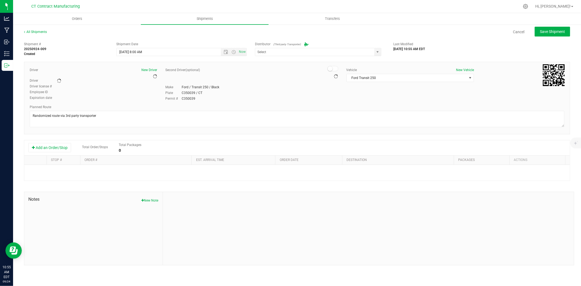
type input "Grow Green Girls, Inc. - [GEOGRAPHIC_DATA] (ACTP0000443)"
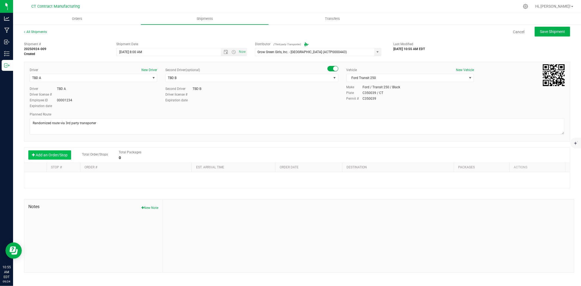
click at [59, 155] on button "Add an Order/Stop" at bounding box center [49, 154] width 43 height 9
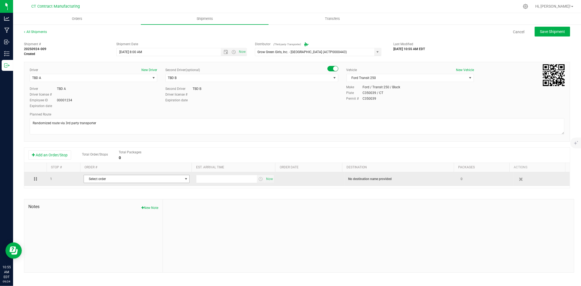
click at [124, 180] on span "Select order" at bounding box center [133, 179] width 99 height 8
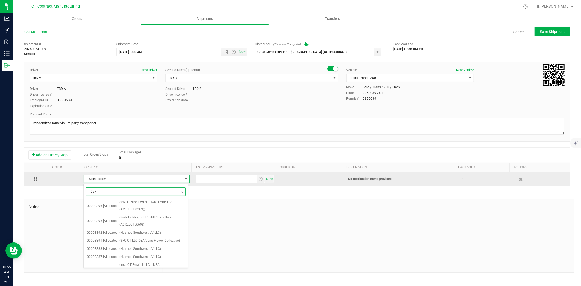
type input "3376"
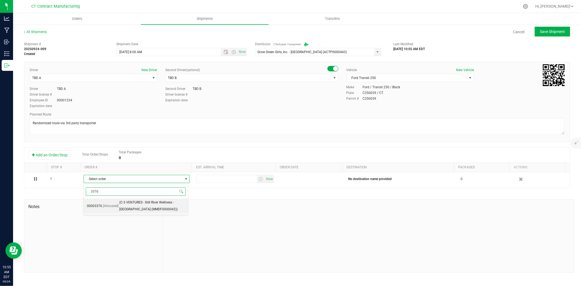
drag, startPoint x: 124, startPoint y: 202, endPoint x: 135, endPoint y: 203, distance: 11.0
click at [125, 202] on span "(C-3 VENTURES - Still River Wellness - Torrington (MMDF0000042))" at bounding box center [152, 206] width 66 height 14
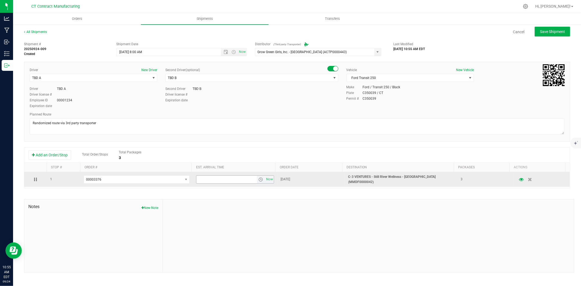
click at [258, 178] on span "select" at bounding box center [260, 179] width 4 height 4
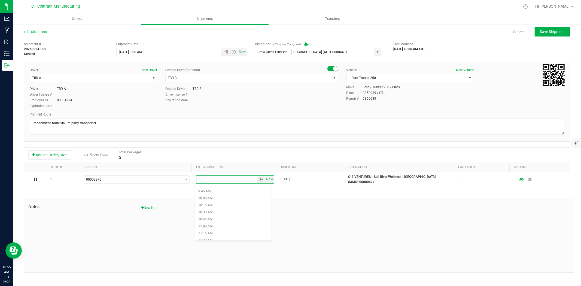
scroll to position [272, 0]
click at [226, 237] on li "11:30 AM" at bounding box center [233, 238] width 76 height 7
click at [560, 27] on button "Save Shipment" at bounding box center [552, 32] width 35 height 10
type input "9/25/2025 12:00 PM"
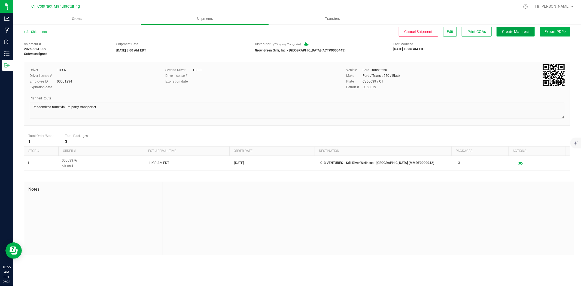
click at [510, 30] on span "Create Manifest" at bounding box center [515, 31] width 27 height 4
click at [44, 31] on link "All Shipments" at bounding box center [35, 32] width 23 height 4
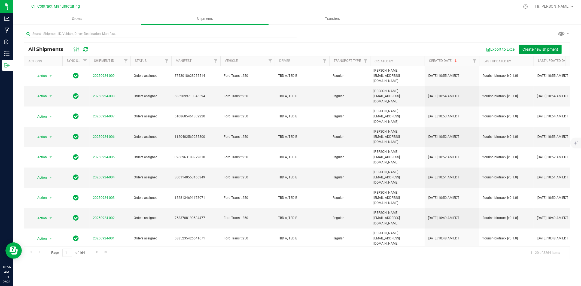
click at [540, 51] on button "Create new shipment" at bounding box center [540, 49] width 43 height 9
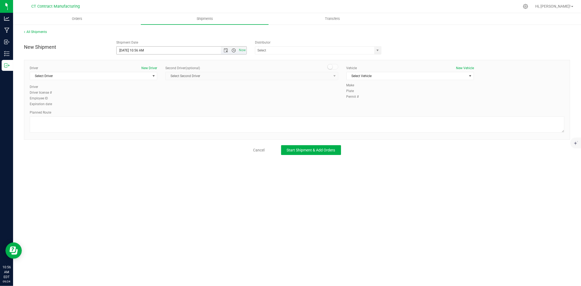
click at [229, 51] on span "Open the time view" at bounding box center [233, 50] width 9 height 4
click at [227, 52] on span "Open the date view" at bounding box center [226, 50] width 4 height 4
click at [151, 104] on link "25" at bounding box center [153, 106] width 8 height 8
click at [233, 50] on span "Open the time view" at bounding box center [234, 50] width 4 height 4
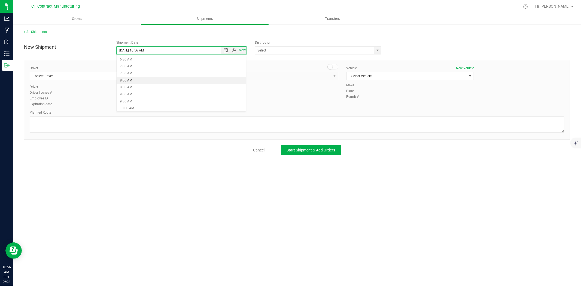
click at [132, 82] on li "8:00 AM" at bounding box center [181, 80] width 129 height 7
type input "9/25/2025 8:00 AM"
click at [379, 52] on span "select" at bounding box center [378, 50] width 4 height 4
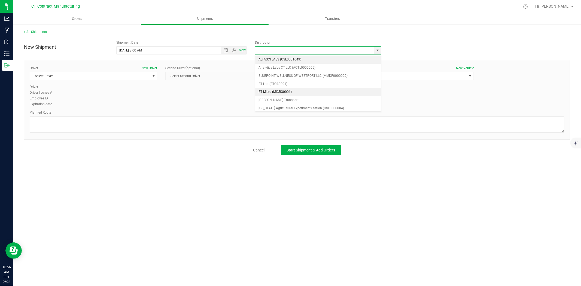
scroll to position [30, 0]
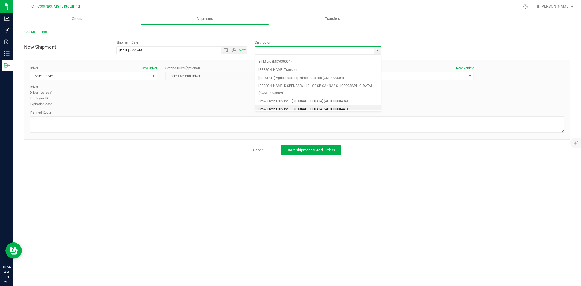
click at [311, 105] on li "Grow Green Girls, Inc. - [GEOGRAPHIC_DATA] (ACTP0000443)" at bounding box center [318, 109] width 126 height 8
type input "Grow Green Girls, Inc. - [GEOGRAPHIC_DATA] (ACTP0000443)"
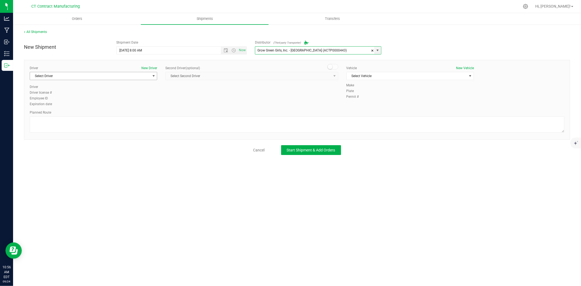
click at [150, 75] on span "select" at bounding box center [153, 76] width 7 height 8
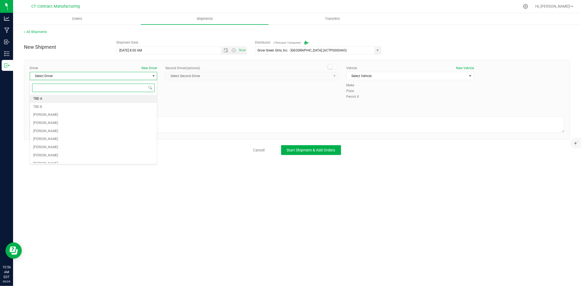
click at [74, 100] on li "TBD A" at bounding box center [93, 99] width 127 height 8
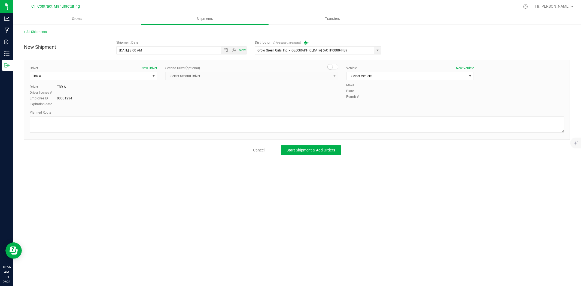
click at [331, 68] on small at bounding box center [330, 66] width 5 height 5
click at [330, 73] on span "Select Second Driver" at bounding box center [248, 76] width 165 height 8
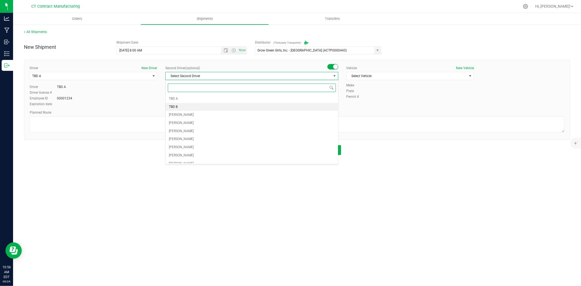
click at [202, 104] on li "TBD B" at bounding box center [252, 107] width 172 height 8
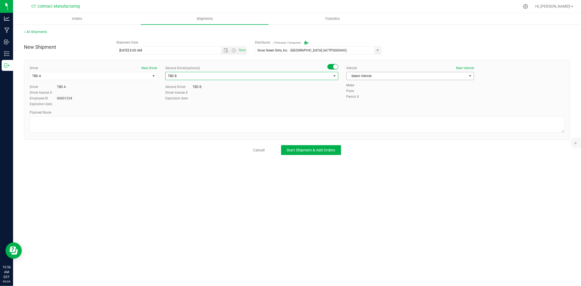
click at [373, 75] on span "Select Vehicle" at bounding box center [407, 76] width 120 height 8
click at [357, 91] on li "Ford Transit 250" at bounding box center [410, 93] width 127 height 8
click at [347, 118] on textarea at bounding box center [297, 124] width 535 height 16
paste textarea "Randomized route via 3rd party transporter"
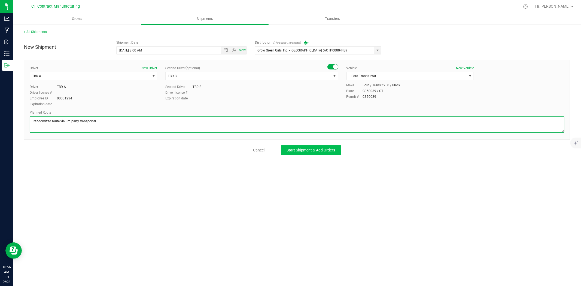
type textarea "Randomized route via 3rd party transporter"
click at [323, 148] on span "Start Shipment & Add Orders" at bounding box center [311, 150] width 48 height 4
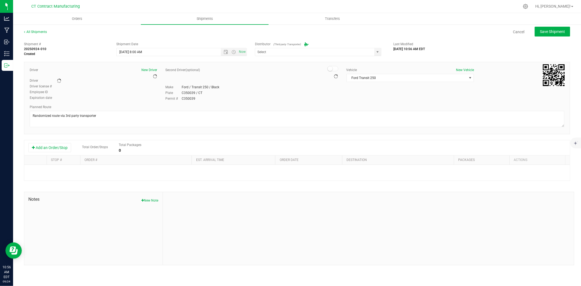
type input "Grow Green Girls, Inc. - [GEOGRAPHIC_DATA] (ACTP0000443)"
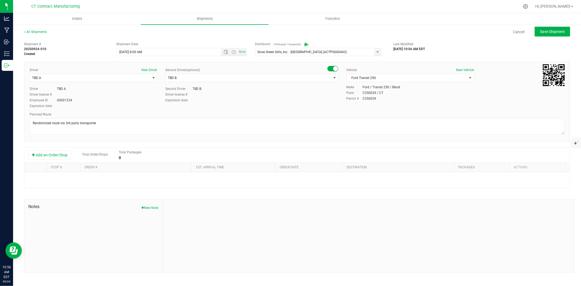
click at [58, 150] on div "Add an Order/Stop Total Order/Stops Total Packages 0" at bounding box center [296, 155] width 537 height 10
click at [61, 156] on button "Add an Order/Stop" at bounding box center [49, 154] width 43 height 9
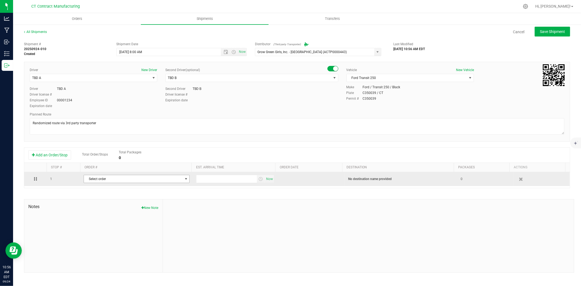
click at [136, 180] on span "Select order" at bounding box center [133, 179] width 99 height 8
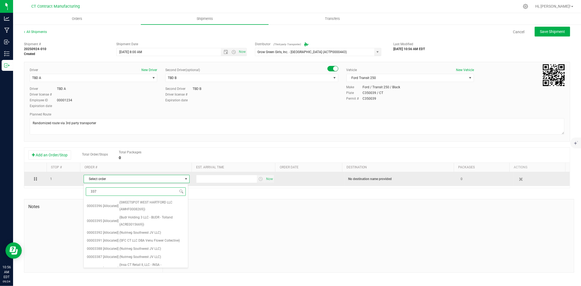
type input "3371"
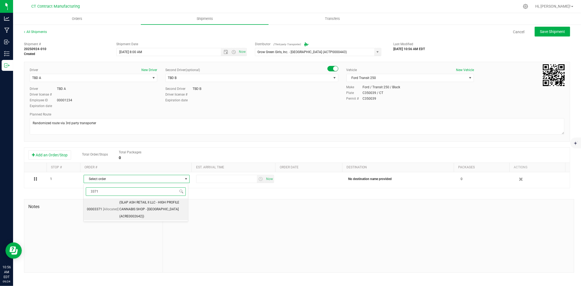
click at [151, 206] on span "(SLAP ASH RETAIL II LLC - HIGH PROFILE CANNABIS SHOP - Canton (ACRE0002642))" at bounding box center [152, 209] width 66 height 21
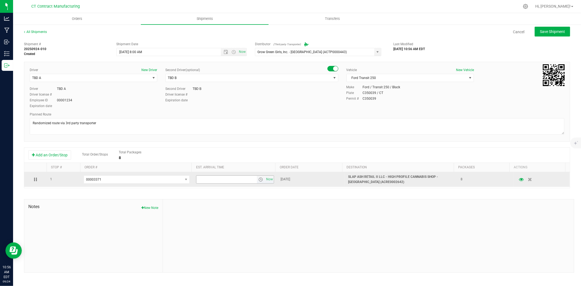
click at [260, 178] on span "select" at bounding box center [260, 179] width 4 height 4
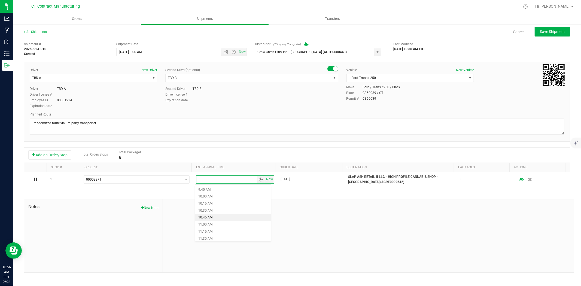
scroll to position [303, 0]
click at [213, 229] on li "12:15 PM" at bounding box center [233, 229] width 76 height 7
click at [562, 35] on button "Save Shipment" at bounding box center [552, 32] width 35 height 10
type input "9/25/2025 12:00 PM"
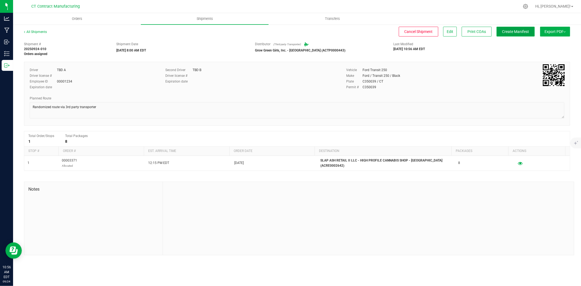
click at [527, 30] on span "Create Manifest" at bounding box center [515, 31] width 27 height 4
click at [42, 33] on link "All Shipments" at bounding box center [35, 32] width 23 height 4
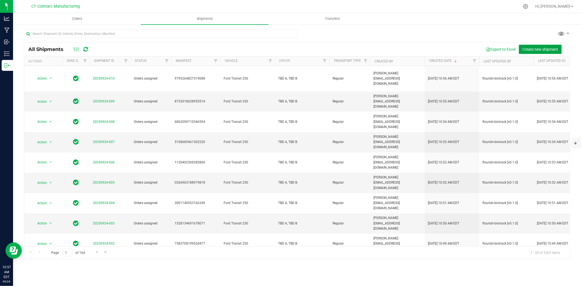
click at [532, 48] on span "Create new shipment" at bounding box center [540, 49] width 36 height 4
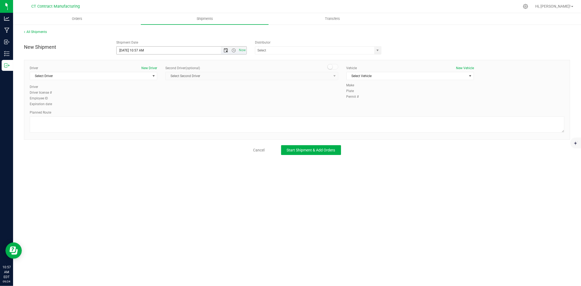
click at [227, 51] on span "Open the date view" at bounding box center [226, 50] width 4 height 4
click at [153, 104] on link "25" at bounding box center [153, 106] width 8 height 8
click at [235, 49] on span "Open the time view" at bounding box center [234, 50] width 4 height 4
click at [136, 80] on li "8:00 AM" at bounding box center [181, 80] width 129 height 7
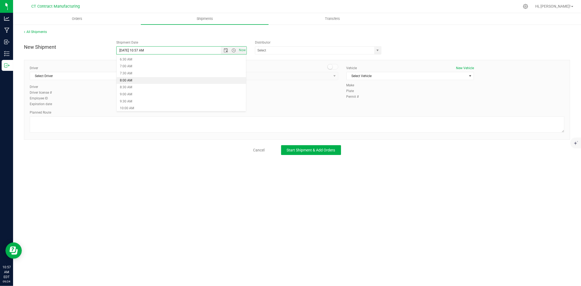
type input "9/25/2025 8:00 AM"
click at [380, 50] on span "select" at bounding box center [377, 51] width 7 height 8
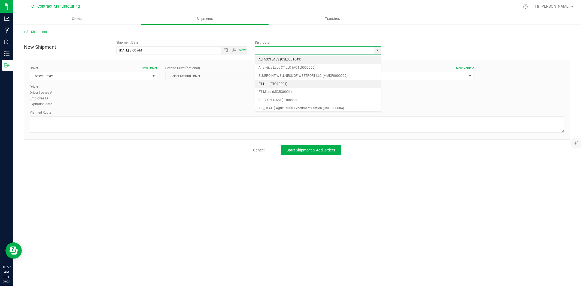
scroll to position [30, 0]
click at [315, 105] on li "Grow Green Girls, Inc. - [GEOGRAPHIC_DATA] (ACTP0000443)" at bounding box center [318, 109] width 126 height 8
type input "Grow Green Girls, Inc. - [GEOGRAPHIC_DATA] (ACTP0000443)"
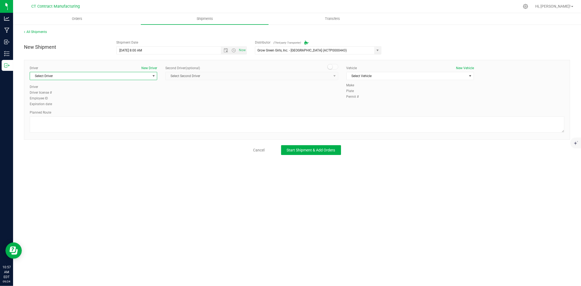
click at [149, 72] on span "Select Driver" at bounding box center [90, 76] width 120 height 8
click at [90, 100] on li "TBD A" at bounding box center [93, 99] width 127 height 8
click at [334, 66] on span at bounding box center [332, 66] width 11 height 5
click at [333, 77] on span "select" at bounding box center [334, 76] width 4 height 4
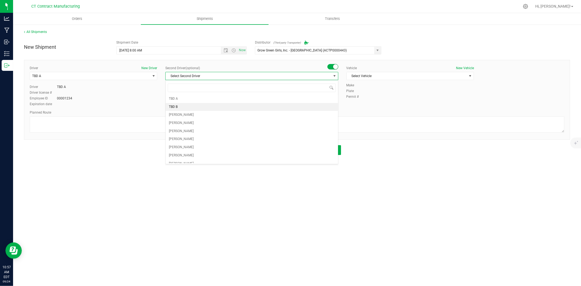
click at [250, 107] on li "TBD B" at bounding box center [252, 107] width 172 height 8
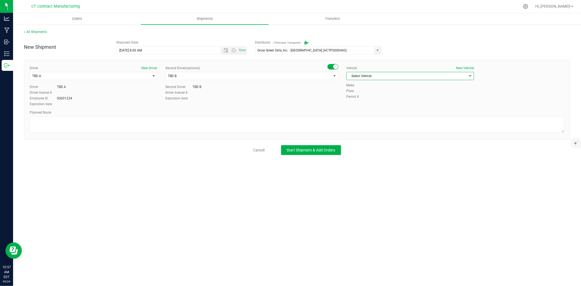
click at [406, 72] on span "Select Vehicle" at bounding box center [407, 76] width 120 height 8
click at [372, 92] on li "Ford Transit 250" at bounding box center [410, 93] width 127 height 8
click at [306, 124] on textarea at bounding box center [297, 124] width 535 height 16
paste textarea "Randomized route via 3rd party transporter"
type textarea "Randomized route via 3rd party transporter"
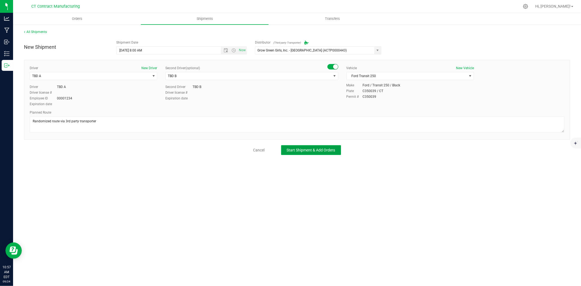
click at [295, 154] on button "Start Shipment & Add Orders" at bounding box center [311, 150] width 60 height 10
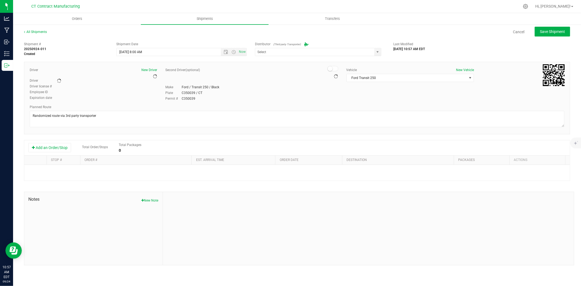
type input "Grow Green Girls, Inc. - [GEOGRAPHIC_DATA] (ACTP0000443)"
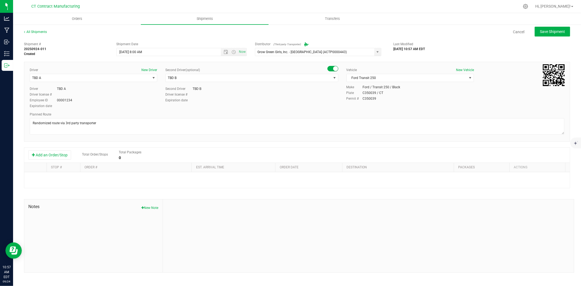
click at [54, 150] on div "Add an Order/Stop Total Order/Stops Total Packages 0" at bounding box center [297, 155] width 546 height 15
click at [63, 156] on button "Add an Order/Stop" at bounding box center [49, 154] width 43 height 9
click at [108, 182] on span "Select order" at bounding box center [133, 179] width 99 height 8
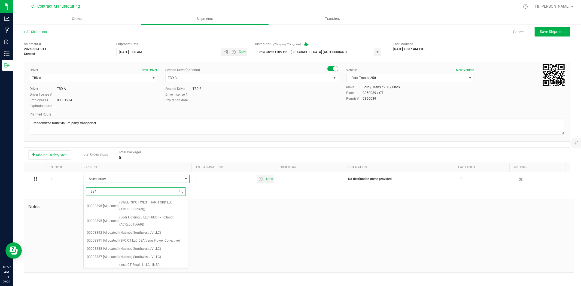
type input "3348"
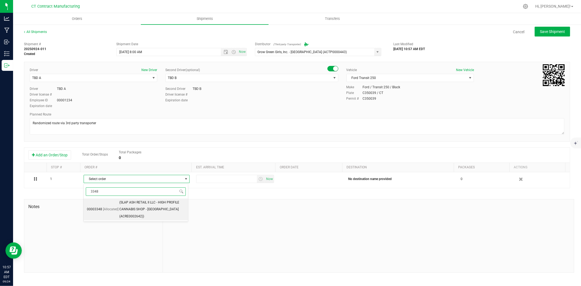
click at [132, 206] on span "(SLAP ASH RETAIL II LLC - HIGH PROFILE CANNABIS SHOP - Canton (ACRE0002642))" at bounding box center [152, 209] width 66 height 21
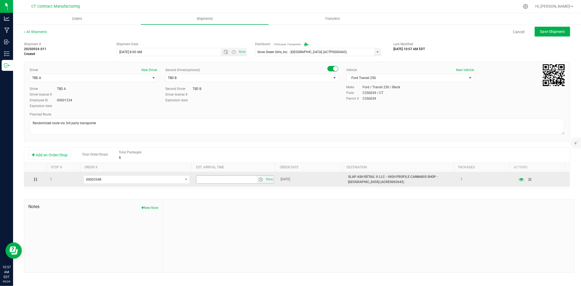
click at [260, 179] on span "select" at bounding box center [260, 179] width 4 height 4
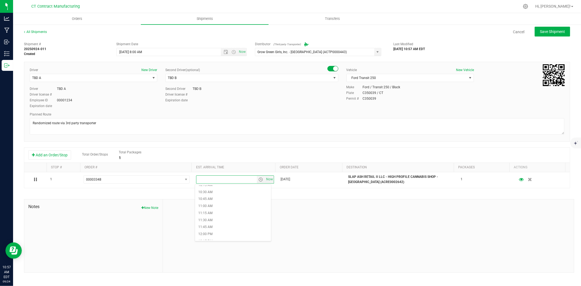
scroll to position [303, 0]
click at [217, 229] on li "12:15 PM" at bounding box center [233, 229] width 76 height 7
click at [566, 34] on button "Save Shipment" at bounding box center [552, 32] width 35 height 10
type input "9/25/2025 12:00 PM"
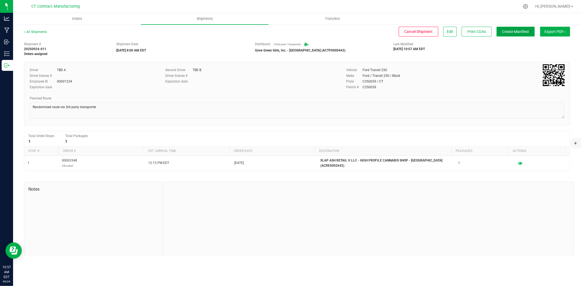
click at [525, 32] on span "Create Manifest" at bounding box center [515, 31] width 27 height 4
click at [44, 31] on link "All Shipments" at bounding box center [35, 32] width 23 height 4
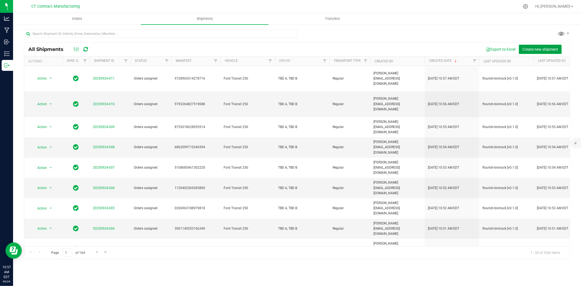
click at [532, 52] on button "Create new shipment" at bounding box center [540, 49] width 43 height 9
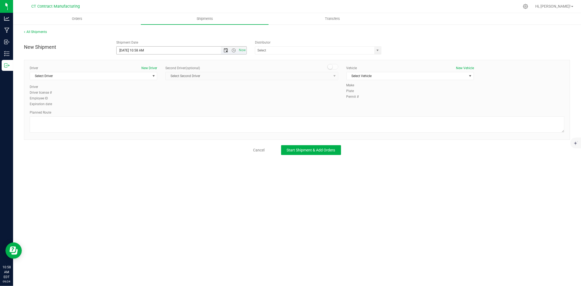
click at [224, 51] on span "Open the date view" at bounding box center [226, 50] width 4 height 4
click at [154, 104] on link "25" at bounding box center [153, 106] width 8 height 8
click at [233, 50] on span "Open the time view" at bounding box center [234, 50] width 4 height 4
click at [133, 82] on li "8:00 AM" at bounding box center [181, 80] width 129 height 7
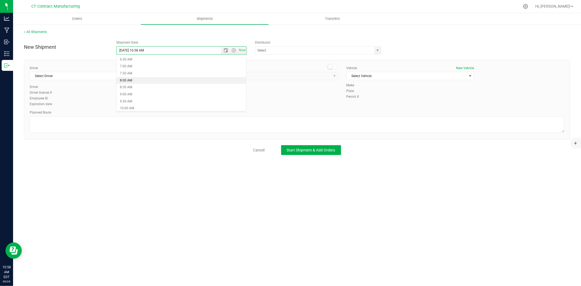
type input "9/25/2025 8:00 AM"
click at [380, 48] on span "select" at bounding box center [377, 51] width 7 height 8
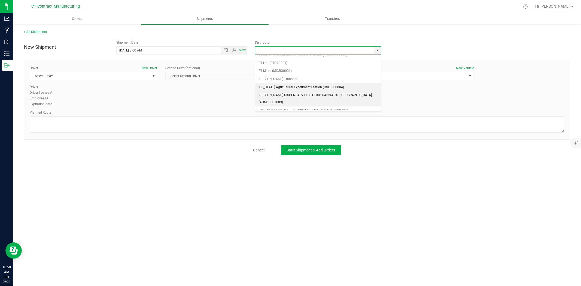
scroll to position [30, 0]
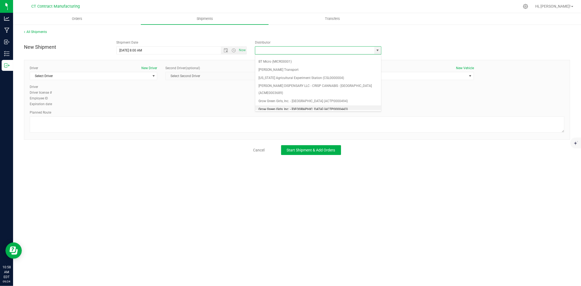
click at [314, 105] on li "Grow Green Girls, Inc. - [GEOGRAPHIC_DATA] (ACTP0000443)" at bounding box center [318, 109] width 126 height 8
type input "Grow Green Girls, Inc. - [GEOGRAPHIC_DATA] (ACTP0000443)"
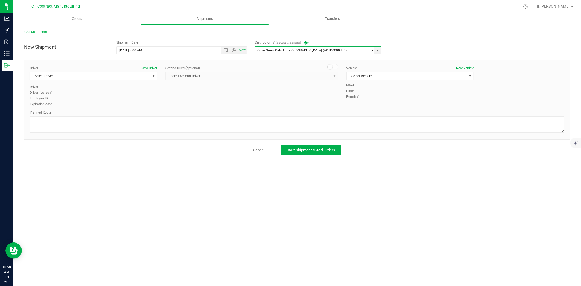
click at [153, 79] on span "select" at bounding box center [153, 76] width 7 height 8
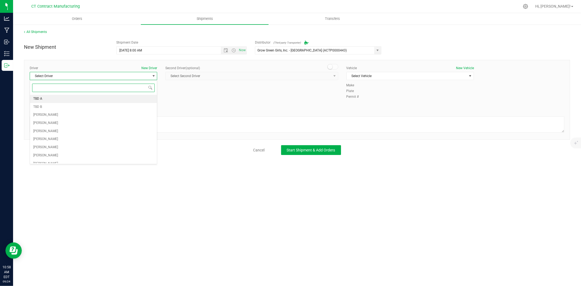
click at [89, 99] on li "TBD A" at bounding box center [93, 99] width 127 height 8
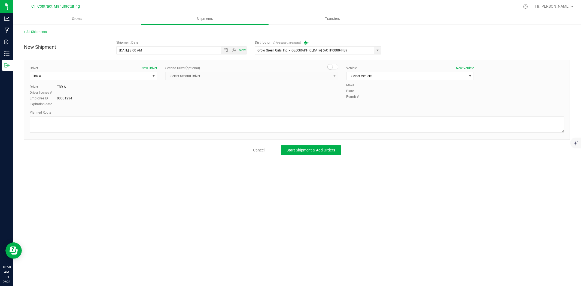
click at [334, 65] on span at bounding box center [332, 66] width 11 height 5
click at [331, 75] on span "select" at bounding box center [334, 76] width 7 height 8
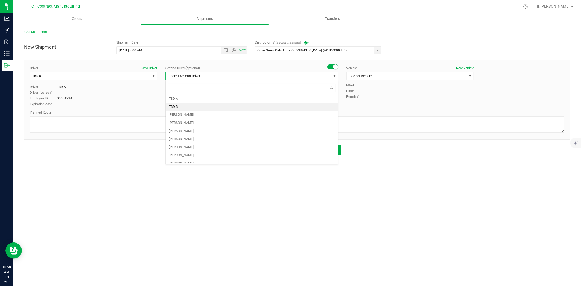
click at [219, 108] on li "TBD B" at bounding box center [252, 107] width 172 height 8
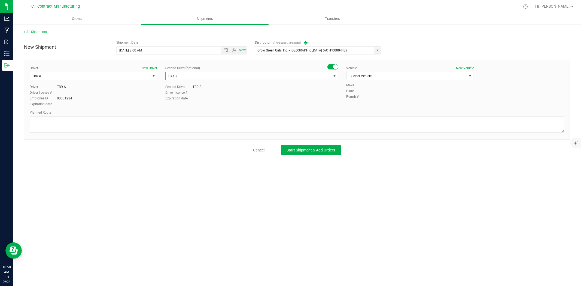
click at [392, 70] on div "Vehicle New Vehicle" at bounding box center [409, 68] width 127 height 5
click at [389, 80] on span "Select Vehicle" at bounding box center [407, 76] width 120 height 8
click at [358, 93] on li "Ford Transit 250" at bounding box center [410, 93] width 127 height 8
click at [297, 123] on textarea at bounding box center [297, 124] width 535 height 16
paste textarea "Randomized route via 3rd party transporter"
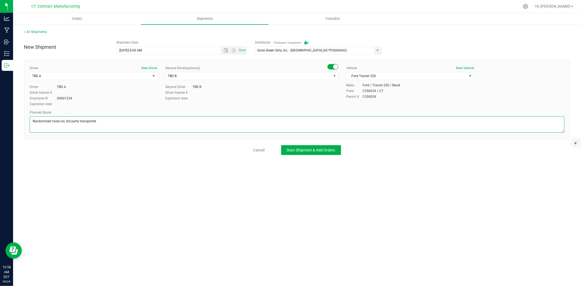
type textarea "Randomized route via 3rd party transporter"
click at [297, 144] on div "New Shipment Shipment Date 9/25/2025 8:00 AM Now Distributor (Third-party Trans…" at bounding box center [297, 96] width 546 height 117
click at [297, 153] on button "Start Shipment & Add Orders" at bounding box center [311, 150] width 60 height 10
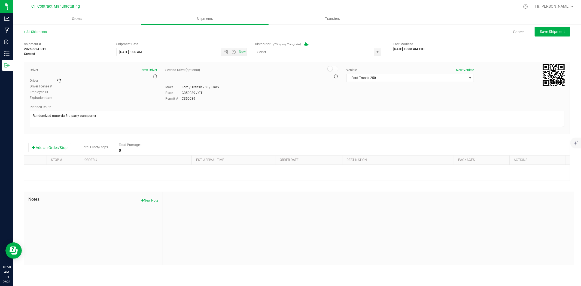
type input "Grow Green Girls, Inc. - [GEOGRAPHIC_DATA] (ACTP0000443)"
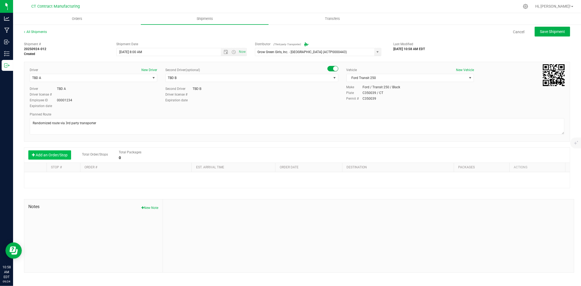
click at [52, 153] on button "Add an Order/Stop" at bounding box center [49, 154] width 43 height 9
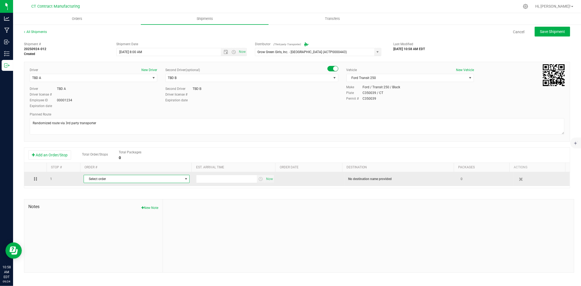
click at [121, 179] on span "Select order" at bounding box center [133, 179] width 99 height 8
type input "3368"
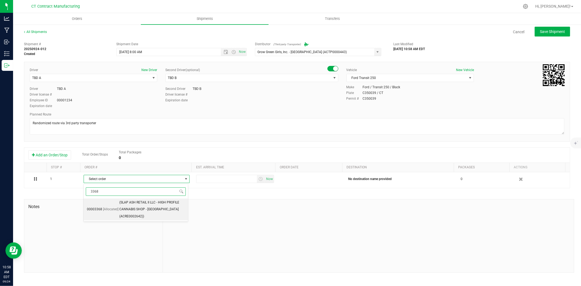
click at [164, 208] on span "(SLAP ASH RETAIL II LLC - HIGH PROFILE CANNABIS SHOP - Canton (ACRE0002642))" at bounding box center [152, 209] width 66 height 21
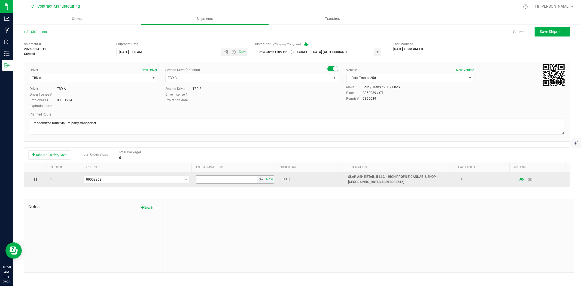
click at [258, 182] on span "select" at bounding box center [260, 179] width 4 height 4
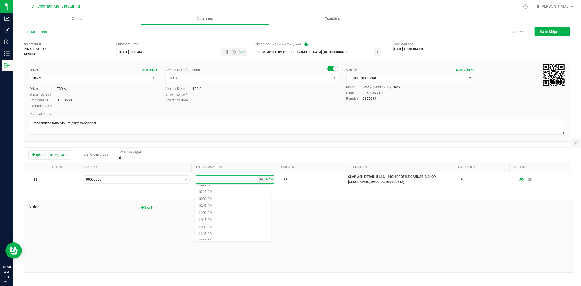
scroll to position [303, 0]
click at [221, 229] on li "12:15 PM" at bounding box center [233, 229] width 76 height 7
click at [540, 31] on span "Save Shipment" at bounding box center [552, 31] width 25 height 4
type input "9/25/2025 12:00 PM"
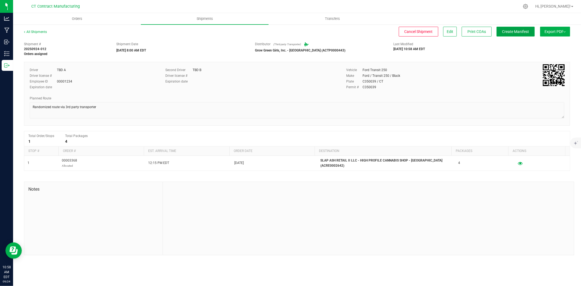
click at [526, 31] on span "Create Manifest" at bounding box center [515, 31] width 27 height 4
click at [39, 32] on link "All Shipments" at bounding box center [35, 32] width 23 height 4
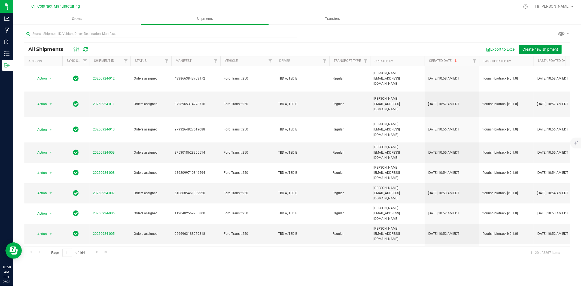
click at [550, 52] on button "Create new shipment" at bounding box center [540, 49] width 43 height 9
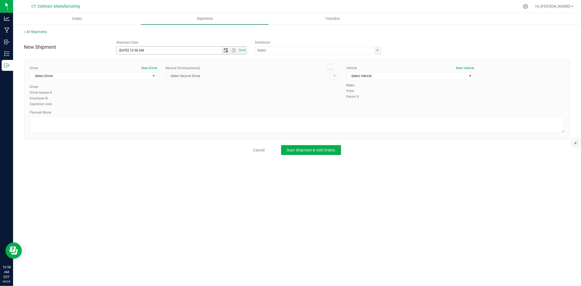
click at [226, 50] on span "Open the date view" at bounding box center [226, 50] width 4 height 4
click at [153, 104] on link "25" at bounding box center [153, 106] width 8 height 8
click at [235, 49] on span "Open the time view" at bounding box center [234, 50] width 4 height 4
click at [135, 82] on li "8:00 AM" at bounding box center [181, 80] width 129 height 7
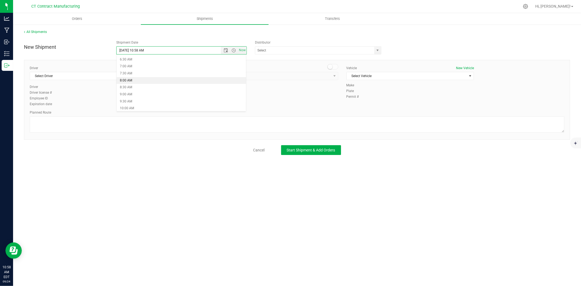
type input "9/25/2025 8:00 AM"
click at [376, 50] on span "select" at bounding box center [378, 50] width 4 height 4
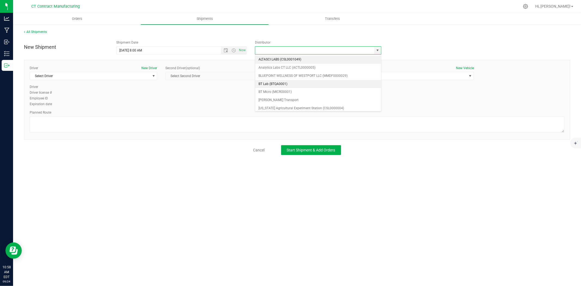
scroll to position [30, 0]
click at [319, 105] on li "Grow Green Girls, Inc. - [GEOGRAPHIC_DATA] (ACTP0000443)" at bounding box center [318, 109] width 126 height 8
type input "Grow Green Girls, Inc. - [GEOGRAPHIC_DATA] (ACTP0000443)"
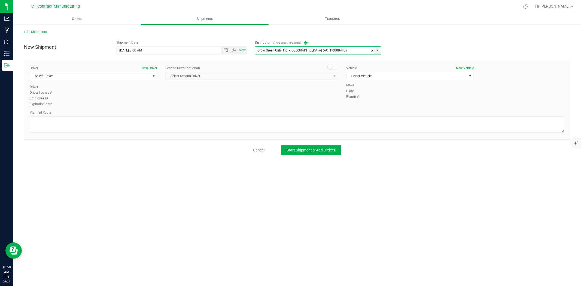
click at [154, 75] on span "select" at bounding box center [153, 76] width 4 height 4
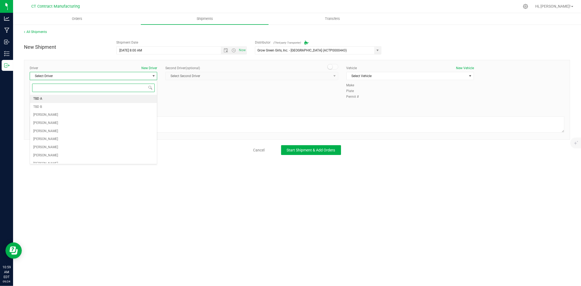
click at [118, 99] on li "TBD A" at bounding box center [93, 99] width 127 height 8
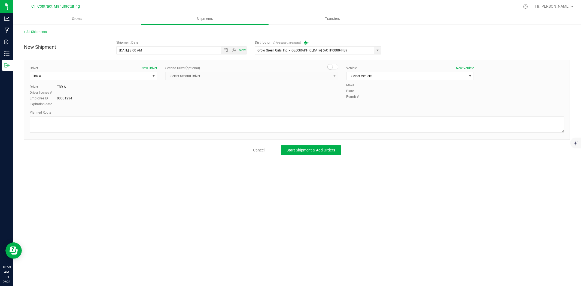
click at [333, 68] on span at bounding box center [332, 66] width 11 height 5
click at [332, 75] on span "select" at bounding box center [334, 76] width 7 height 8
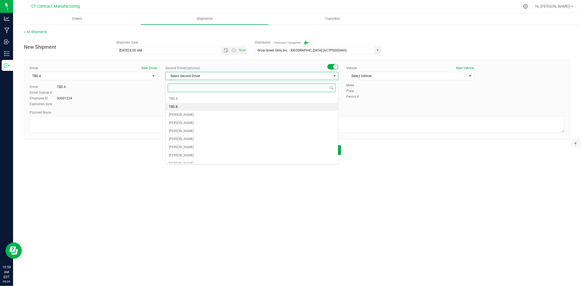
click at [238, 106] on li "TBD B" at bounding box center [252, 107] width 172 height 8
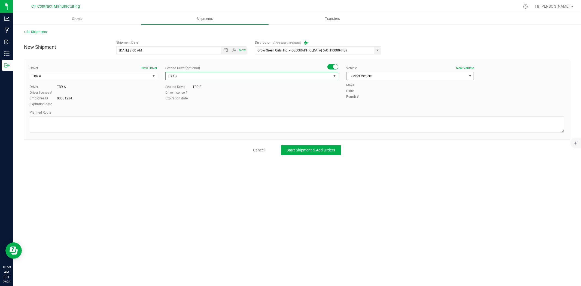
click at [367, 80] on span "Select Vehicle" at bounding box center [407, 76] width 120 height 8
click at [365, 93] on li "Ford Transit 250" at bounding box center [410, 93] width 127 height 8
click at [318, 120] on textarea at bounding box center [297, 124] width 535 height 16
paste textarea "Randomized route via 3rd party transporter"
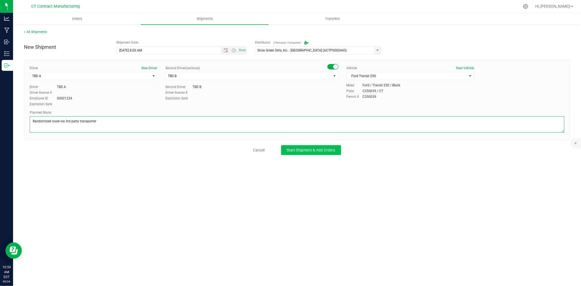
type textarea "Randomized route via 3rd party transporter"
click at [304, 155] on button "Start Shipment & Add Orders" at bounding box center [311, 150] width 60 height 10
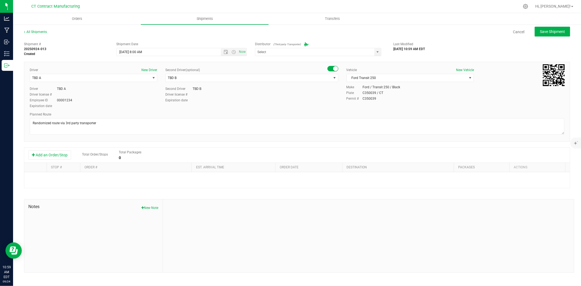
type input "Grow Green Girls, Inc. - [GEOGRAPHIC_DATA] (ACTP0000443)"
click at [53, 156] on button "Add an Order/Stop" at bounding box center [49, 154] width 43 height 9
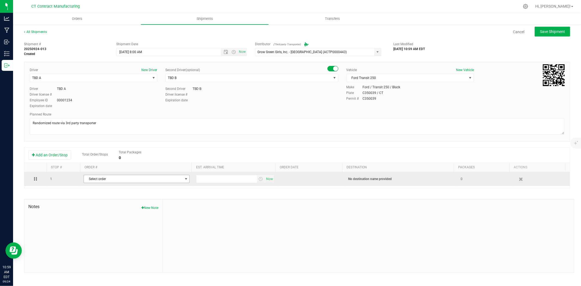
click at [102, 181] on span "Select order" at bounding box center [133, 179] width 99 height 8
type input "3382"
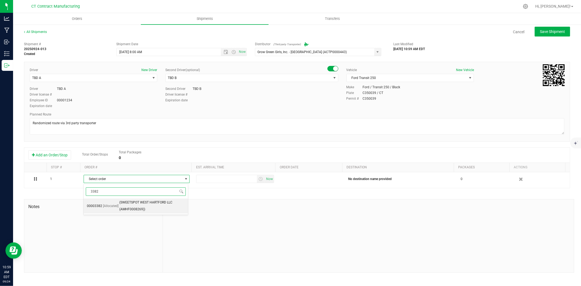
click at [127, 205] on span "(SWEETSPOT WEST HARTFORD LLC (AMHF0008269))" at bounding box center [152, 206] width 66 height 14
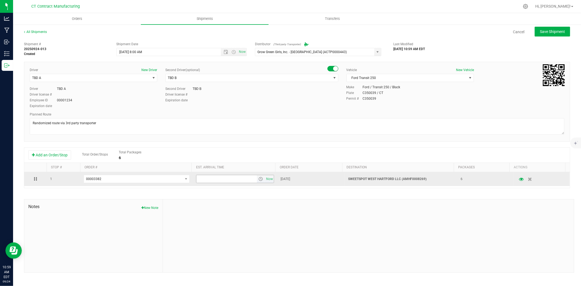
click at [260, 180] on span "select" at bounding box center [260, 179] width 4 height 4
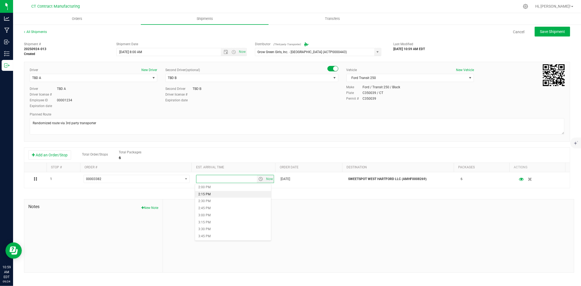
scroll to position [363, 0]
click at [218, 191] on li "1:00 PM" at bounding box center [233, 189] width 76 height 7
click at [549, 33] on span "Save Shipment" at bounding box center [552, 31] width 25 height 4
type input "9/25/2025 12:00 PM"
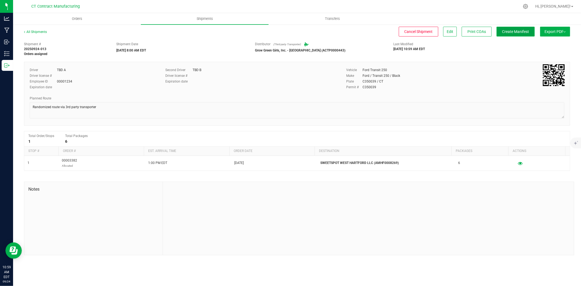
click at [516, 28] on button "Create Manifest" at bounding box center [516, 32] width 38 height 10
click at [42, 30] on link "All Shipments" at bounding box center [35, 32] width 23 height 4
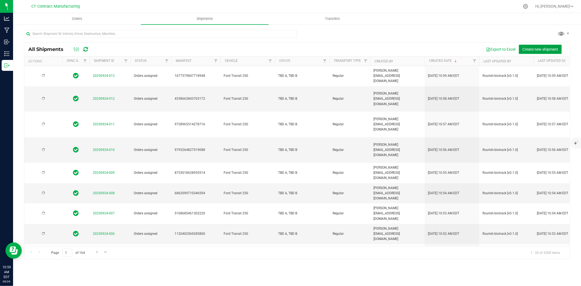
click at [539, 47] on span "Create new shipment" at bounding box center [540, 49] width 36 height 4
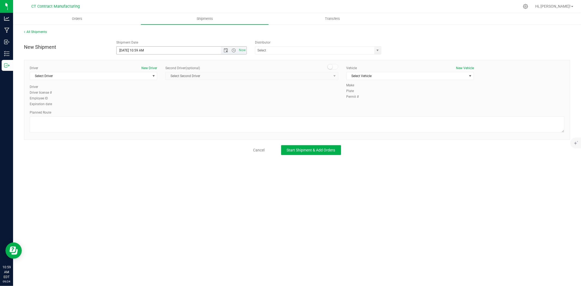
click at [227, 47] on span "Now" at bounding box center [234, 51] width 26 height 8
click at [225, 51] on span "Open the date view" at bounding box center [226, 50] width 4 height 4
click at [153, 105] on link "25" at bounding box center [153, 106] width 8 height 8
click at [233, 51] on span "Open the time view" at bounding box center [234, 50] width 4 height 4
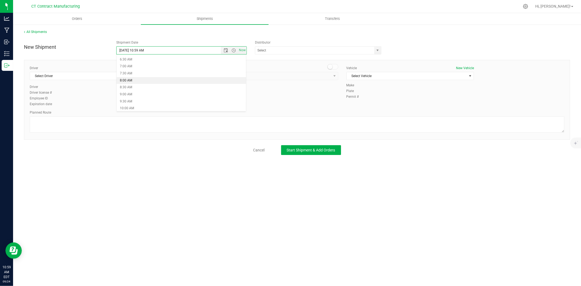
click at [142, 83] on li "8:00 AM" at bounding box center [181, 80] width 129 height 7
type input "9/25/2025 8:00 AM"
click at [375, 49] on span "select" at bounding box center [377, 51] width 7 height 8
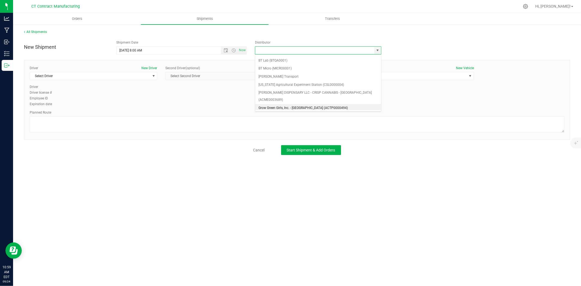
scroll to position [30, 0]
click at [319, 105] on li "Grow Green Girls, Inc. - [GEOGRAPHIC_DATA] (ACTP0000443)" at bounding box center [318, 109] width 126 height 8
type input "Grow Green Girls, Inc. - [GEOGRAPHIC_DATA] (ACTP0000443)"
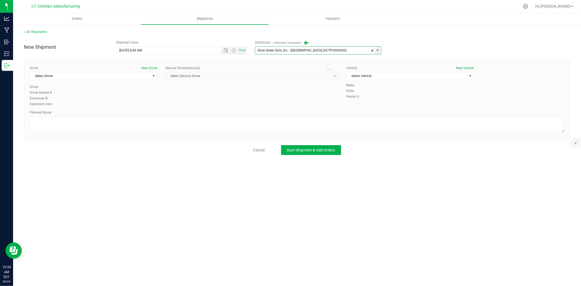
drag, startPoint x: 147, startPoint y: 80, endPoint x: 138, endPoint y: 83, distance: 9.5
click at [145, 81] on div "Driver New Driver Select Driver Select Driver TBD A TBD B Andrew Breuninger Kal…" at bounding box center [93, 75] width 127 height 19
click at [46, 72] on span "Select Driver" at bounding box center [90, 76] width 120 height 8
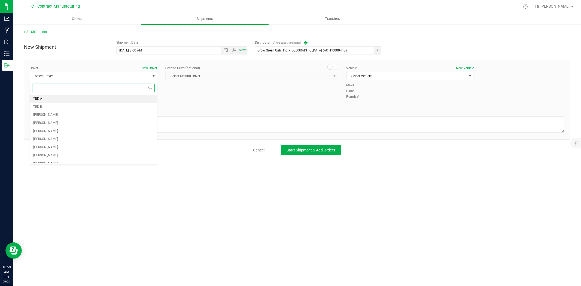
click at [42, 97] on span "TBD A" at bounding box center [37, 98] width 9 height 7
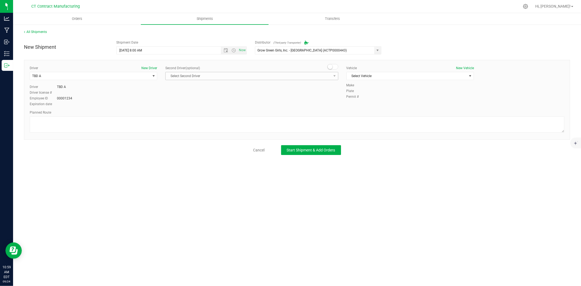
drag, startPoint x: 333, startPoint y: 66, endPoint x: 331, endPoint y: 72, distance: 6.1
click at [332, 67] on span at bounding box center [332, 66] width 11 height 5
drag, startPoint x: 331, startPoint y: 77, endPoint x: 321, endPoint y: 83, distance: 12.2
click at [331, 77] on span "select" at bounding box center [334, 76] width 7 height 8
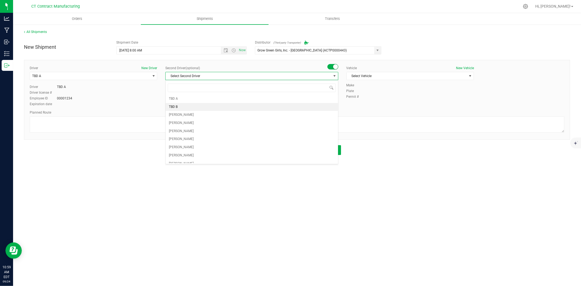
click at [280, 109] on li "TBD B" at bounding box center [252, 107] width 172 height 8
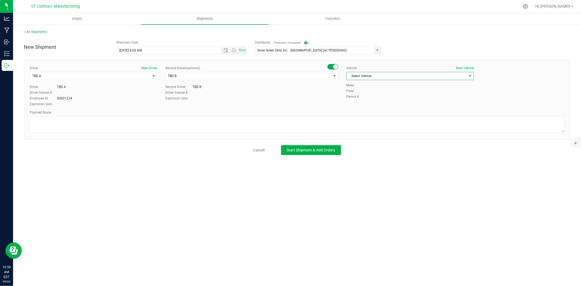
click at [400, 74] on span "Select Vehicle" at bounding box center [407, 76] width 120 height 8
click at [377, 93] on li "Ford Transit 250" at bounding box center [410, 93] width 127 height 8
click at [353, 127] on textarea at bounding box center [297, 124] width 535 height 16
paste textarea "Randomized route via 3rd party transporter"
type textarea "Randomized route via 3rd party transporter"
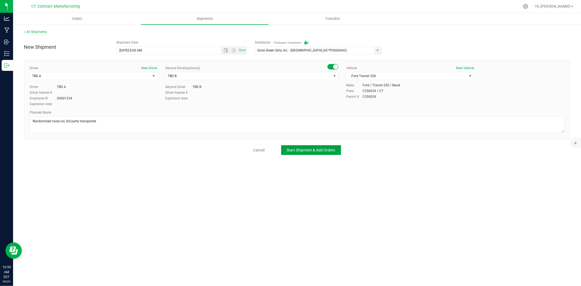
click at [336, 146] on button "Start Shipment & Add Orders" at bounding box center [311, 150] width 60 height 10
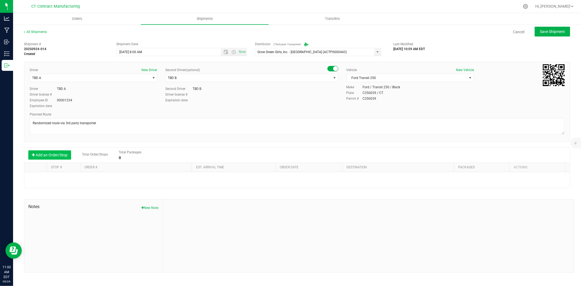
click at [44, 157] on button "Add an Order/Stop" at bounding box center [49, 154] width 43 height 9
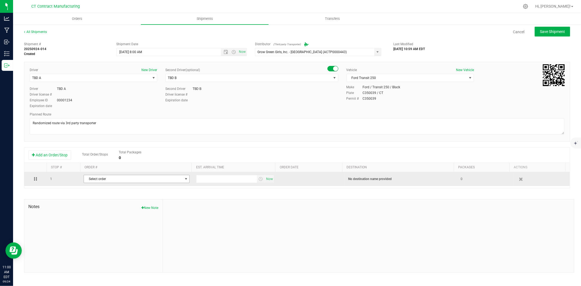
click at [132, 181] on span "Select order" at bounding box center [133, 179] width 99 height 8
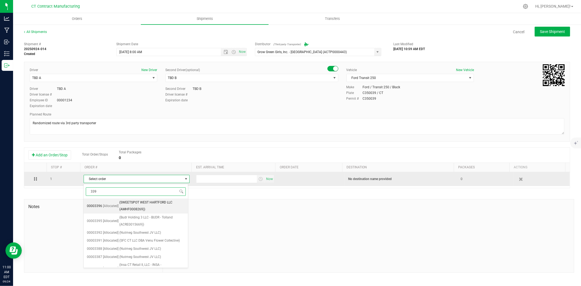
type input "3396"
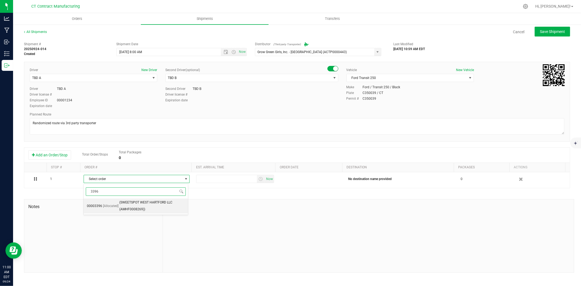
click at [139, 209] on span "(SWEETSPOT WEST HARTFORD LLC (AMHF0008269))" at bounding box center [152, 206] width 66 height 14
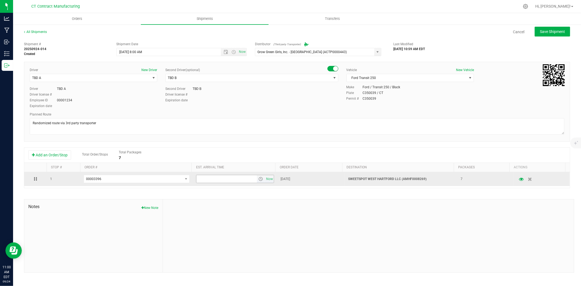
click at [257, 180] on span "select" at bounding box center [261, 179] width 8 height 8
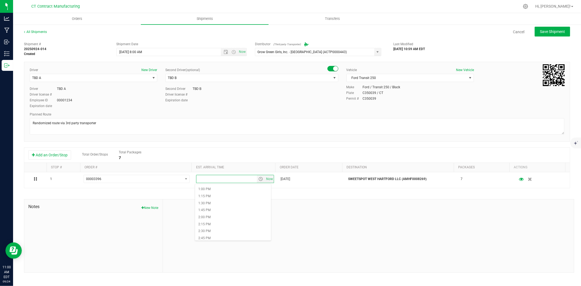
scroll to position [363, 0]
click at [209, 188] on li "1:00 PM" at bounding box center [233, 189] width 76 height 7
click at [549, 31] on span "Save Shipment" at bounding box center [552, 31] width 25 height 4
type input "9/25/2025 12:00 PM"
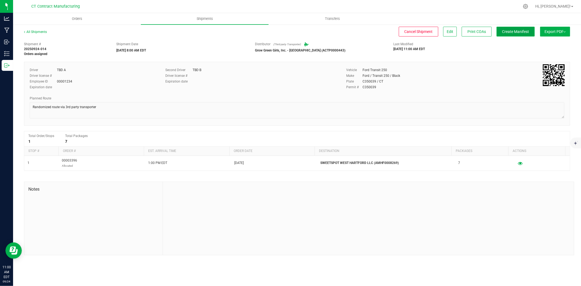
click at [517, 28] on button "Create Manifest" at bounding box center [516, 32] width 38 height 10
click at [34, 29] on div "All Shipments Cancel Shipment Edit Print COAs Ship Transfer Export PDF Manifest…" at bounding box center [297, 142] width 568 height 237
click at [41, 33] on link "All Shipments" at bounding box center [35, 32] width 23 height 4
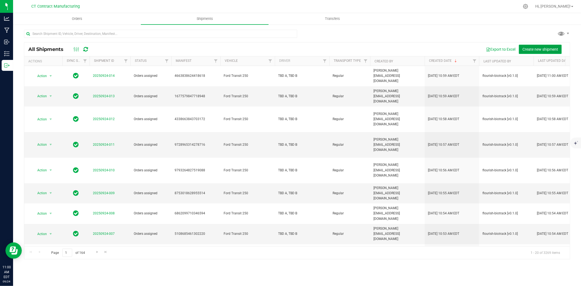
click at [538, 49] on span "Create new shipment" at bounding box center [540, 49] width 36 height 4
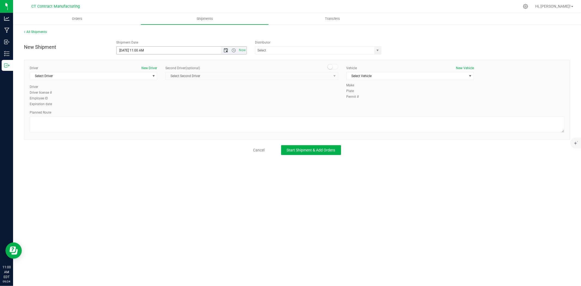
click at [227, 51] on span "Open the date view" at bounding box center [226, 50] width 4 height 4
click at [155, 105] on link "25" at bounding box center [153, 106] width 8 height 8
click at [234, 48] on span "Open the time view" at bounding box center [234, 50] width 4 height 4
click at [135, 66] on li "8:00 AM" at bounding box center [181, 66] width 129 height 7
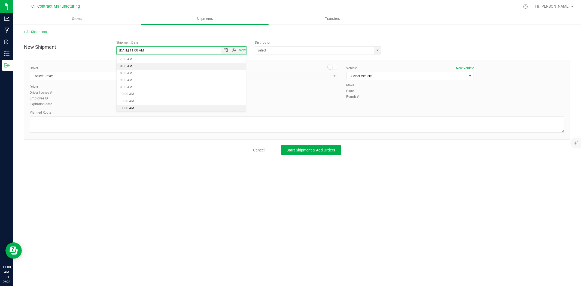
type input "9/25/2025 8:00 AM"
click at [378, 50] on span "select" at bounding box center [378, 50] width 4 height 4
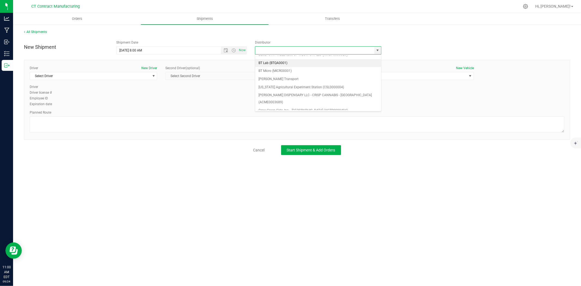
scroll to position [30, 0]
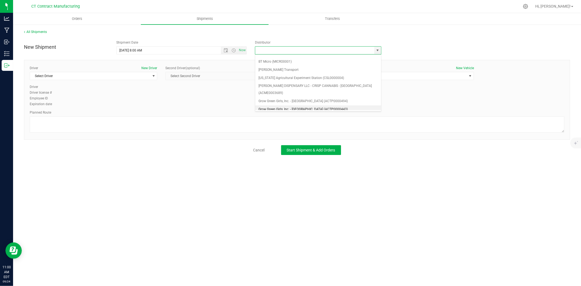
click at [302, 105] on li "Grow Green Girls, Inc. - [GEOGRAPHIC_DATA] (ACTP0000443)" at bounding box center [318, 109] width 126 height 8
type input "Grow Green Girls, Inc. - [GEOGRAPHIC_DATA] (ACTP0000443)"
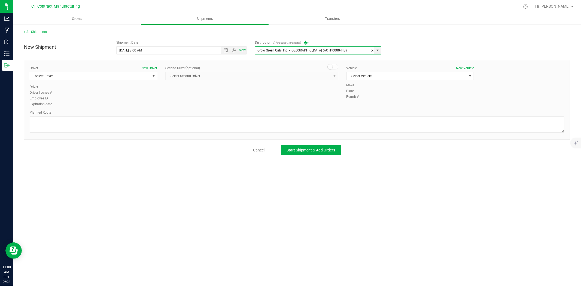
click at [140, 74] on span "Select Driver" at bounding box center [90, 76] width 120 height 8
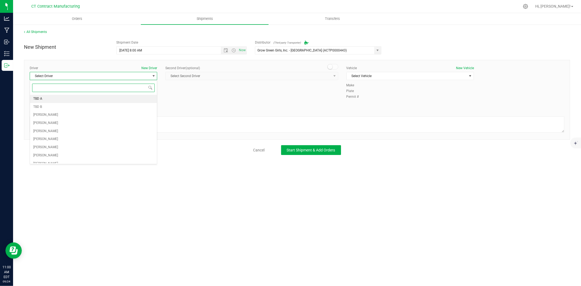
click at [51, 96] on li "TBD A" at bounding box center [93, 99] width 127 height 8
click at [333, 68] on span at bounding box center [332, 66] width 11 height 5
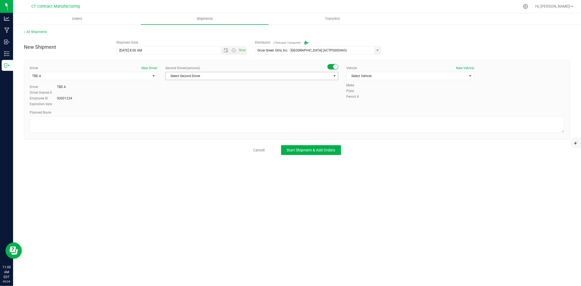
click at [331, 76] on span "select" at bounding box center [334, 76] width 7 height 8
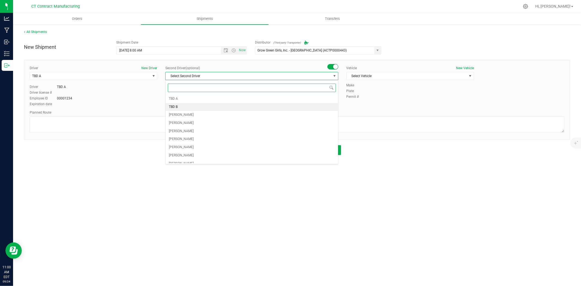
click at [195, 106] on li "TBD B" at bounding box center [252, 107] width 172 height 8
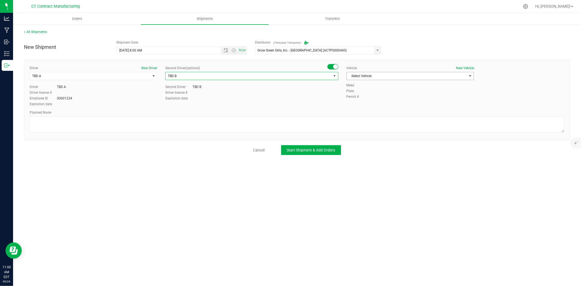
click at [401, 74] on span "Select Vehicle" at bounding box center [407, 76] width 120 height 8
click at [379, 95] on li "Ford Transit 250" at bounding box center [410, 93] width 127 height 8
click at [351, 123] on textarea at bounding box center [297, 124] width 535 height 16
paste textarea "Randomized route via 3rd party transporter"
type textarea "Randomized route via 3rd party transporter"
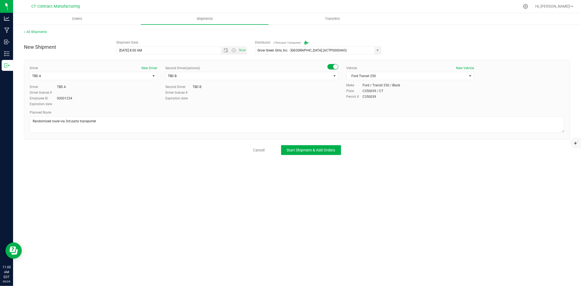
click at [324, 141] on div "New Shipment Shipment Date 9/25/2025 8:00 AM Now Distributor (Third-party Trans…" at bounding box center [297, 96] width 546 height 117
click at [324, 151] on span "Start Shipment & Add Orders" at bounding box center [311, 150] width 48 height 4
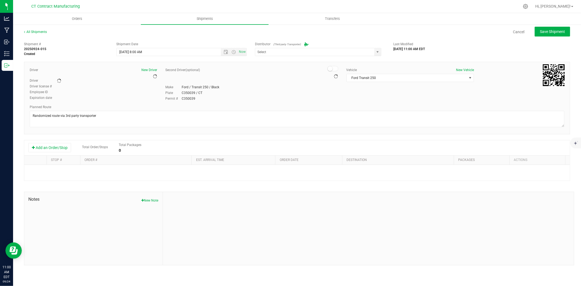
type input "Grow Green Girls, Inc. - [GEOGRAPHIC_DATA] (ACTP0000443)"
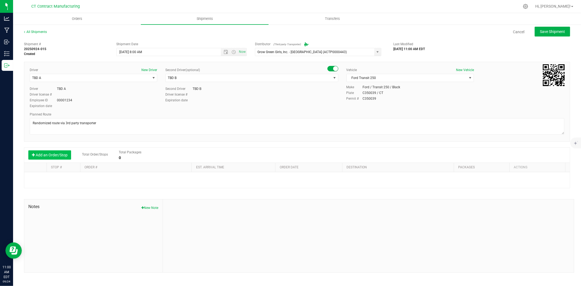
click at [55, 154] on button "Add an Order/Stop" at bounding box center [49, 154] width 43 height 9
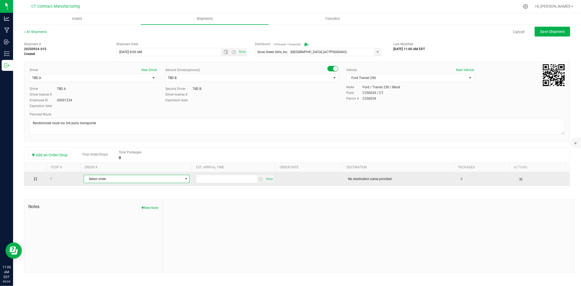
click at [115, 180] on span "Select order" at bounding box center [133, 179] width 99 height 8
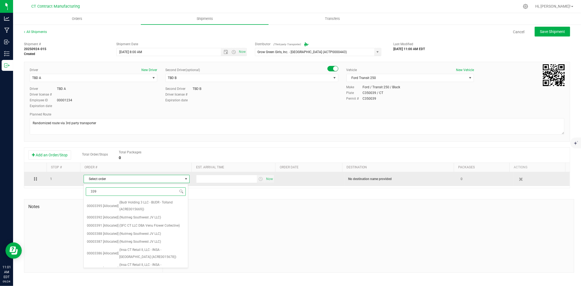
type input "3393"
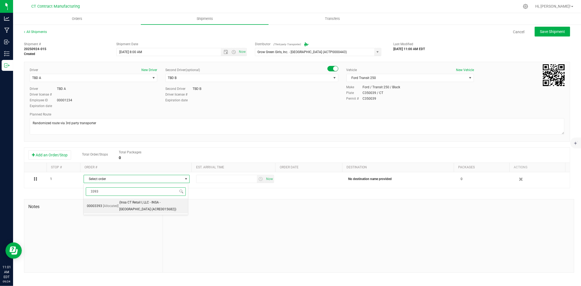
click at [124, 204] on span "(Insa CT Retail I, LLC - INSA - Hartford (ACRE0015682))" at bounding box center [152, 206] width 66 height 14
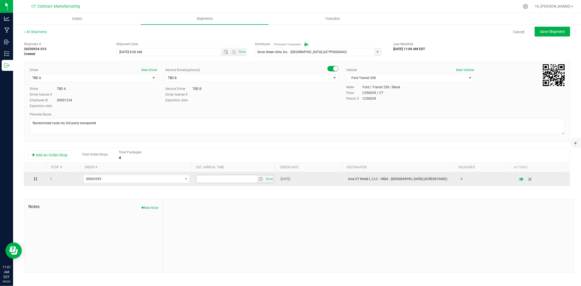
click at [258, 179] on span "select" at bounding box center [260, 179] width 4 height 4
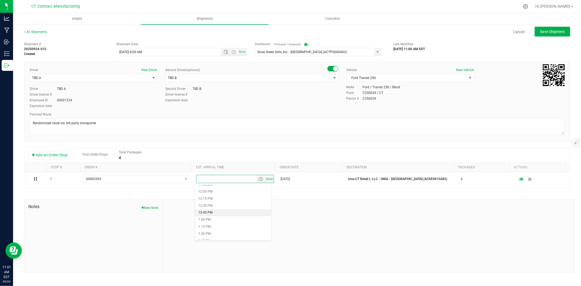
scroll to position [363, 0]
click at [221, 202] on li "1:30 PM" at bounding box center [233, 203] width 76 height 7
click at [544, 33] on span "Save Shipment" at bounding box center [552, 31] width 25 height 4
type input "9/25/2025 12:00 PM"
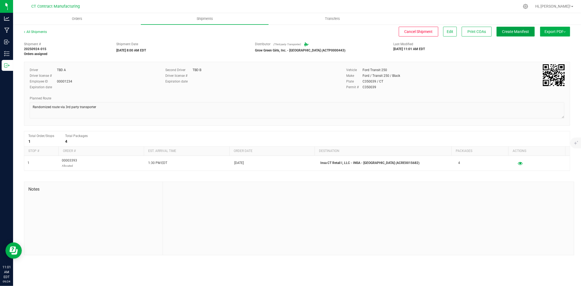
click at [512, 31] on span "Create Manifest" at bounding box center [515, 31] width 27 height 4
click at [41, 31] on link "All Shipments" at bounding box center [35, 32] width 23 height 4
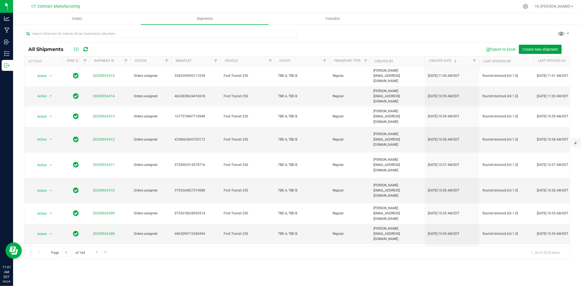
click at [543, 49] on span "Create new shipment" at bounding box center [540, 49] width 36 height 4
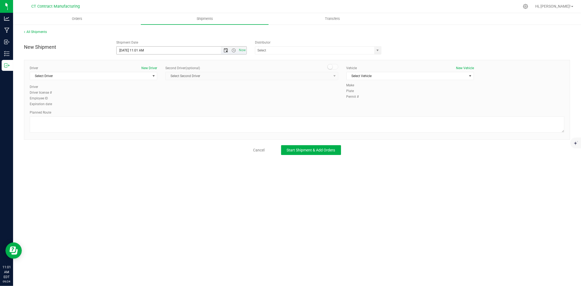
click at [227, 50] on span "Open the date view" at bounding box center [226, 50] width 4 height 4
click at [153, 106] on link "25" at bounding box center [153, 106] width 8 height 8
click at [234, 50] on span "Open the time view" at bounding box center [234, 50] width 4 height 4
click at [136, 81] on li "8:00 AM" at bounding box center [181, 80] width 129 height 7
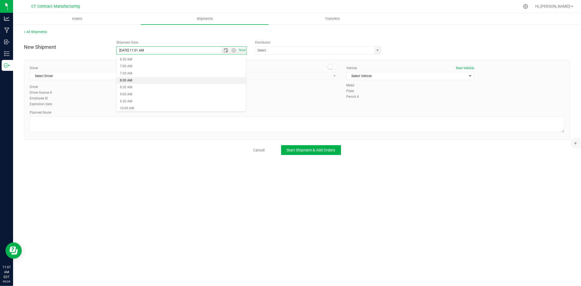
type input "9/25/2025 8:00 AM"
click at [377, 49] on span "select" at bounding box center [378, 50] width 4 height 4
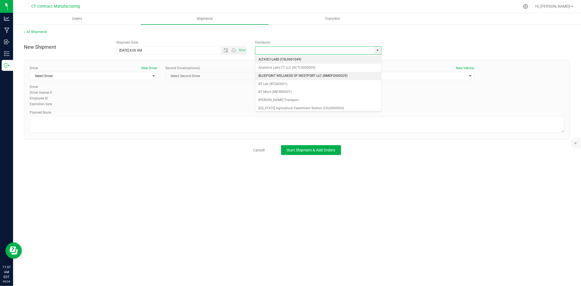
scroll to position [30, 0]
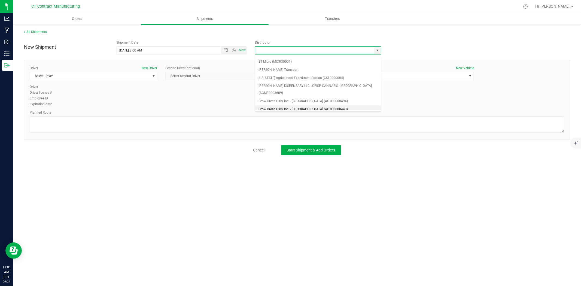
click at [319, 105] on li "Grow Green Girls, Inc. - [GEOGRAPHIC_DATA] (ACTP0000443)" at bounding box center [318, 109] width 126 height 8
type input "Grow Green Girls, Inc. - [GEOGRAPHIC_DATA] (ACTP0000443)"
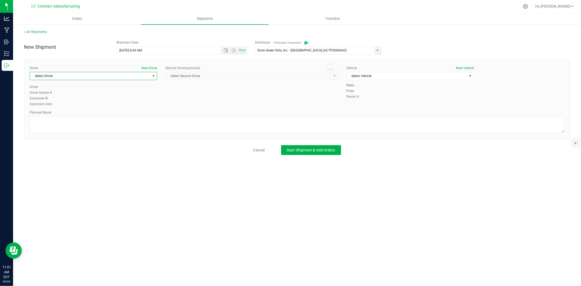
click at [145, 75] on span "Select Driver" at bounding box center [90, 76] width 120 height 8
click at [66, 98] on li "TBD A" at bounding box center [93, 99] width 127 height 8
click at [334, 67] on span at bounding box center [332, 66] width 11 height 5
click at [331, 77] on span "select" at bounding box center [334, 76] width 7 height 8
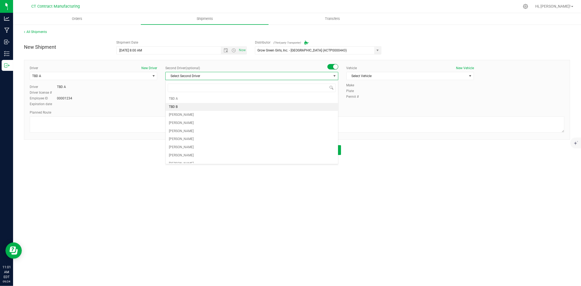
click at [219, 106] on li "TBD B" at bounding box center [252, 107] width 172 height 8
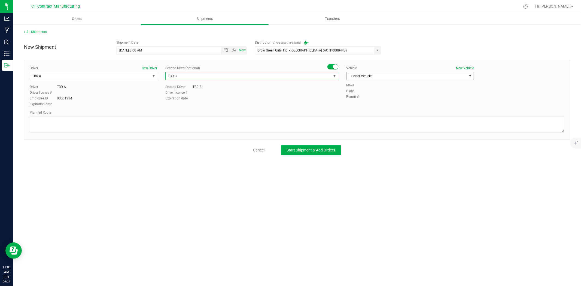
click at [389, 79] on span "Select Vehicle" at bounding box center [407, 76] width 120 height 8
click at [376, 93] on li "Ford Transit 250" at bounding box center [410, 93] width 127 height 8
click at [351, 123] on textarea at bounding box center [297, 124] width 535 height 16
paste textarea "Randomized route via 3rd party transporter"
type textarea "Randomized route via 3rd party transporter"
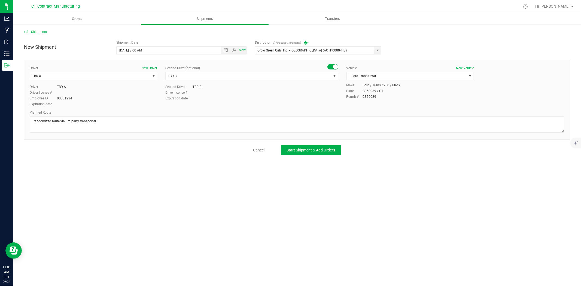
click at [322, 143] on div "New Shipment Shipment Date 9/25/2025 8:00 AM Now Distributor (Third-party Trans…" at bounding box center [297, 96] width 546 height 117
click at [321, 149] on span "Start Shipment & Add Orders" at bounding box center [311, 150] width 48 height 4
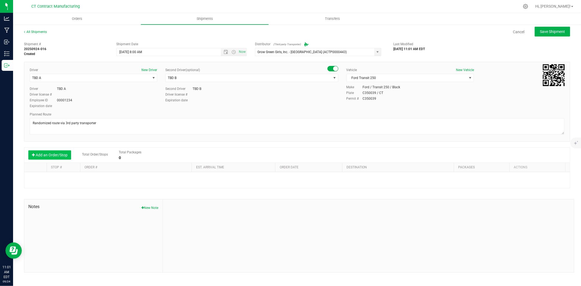
click at [42, 152] on button "Add an Order/Stop" at bounding box center [49, 154] width 43 height 9
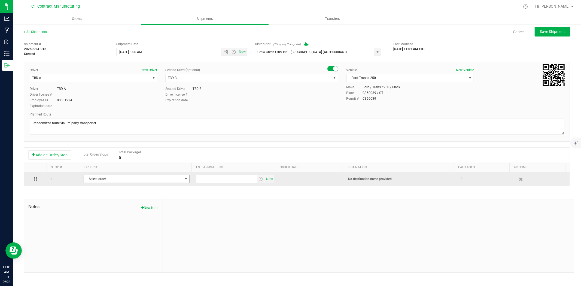
click at [140, 182] on span "Select order" at bounding box center [133, 179] width 99 height 8
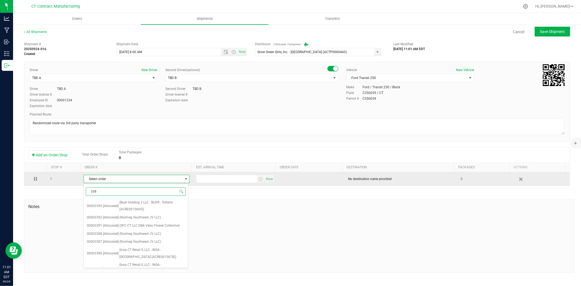
type input "3383"
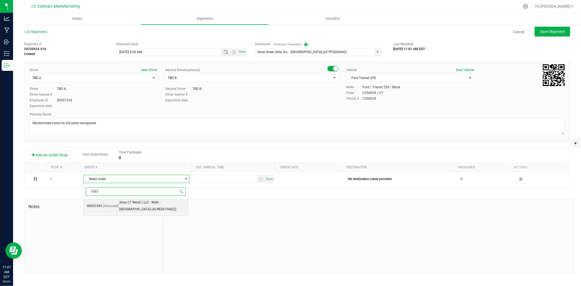
click at [126, 205] on span "(Insa CT Retail I, LLC - INSA - Hartford (ACRE0015682))" at bounding box center [152, 206] width 66 height 14
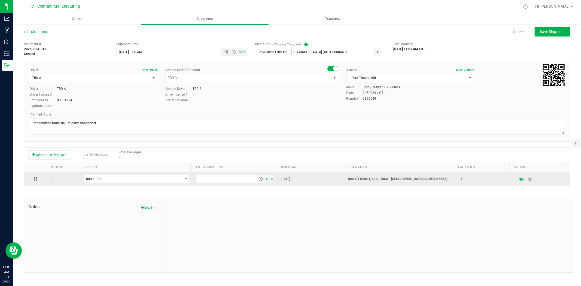
click at [260, 181] on span "select" at bounding box center [260, 179] width 4 height 4
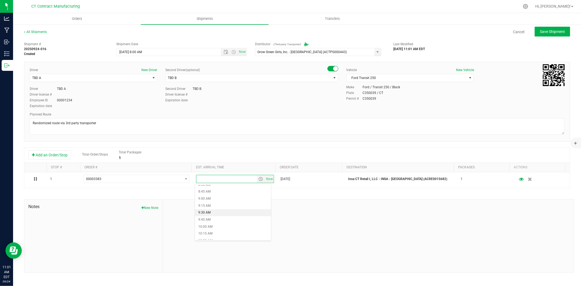
scroll to position [363, 0]
click at [214, 202] on li "1:30 PM" at bounding box center [233, 203] width 76 height 7
click at [547, 28] on button "Save Shipment" at bounding box center [552, 32] width 35 height 10
type input "9/25/2025 12:00 PM"
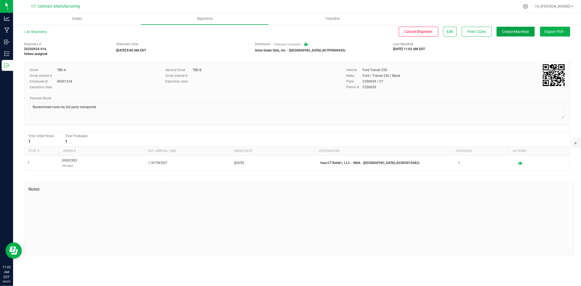
click at [520, 29] on span "Create Manifest" at bounding box center [515, 31] width 27 height 4
click at [38, 31] on link "All Shipments" at bounding box center [35, 32] width 23 height 4
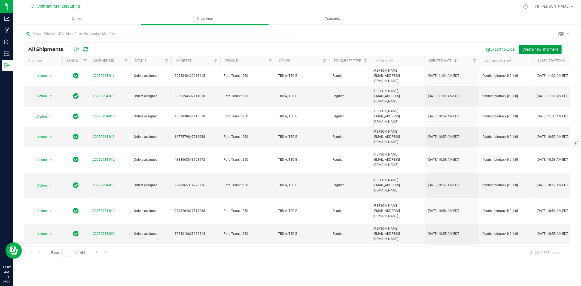
click at [535, 49] on span "Create new shipment" at bounding box center [540, 49] width 36 height 4
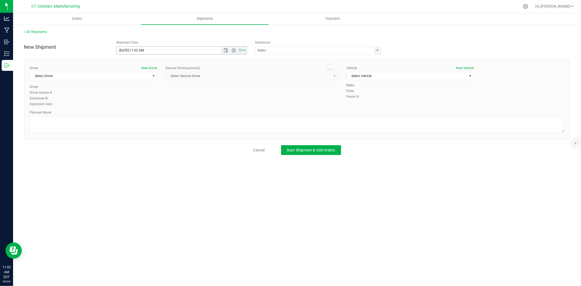
click at [230, 51] on span "Open the time view" at bounding box center [233, 50] width 9 height 4
click at [226, 51] on span "Open the date view" at bounding box center [226, 50] width 4 height 4
click at [156, 102] on link "25" at bounding box center [153, 106] width 8 height 8
click at [234, 50] on span "Open the time view" at bounding box center [234, 50] width 4 height 4
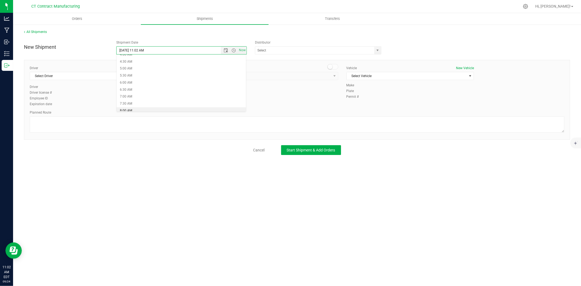
click at [139, 108] on li "8:00 AM" at bounding box center [181, 110] width 129 height 7
type input "9/25/2025 8:00 AM"
click at [378, 52] on span "select" at bounding box center [378, 50] width 4 height 4
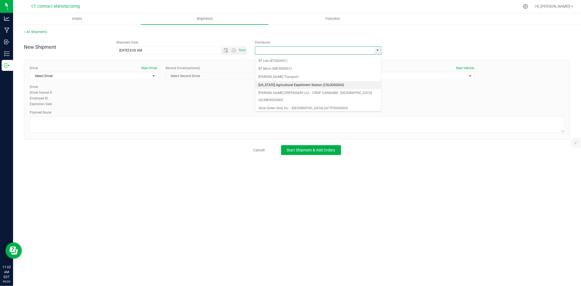
scroll to position [30, 0]
click at [289, 105] on li "Grow Green Girls, Inc. - [GEOGRAPHIC_DATA] (ACTP0000443)" at bounding box center [318, 109] width 126 height 8
type input "Grow Green Girls, Inc. - [GEOGRAPHIC_DATA] (ACTP0000443)"
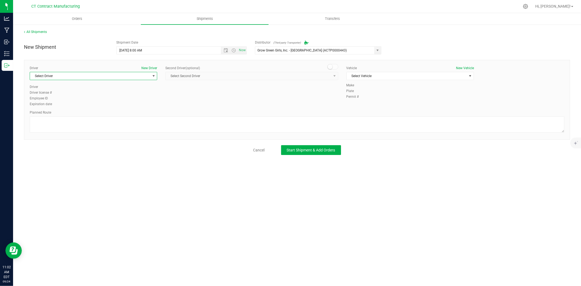
click at [151, 75] on span "select" at bounding box center [153, 76] width 7 height 8
click at [78, 98] on li "TBD A" at bounding box center [93, 99] width 127 height 8
click at [333, 66] on span at bounding box center [332, 66] width 11 height 5
click at [331, 73] on span "select" at bounding box center [334, 76] width 7 height 8
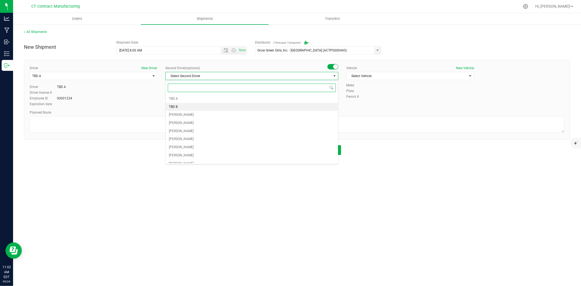
click at [201, 106] on li "TBD B" at bounding box center [252, 107] width 172 height 8
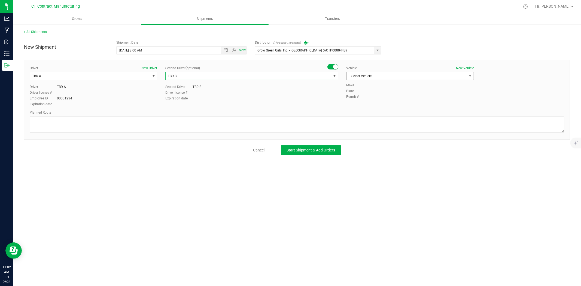
drag, startPoint x: 363, startPoint y: 82, endPoint x: 366, endPoint y: 78, distance: 5.2
click at [363, 82] on div "Vehicle New Vehicle Select Vehicle Select Vehicle Analytics Labs Ford Transit 2…" at bounding box center [410, 74] width 136 height 17
click at [366, 78] on span "Select Vehicle" at bounding box center [407, 76] width 120 height 8
click at [366, 92] on li "Ford Transit 250" at bounding box center [410, 93] width 127 height 8
drag, startPoint x: 345, startPoint y: 115, endPoint x: 343, endPoint y: 121, distance: 5.9
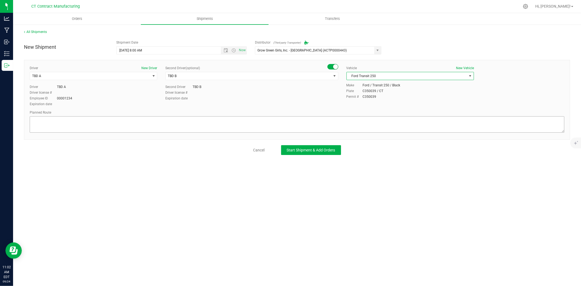
click at [345, 117] on div "Planned Route" at bounding box center [297, 122] width 535 height 24
click at [343, 122] on textarea at bounding box center [297, 124] width 535 height 16
paste textarea "Randomized route via 3rd party transporter"
type textarea "Randomized route via 3rd party transporter"
click at [327, 143] on div "New Shipment Shipment Date 9/25/2025 8:00 AM Now Distributor (Third-party Trans…" at bounding box center [297, 96] width 546 height 117
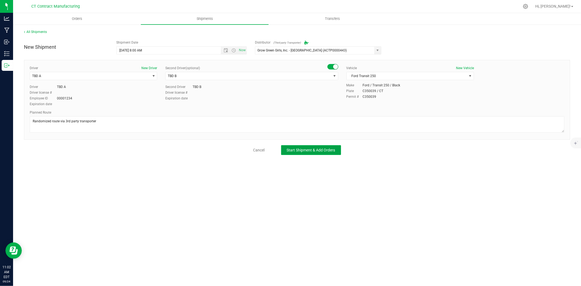
click at [325, 151] on span "Start Shipment & Add Orders" at bounding box center [311, 150] width 48 height 4
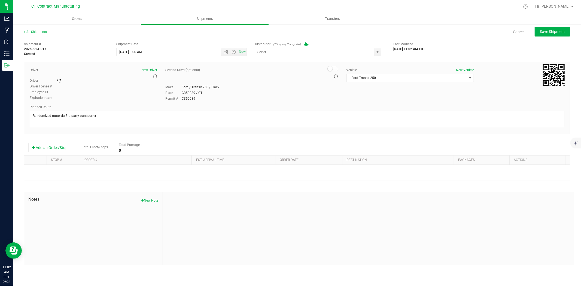
type input "Grow Green Girls, Inc. - [GEOGRAPHIC_DATA] (ACTP0000443)"
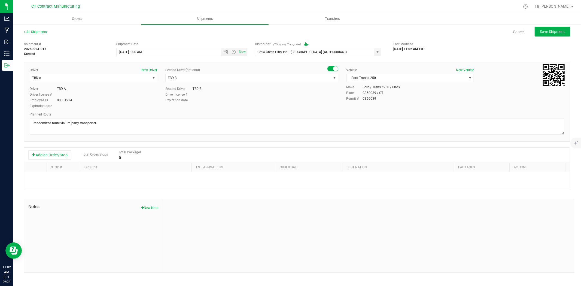
click at [62, 148] on div "Add an Order/Stop Total Order/Stops Total Packages 0" at bounding box center [297, 155] width 546 height 15
click at [62, 156] on button "Add an Order/Stop" at bounding box center [49, 154] width 43 height 9
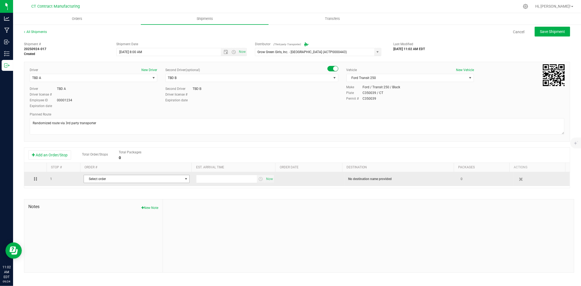
click at [117, 181] on span "Select order" at bounding box center [133, 179] width 99 height 8
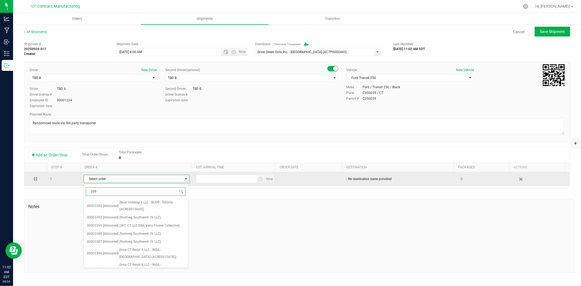
type input "3395"
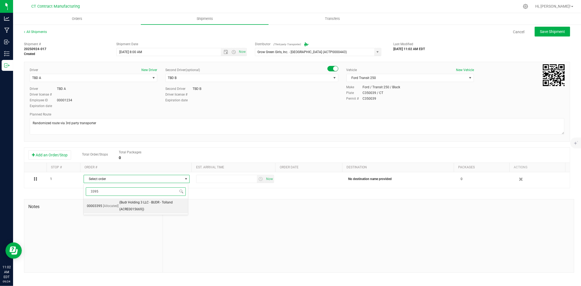
click at [125, 206] on span "(Budr Holding 3 LLC - BUDR - Tolland (ACRE0015669))" at bounding box center [152, 206] width 66 height 14
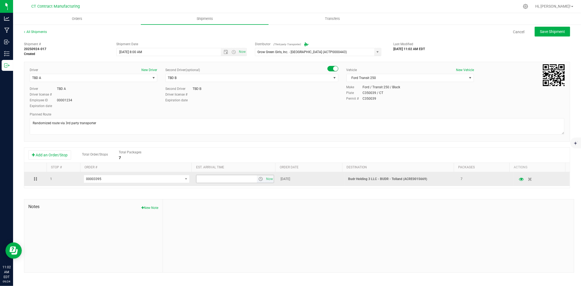
click at [259, 179] on span "select" at bounding box center [260, 179] width 4 height 4
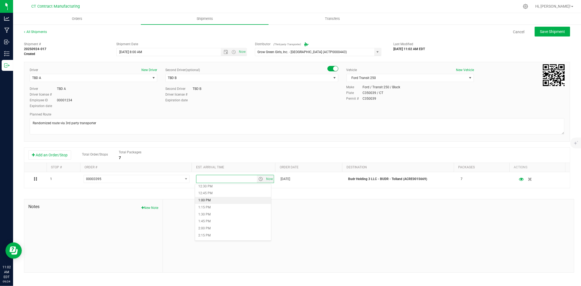
scroll to position [363, 0]
click at [209, 225] on li "2:15 PM" at bounding box center [233, 224] width 76 height 7
click at [544, 32] on span "Save Shipment" at bounding box center [552, 31] width 25 height 4
type input "9/25/2025 12:00 PM"
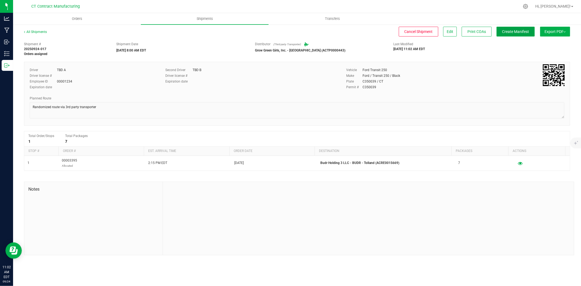
click at [524, 33] on span "Create Manifest" at bounding box center [515, 31] width 27 height 4
click at [26, 31] on link "All Shipments" at bounding box center [35, 32] width 23 height 4
